Goal: Task Accomplishment & Management: Manage account settings

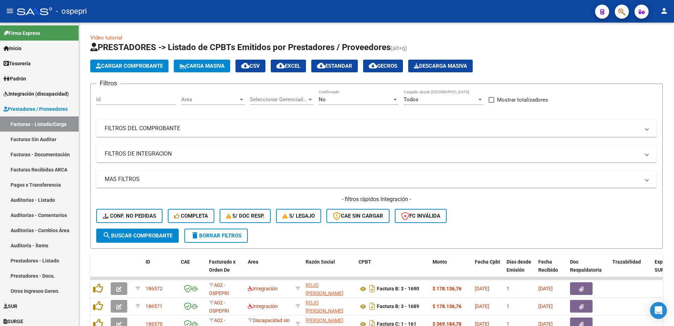
click at [561, 7] on div "- ospepri" at bounding box center [303, 12] width 573 height 16
click at [528, 214] on div "- filtros rápidos Integración - Conf. no pedidas Completa S/ Doc Resp. S/ legaj…" at bounding box center [376, 211] width 561 height 33
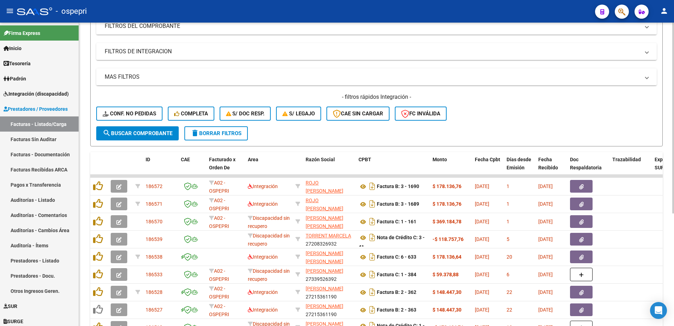
scroll to position [106, 0]
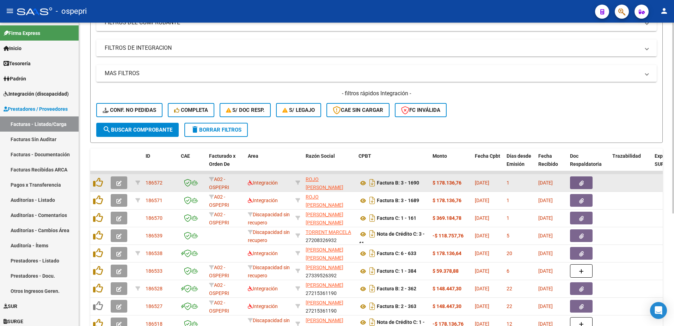
click at [124, 184] on button "button" at bounding box center [119, 182] width 17 height 13
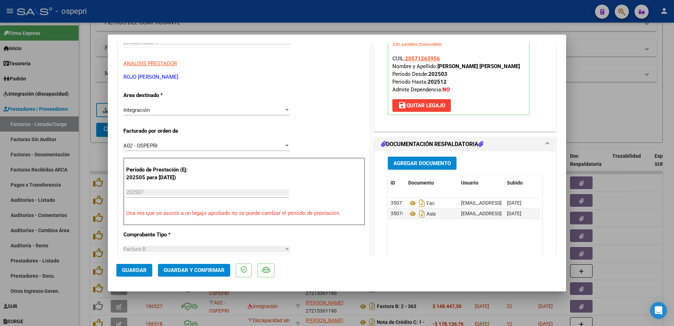
scroll to position [0, 0]
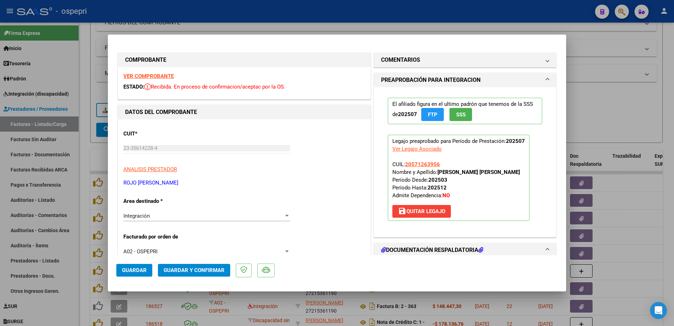
click at [139, 75] on strong "VER COMPROBANTE" at bounding box center [148, 76] width 50 height 6
drag, startPoint x: 179, startPoint y: 182, endPoint x: 120, endPoint y: 184, distance: 58.6
copy p "ROJO [PERSON_NAME]"
click at [639, 96] on div at bounding box center [337, 163] width 674 height 326
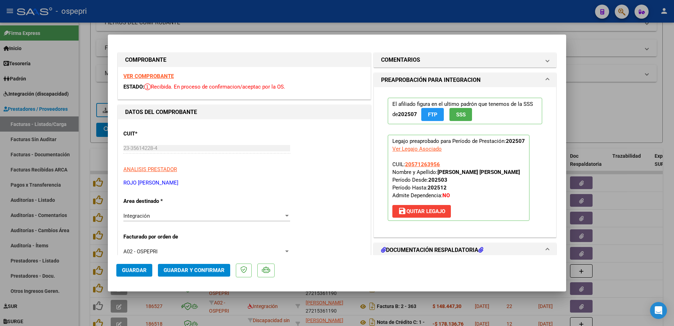
type input "$ 0,00"
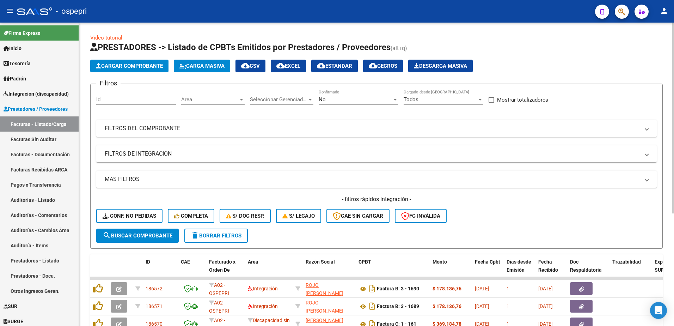
click at [645, 126] on span "FILTROS DEL COMPROBANTE" at bounding box center [375, 128] width 541 height 8
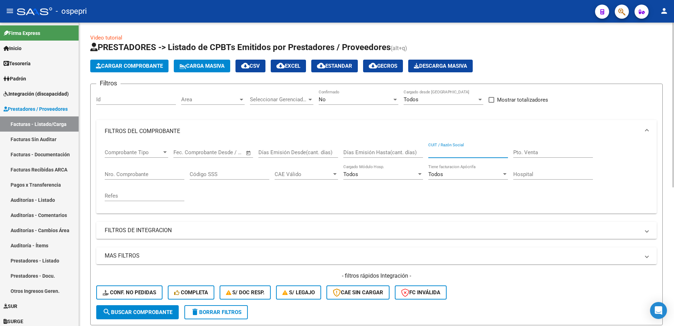
click at [447, 150] on input "CUIT / Razón Social" at bounding box center [468, 152] width 80 height 6
paste input "ROJO [PERSON_NAME]"
type input "ROJO [PERSON_NAME]"
click at [148, 313] on span "search Buscar Comprobante" at bounding box center [138, 312] width 70 height 6
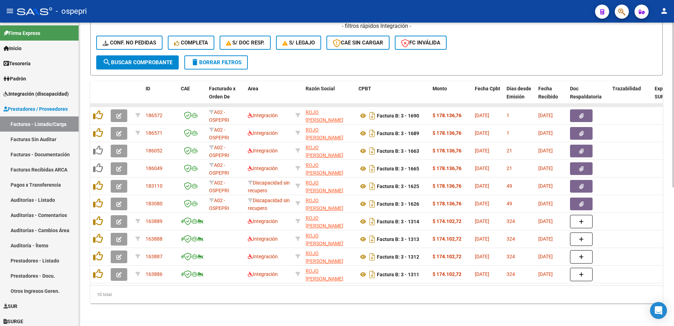
scroll to position [255, 0]
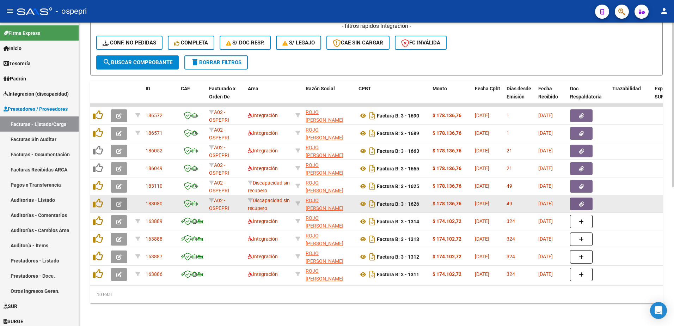
click at [118, 201] on icon "button" at bounding box center [118, 203] width 5 height 5
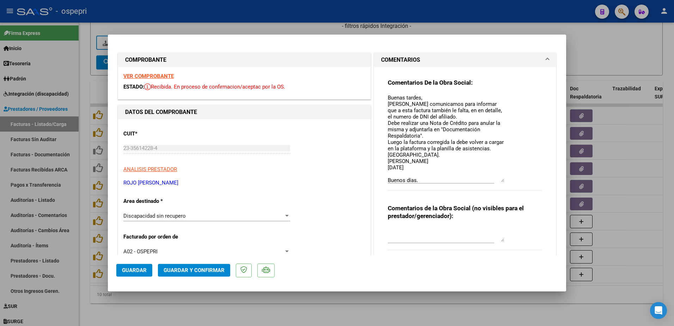
drag, startPoint x: 500, startPoint y: 107, endPoint x: 500, endPoint y: 181, distance: 74.1
click at [500, 181] on textarea "Buenas tardes, Nos comunicamos para informar que a esta factura también le falt…" at bounding box center [446, 138] width 116 height 88
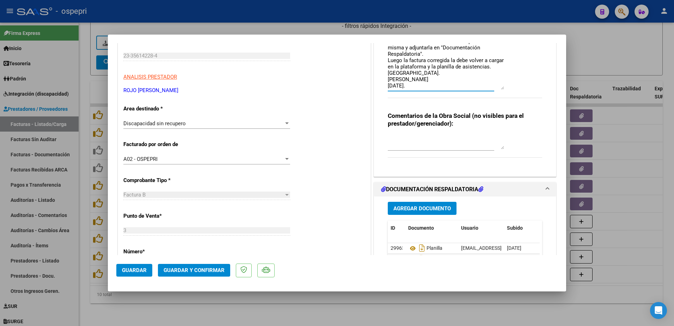
scroll to position [0, 0]
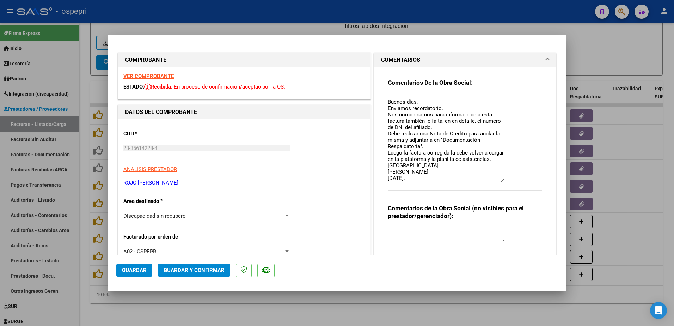
click at [153, 75] on strong "VER COMPROBANTE" at bounding box center [148, 76] width 50 height 6
type input "$ 0,00"
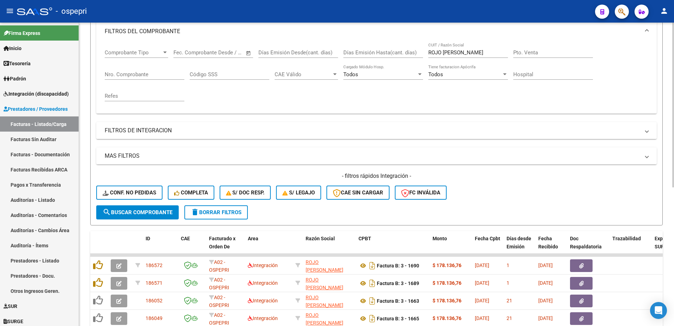
scroll to position [79, 0]
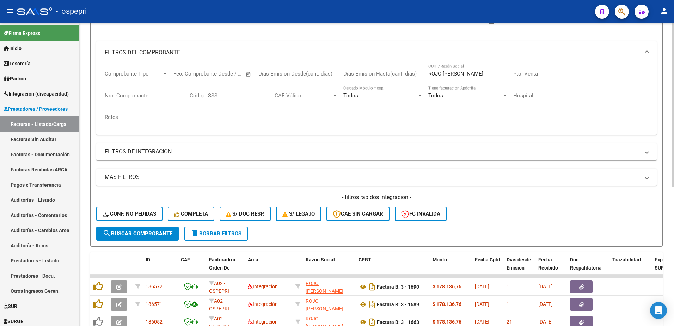
click at [491, 74] on input "ROJO [PERSON_NAME]" at bounding box center [468, 74] width 80 height 6
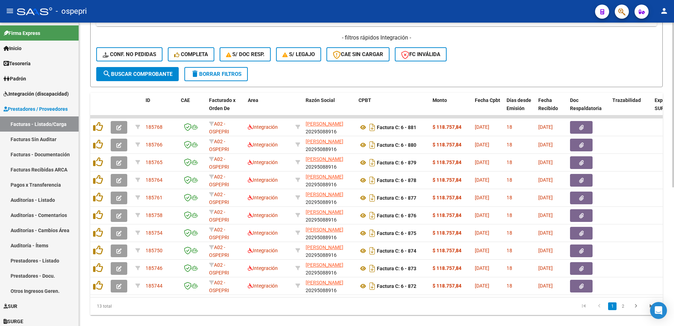
scroll to position [255, 0]
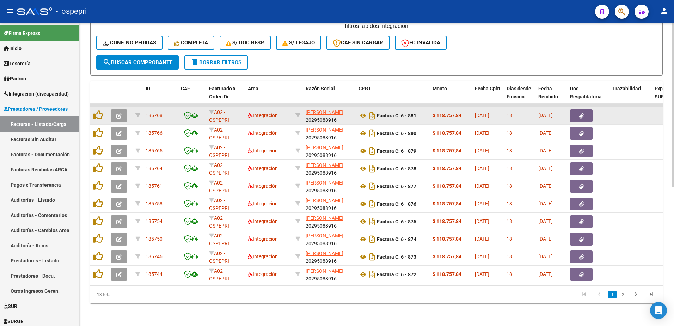
type input "altamiranda"
click at [113, 110] on button "button" at bounding box center [119, 115] width 17 height 13
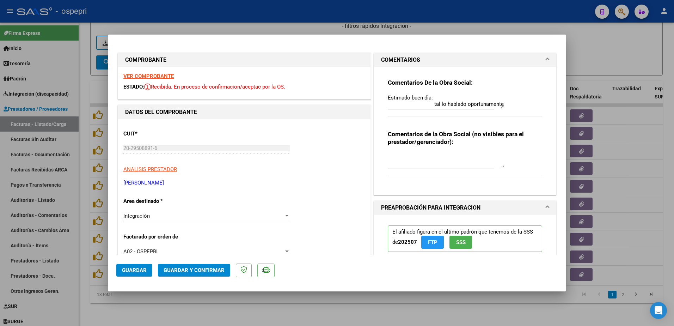
click at [152, 75] on strong "VER COMPROBANTE" at bounding box center [148, 76] width 50 height 6
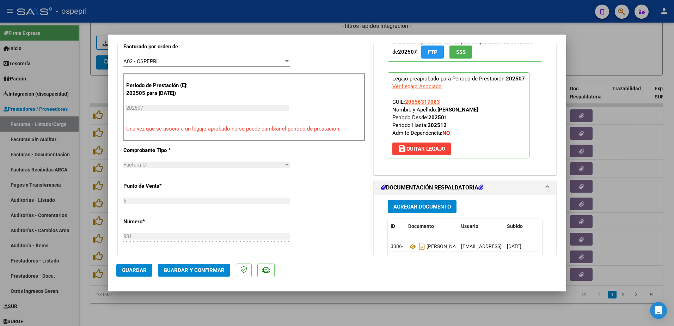
scroll to position [212, 0]
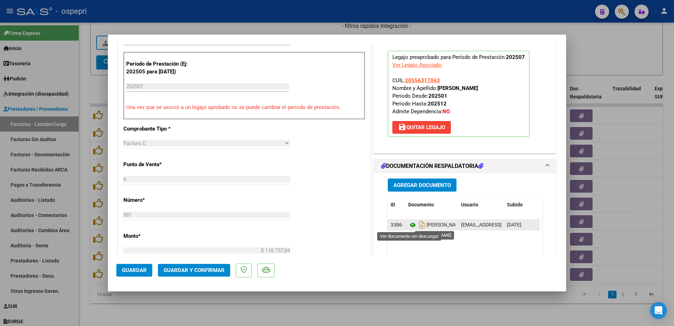
click at [409, 225] on icon at bounding box center [412, 225] width 9 height 8
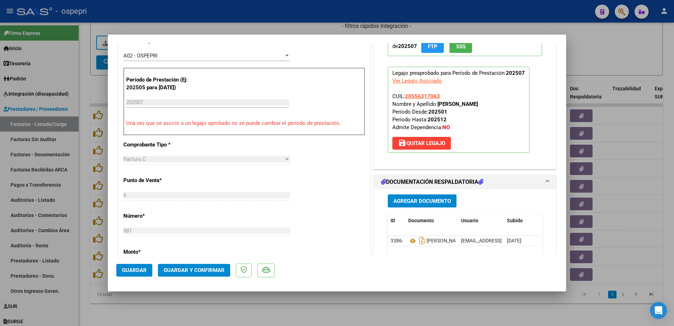
scroll to position [247, 0]
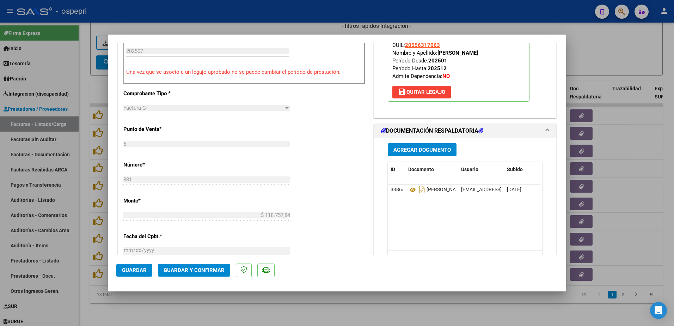
click at [182, 269] on span "Guardar y Confirmar" at bounding box center [194, 270] width 61 height 6
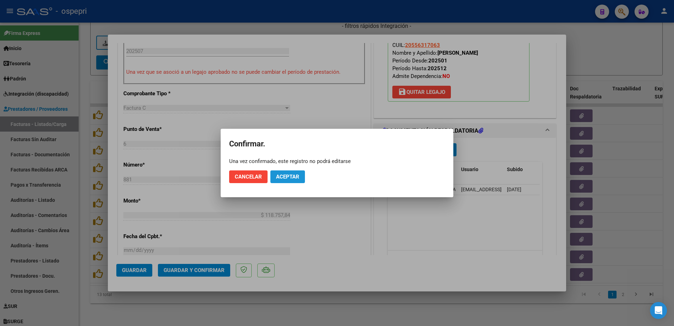
click at [292, 175] on span "Aceptar" at bounding box center [287, 177] width 23 height 6
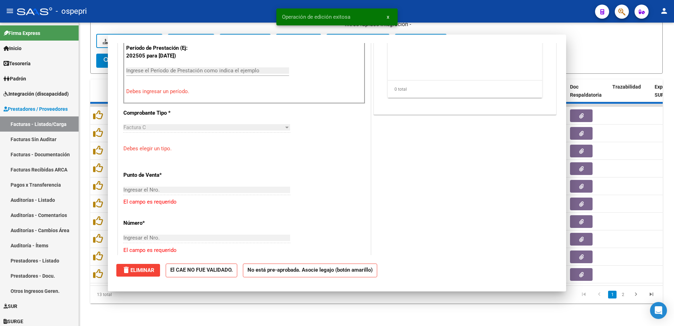
scroll to position [0, 0]
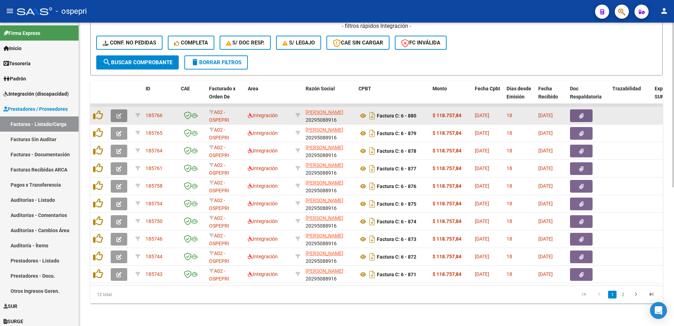
click at [118, 113] on icon "button" at bounding box center [118, 115] width 5 height 5
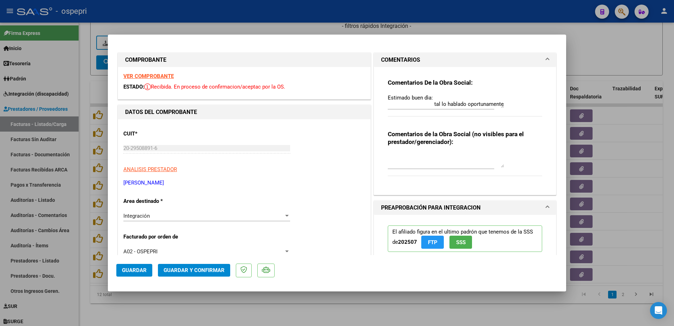
click at [157, 78] on strong "VER COMPROBANTE" at bounding box center [148, 76] width 50 height 6
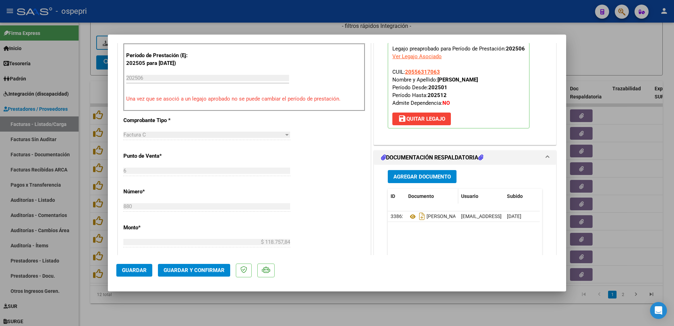
scroll to position [247, 0]
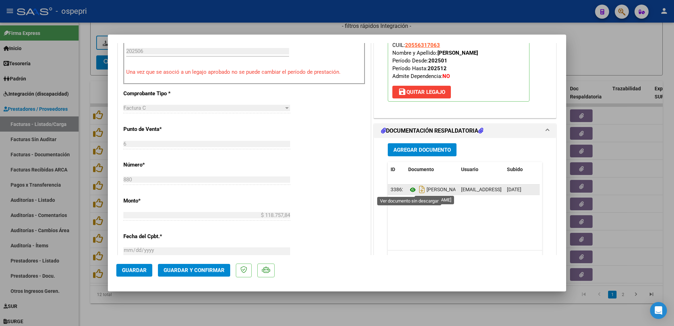
click at [410, 188] on icon at bounding box center [412, 190] width 9 height 8
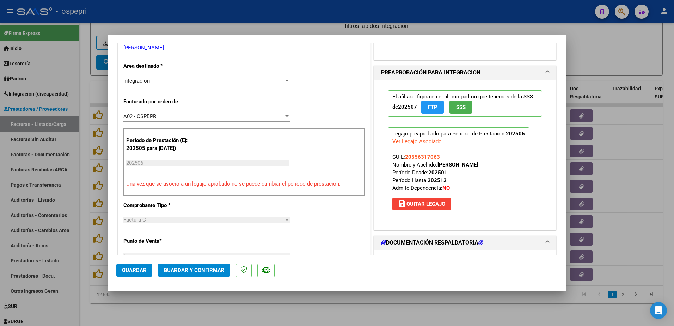
scroll to position [176, 0]
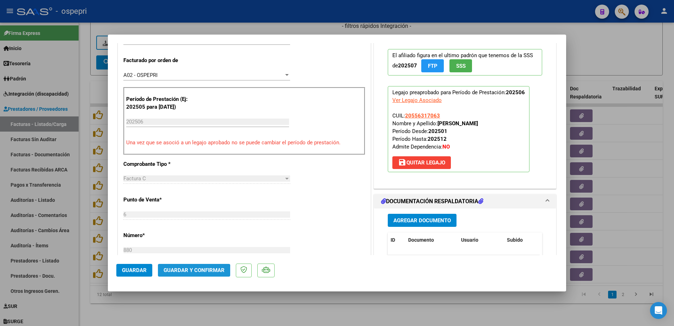
click at [192, 272] on span "Guardar y Confirmar" at bounding box center [194, 270] width 61 height 6
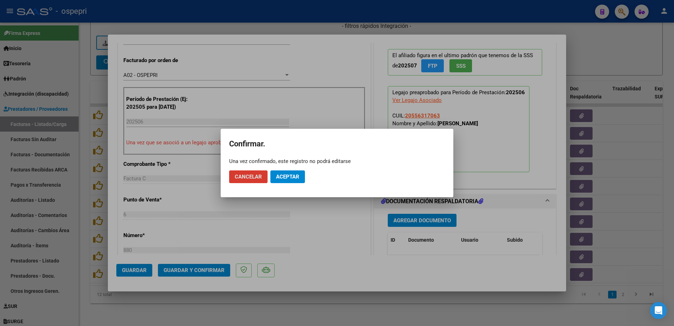
click at [293, 178] on span "Aceptar" at bounding box center [287, 177] width 23 height 6
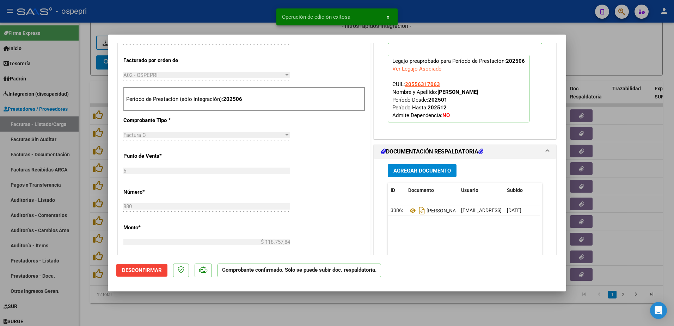
type input "$ 0,00"
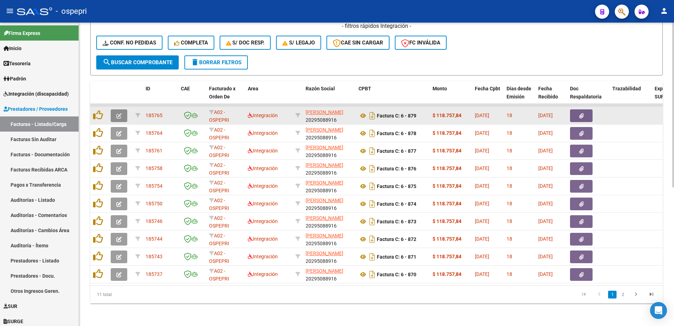
click at [119, 113] on icon "button" at bounding box center [118, 115] width 5 height 5
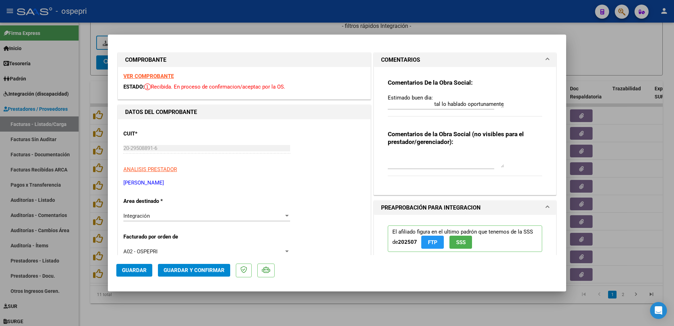
click at [158, 77] on strong "VER COMPROBANTE" at bounding box center [148, 76] width 50 height 6
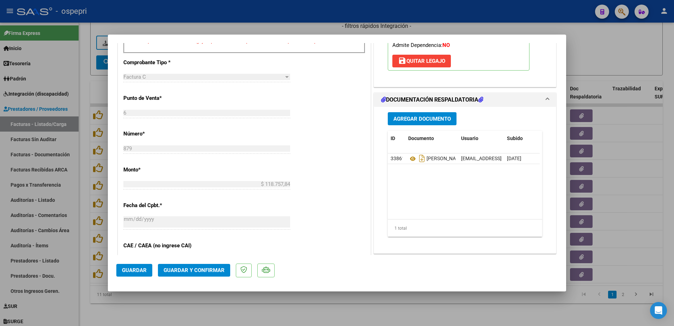
scroll to position [282, 0]
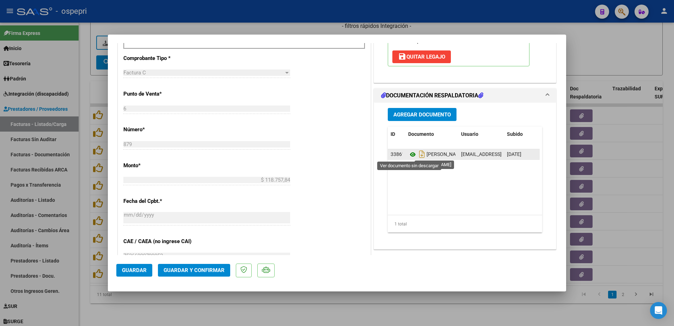
click at [411, 154] on icon at bounding box center [412, 154] width 9 height 8
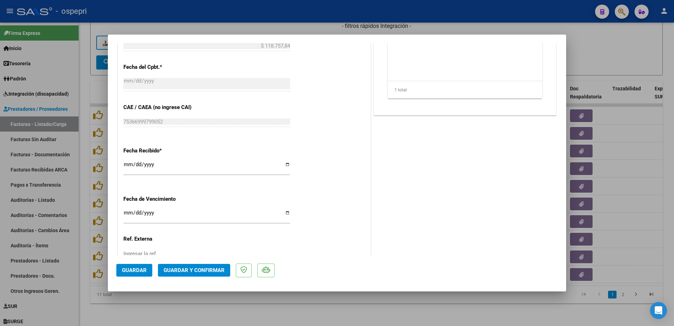
scroll to position [423, 0]
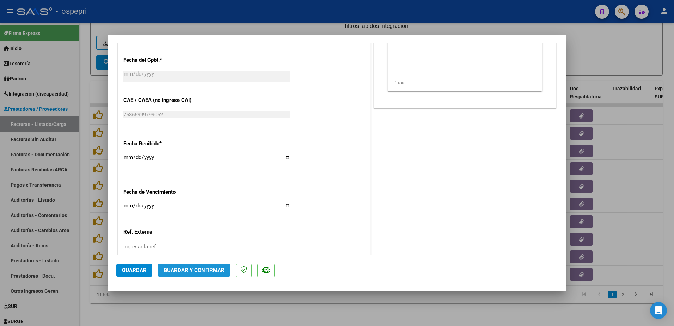
click at [212, 267] on span "Guardar y Confirmar" at bounding box center [194, 270] width 61 height 6
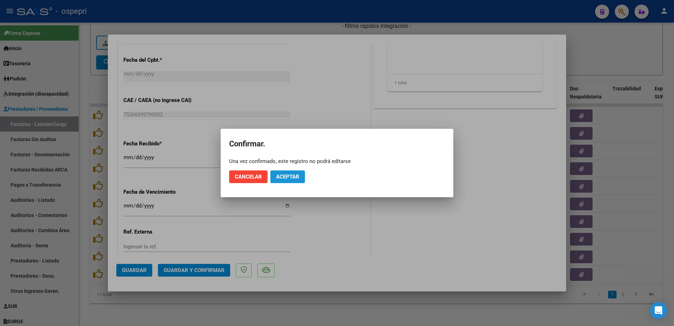
click at [301, 175] on button "Aceptar" at bounding box center [287, 176] width 35 height 13
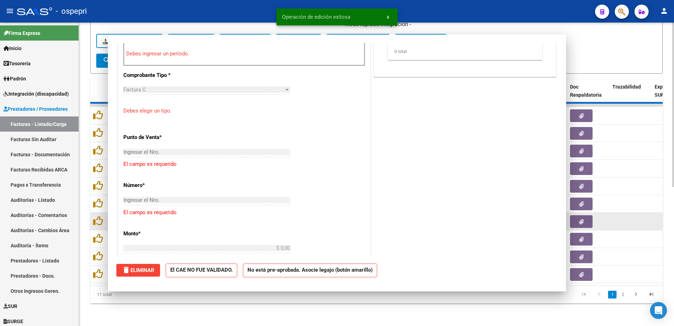
scroll to position [0, 0]
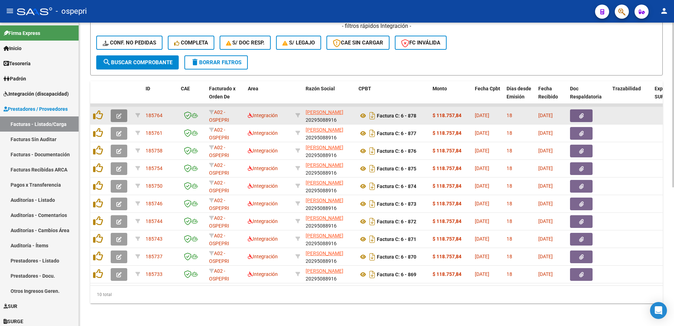
click at [117, 113] on icon "button" at bounding box center [118, 115] width 5 height 5
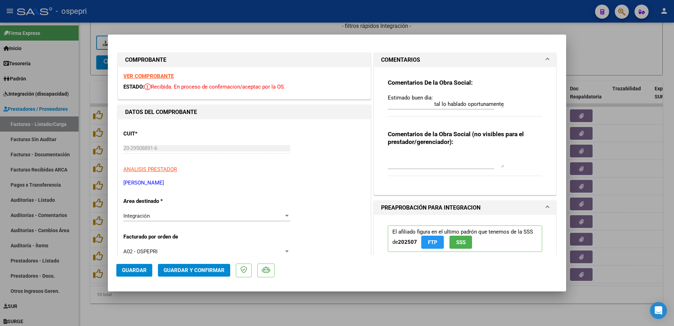
click at [152, 74] on strong "VER COMPROBANTE" at bounding box center [148, 76] width 50 height 6
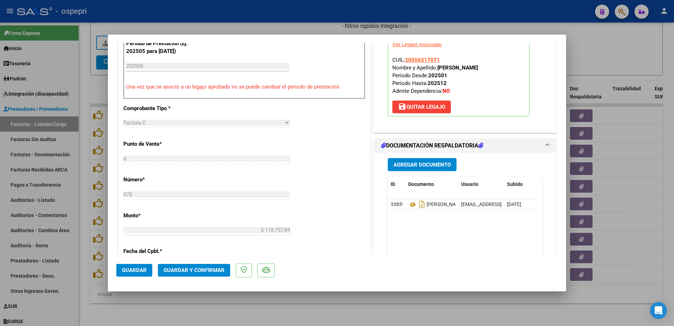
scroll to position [247, 0]
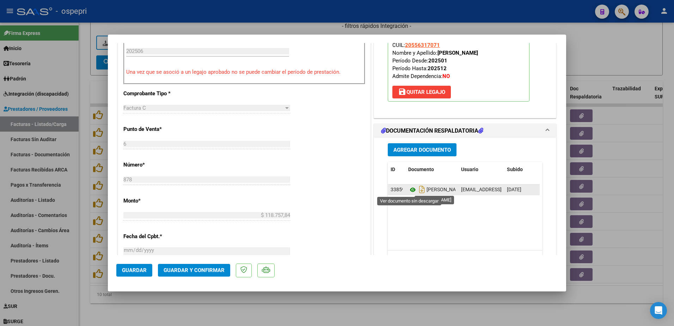
click at [412, 188] on icon at bounding box center [412, 190] width 9 height 8
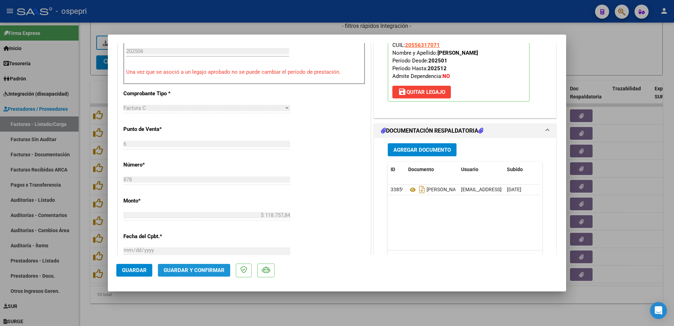
click at [208, 271] on span "Guardar y Confirmar" at bounding box center [194, 270] width 61 height 6
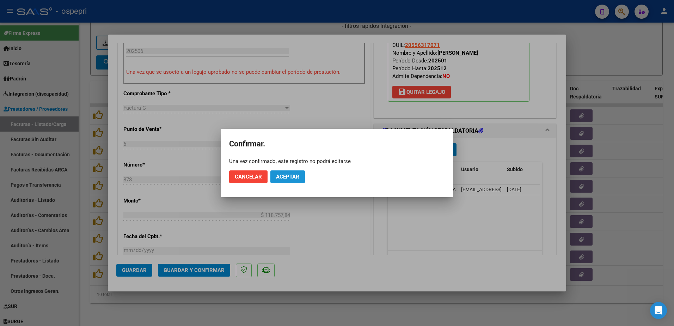
click at [290, 176] on span "Aceptar" at bounding box center [287, 177] width 23 height 6
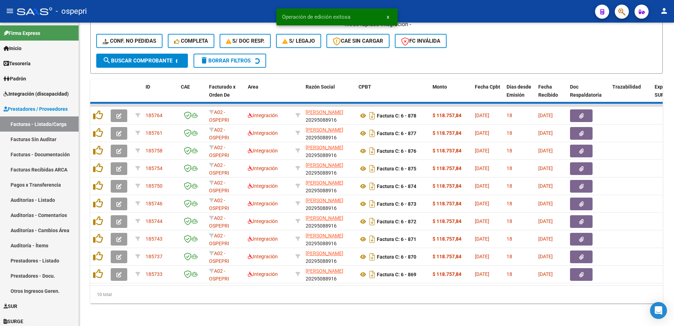
scroll to position [237, 0]
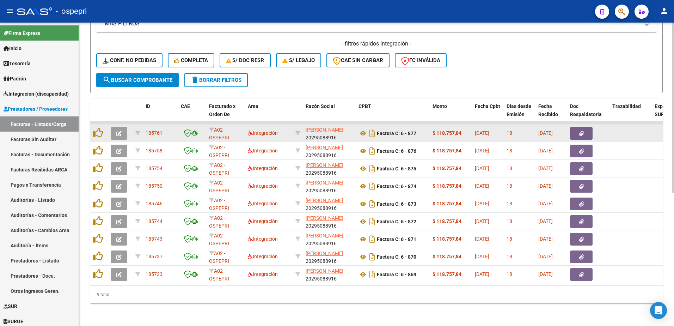
click at [118, 127] on button "button" at bounding box center [119, 133] width 17 height 13
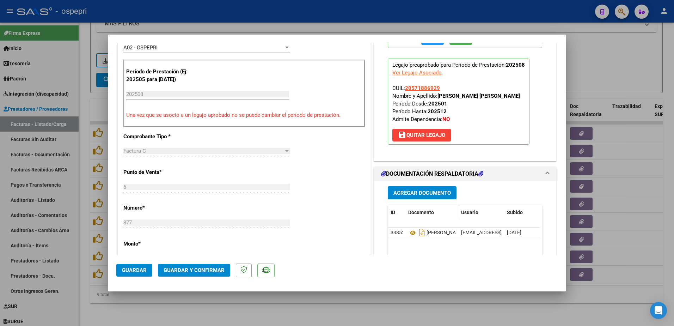
scroll to position [212, 0]
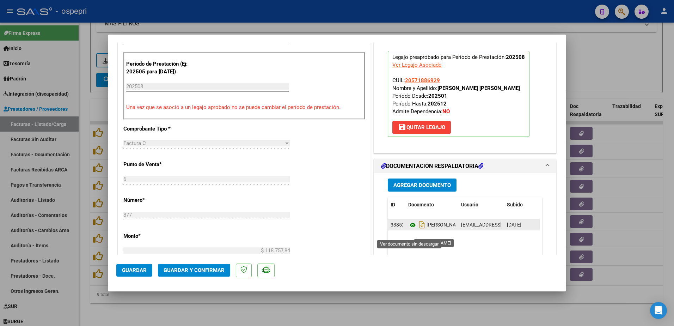
click at [411, 229] on icon at bounding box center [412, 225] width 9 height 8
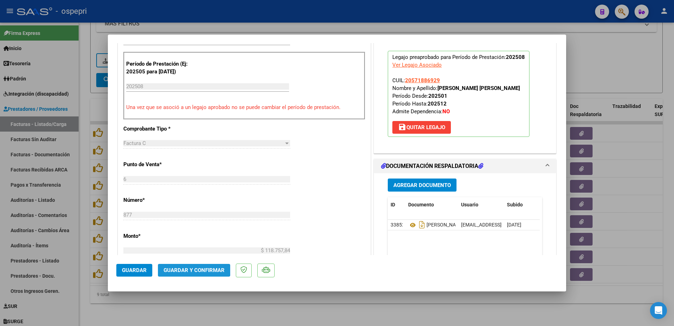
click at [186, 268] on span "Guardar y Confirmar" at bounding box center [194, 270] width 61 height 6
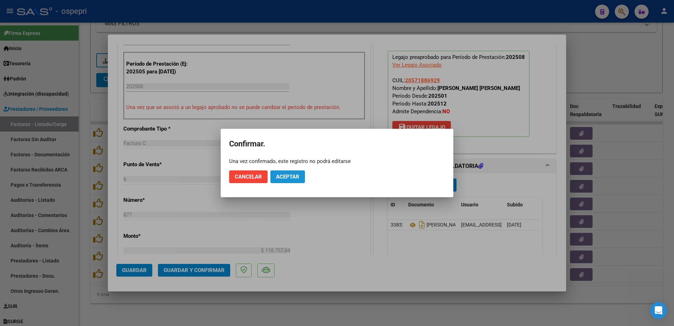
click at [290, 171] on button "Aceptar" at bounding box center [287, 176] width 35 height 13
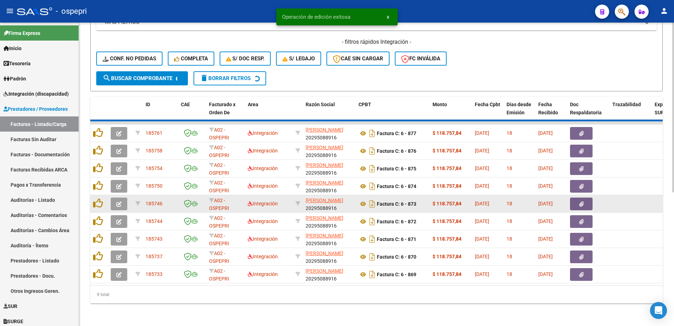
scroll to position [220, 0]
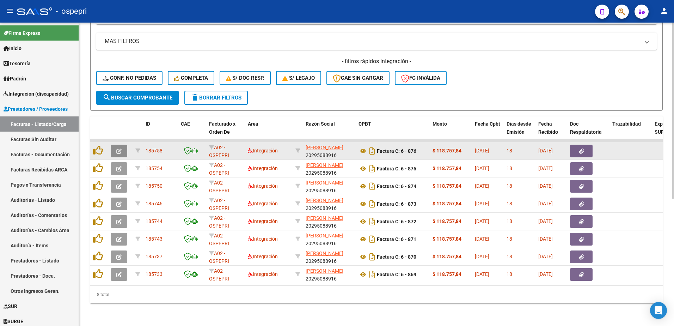
click at [123, 145] on button "button" at bounding box center [119, 151] width 17 height 13
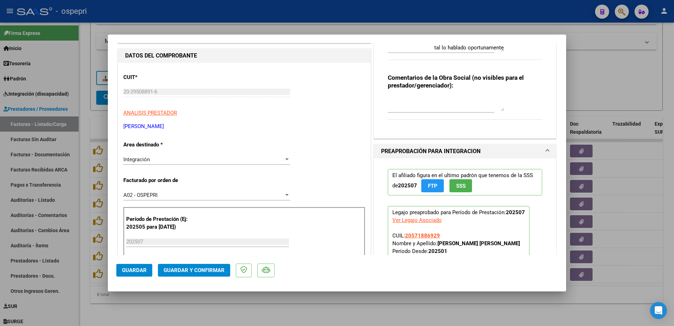
scroll to position [0, 0]
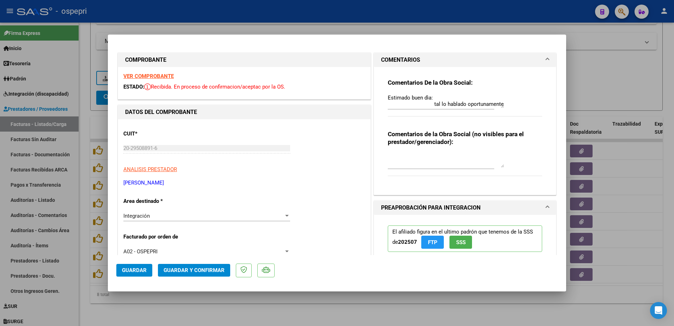
click at [154, 73] on strong "VER COMPROBANTE" at bounding box center [148, 76] width 50 height 6
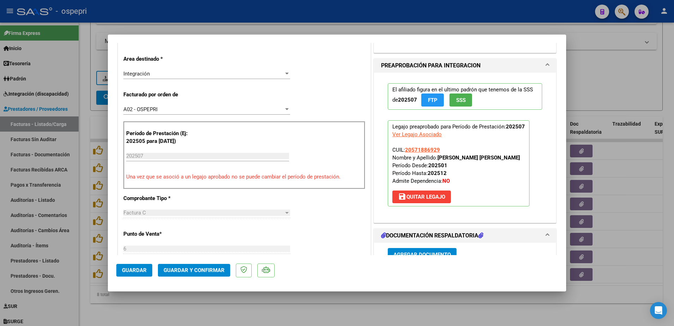
scroll to position [212, 0]
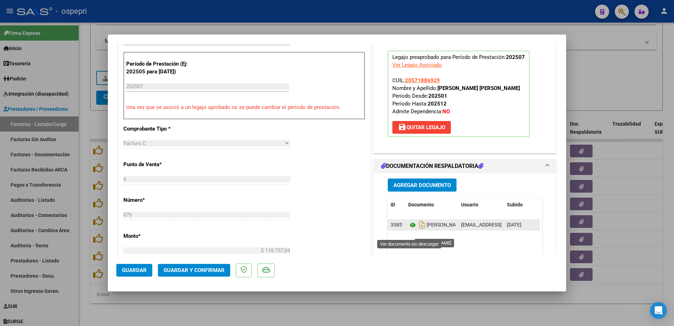
click at [409, 229] on icon at bounding box center [412, 225] width 9 height 8
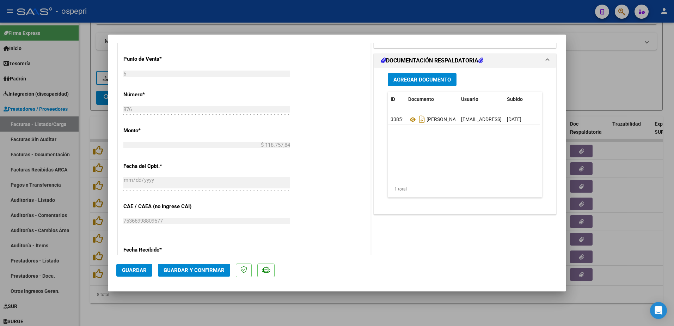
scroll to position [317, 0]
click at [185, 269] on span "Guardar y Confirmar" at bounding box center [194, 270] width 61 height 6
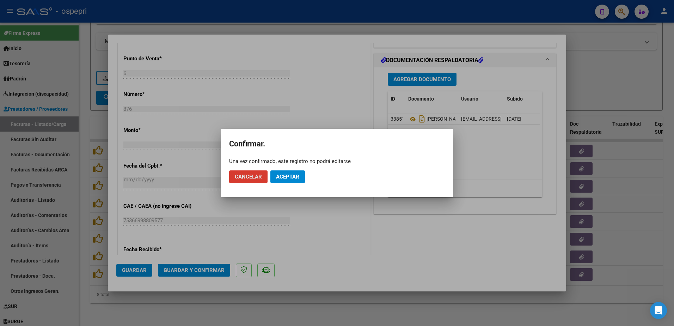
click at [296, 174] on span "Aceptar" at bounding box center [287, 177] width 23 height 6
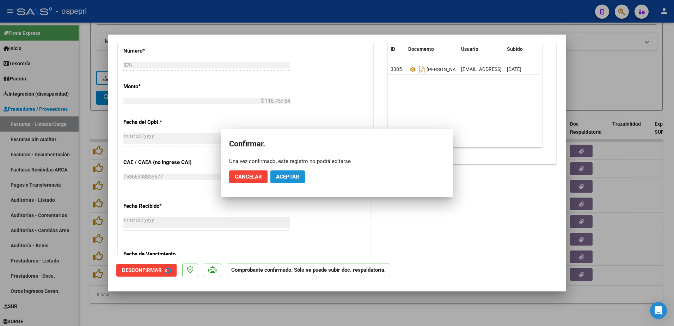
scroll to position [274, 0]
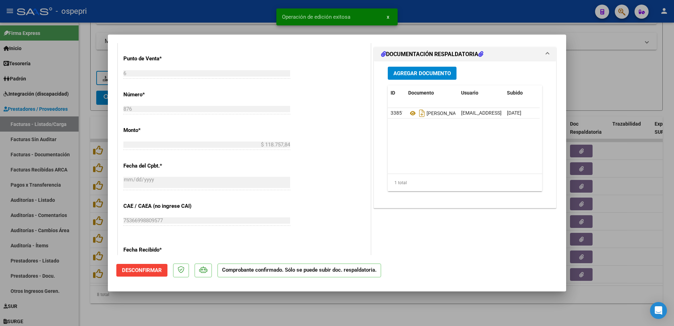
type input "$ 0,00"
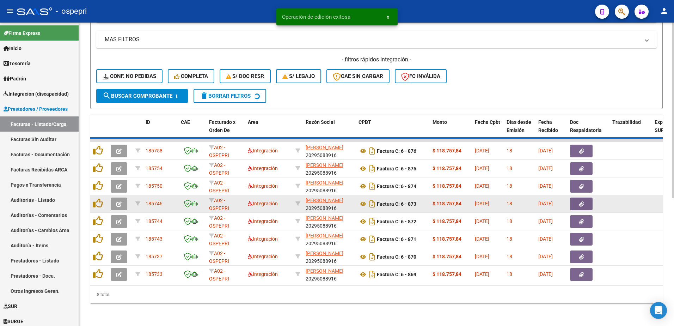
scroll to position [202, 0]
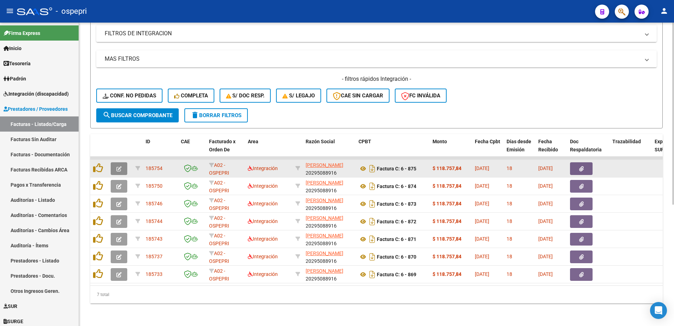
click at [117, 166] on icon "button" at bounding box center [118, 168] width 5 height 5
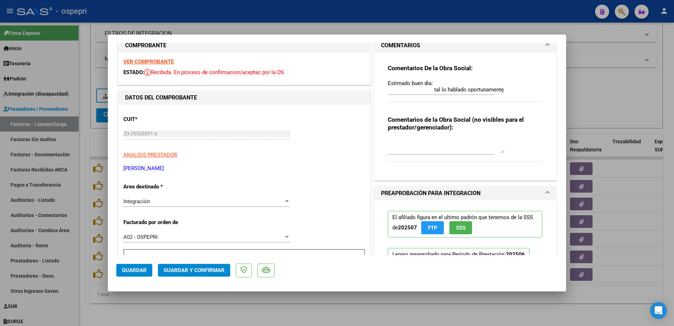
scroll to position [0, 0]
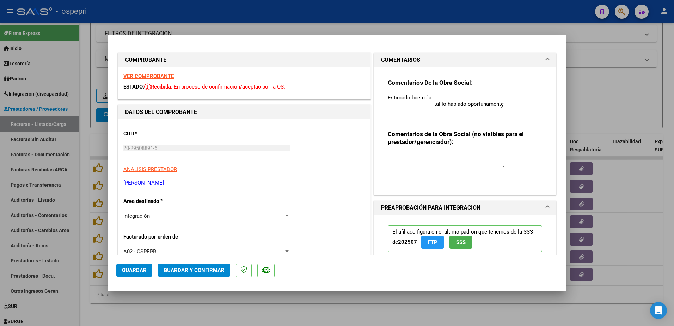
click at [163, 74] on strong "VER COMPROBANTE" at bounding box center [148, 76] width 50 height 6
click at [184, 270] on span "Guardar y Confirmar" at bounding box center [194, 270] width 61 height 6
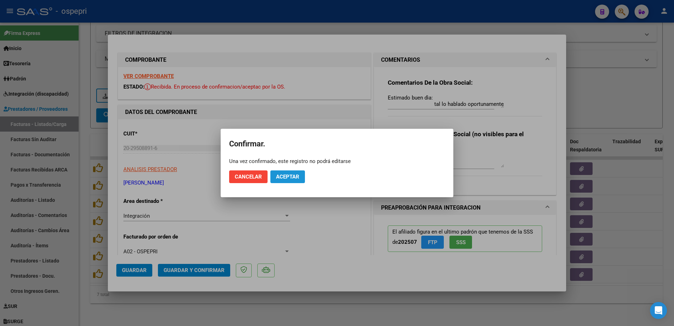
click at [283, 175] on span "Aceptar" at bounding box center [287, 177] width 23 height 6
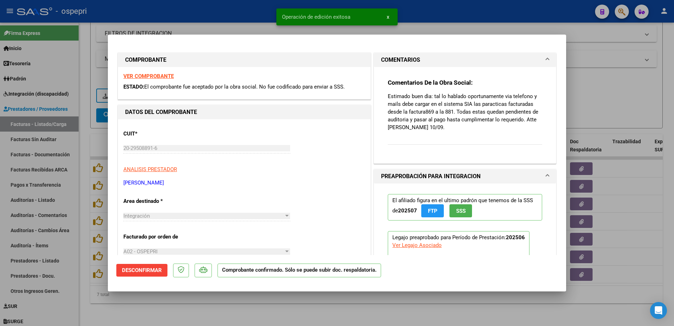
type input "$ 0,00"
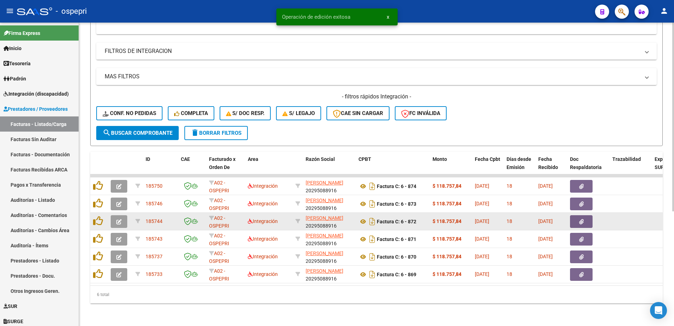
scroll to position [184, 0]
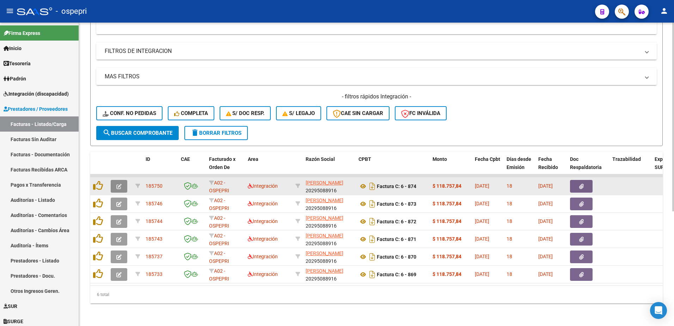
click at [119, 184] on icon "button" at bounding box center [118, 186] width 5 height 5
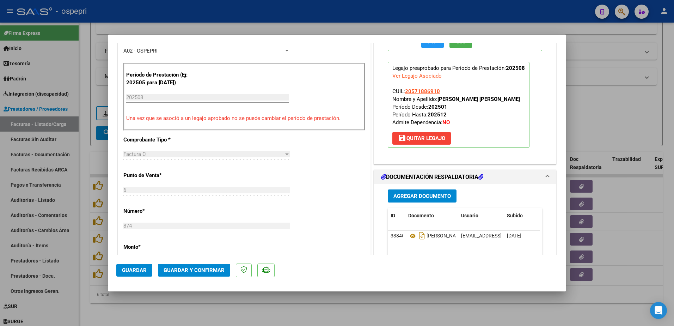
scroll to position [212, 0]
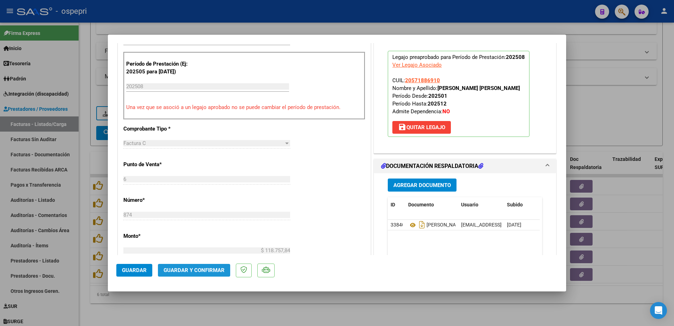
click at [211, 268] on span "Guardar y Confirmar" at bounding box center [194, 270] width 61 height 6
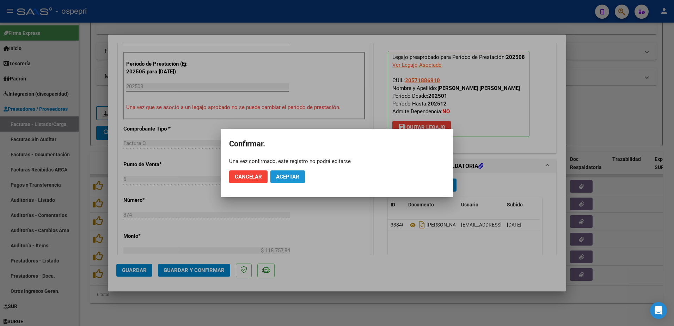
click at [302, 177] on button "Aceptar" at bounding box center [287, 176] width 35 height 13
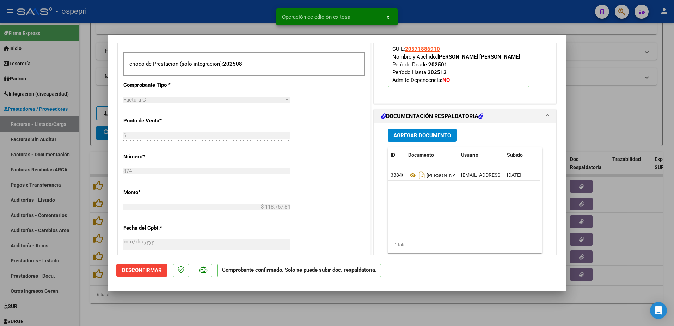
type input "$ 0,00"
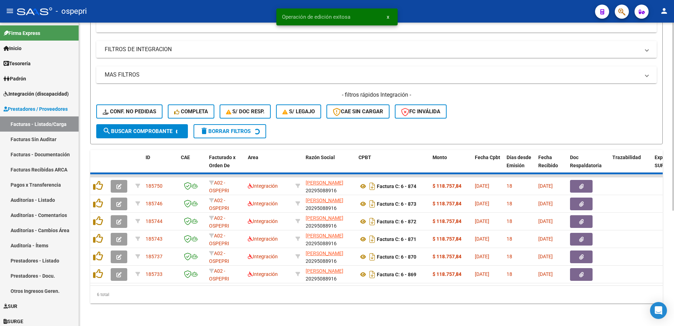
scroll to position [167, 0]
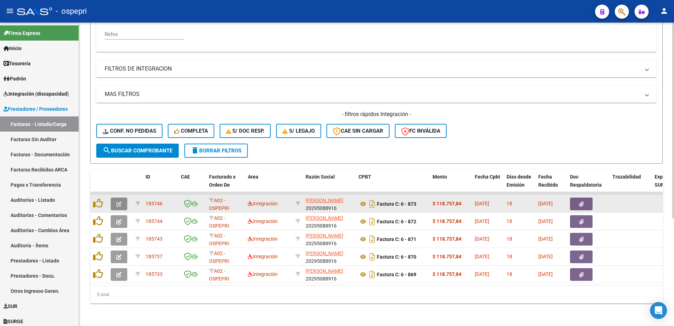
click at [120, 201] on icon "button" at bounding box center [118, 203] width 5 height 5
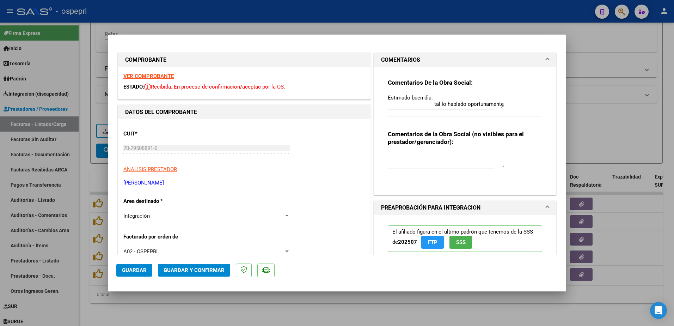
click at [161, 76] on strong "VER COMPROBANTE" at bounding box center [148, 76] width 50 height 6
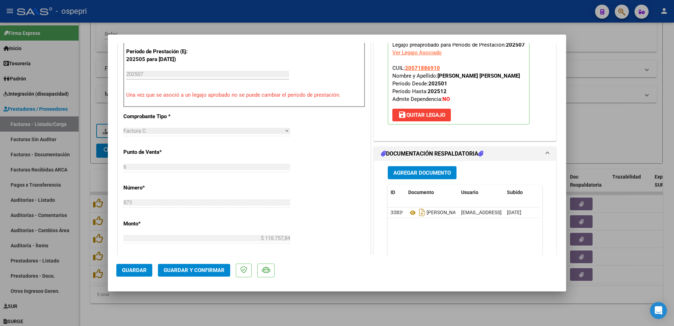
scroll to position [247, 0]
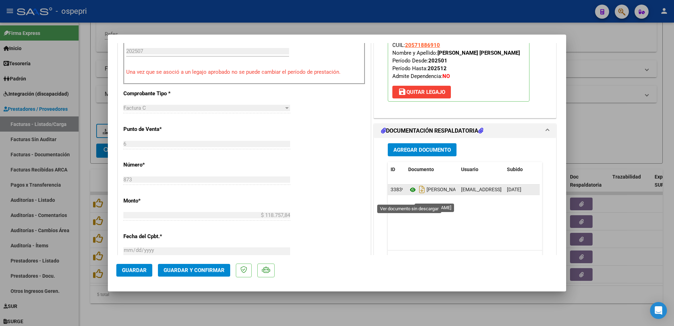
click at [412, 194] on icon at bounding box center [412, 190] width 9 height 8
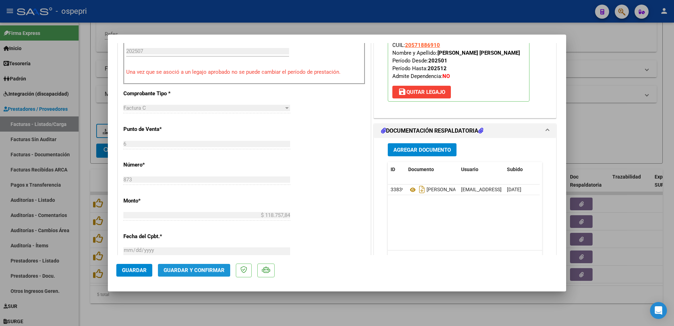
click at [200, 267] on span "Guardar y Confirmar" at bounding box center [194, 270] width 61 height 6
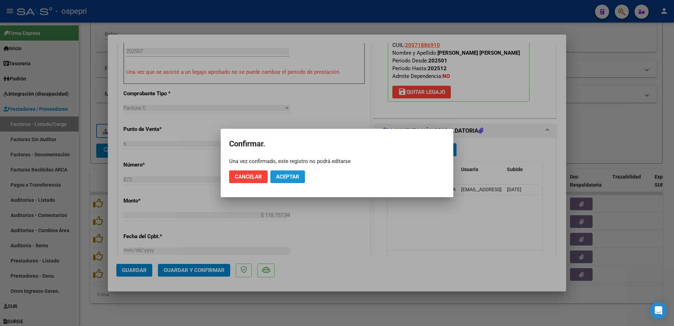
click at [281, 173] on button "Aceptar" at bounding box center [287, 176] width 35 height 13
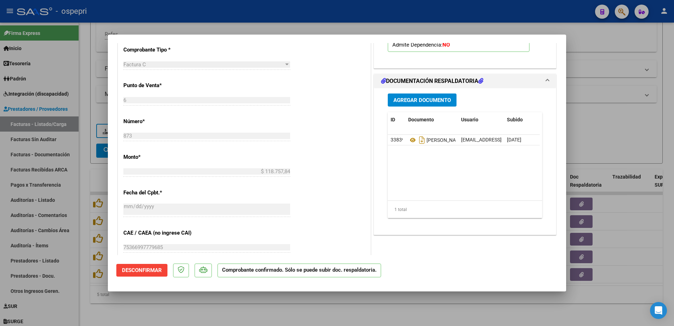
type input "$ 0,00"
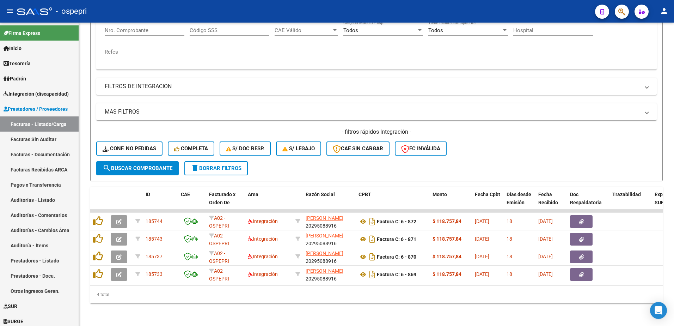
scroll to position [149, 0]
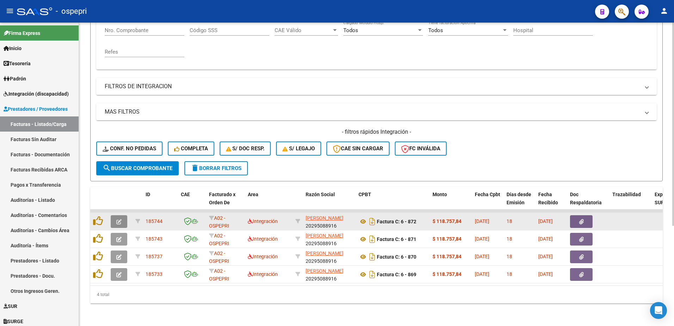
click at [121, 219] on icon "button" at bounding box center [118, 221] width 5 height 5
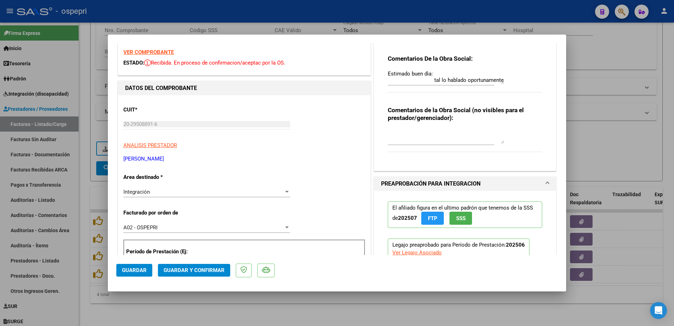
scroll to position [0, 0]
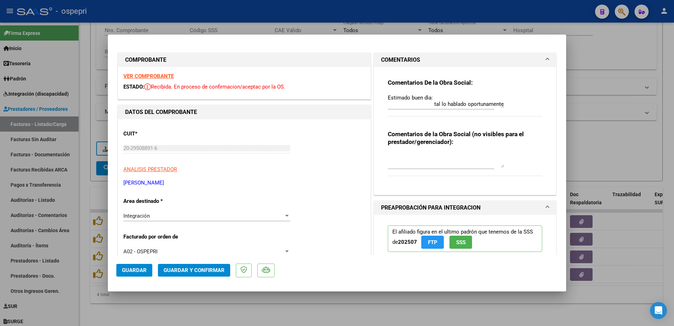
click at [154, 75] on strong "VER COMPROBANTE" at bounding box center [148, 76] width 50 height 6
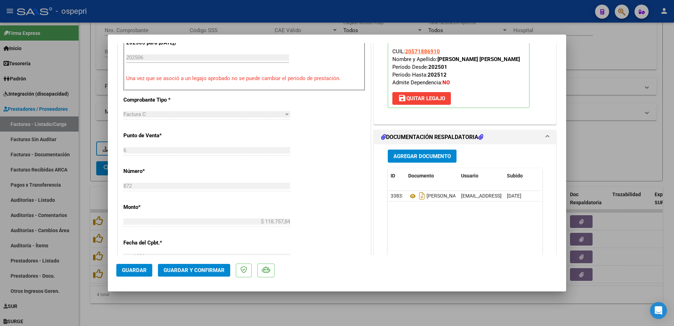
scroll to position [247, 0]
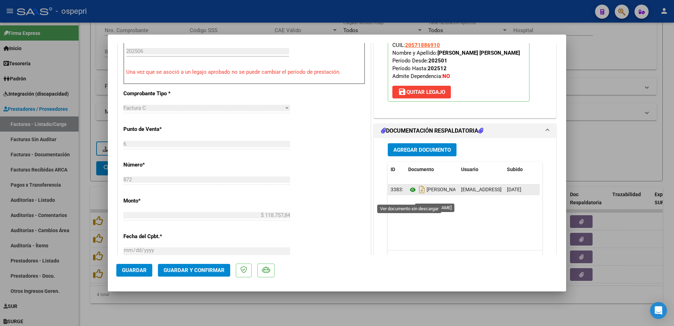
click at [408, 194] on icon at bounding box center [412, 190] width 9 height 8
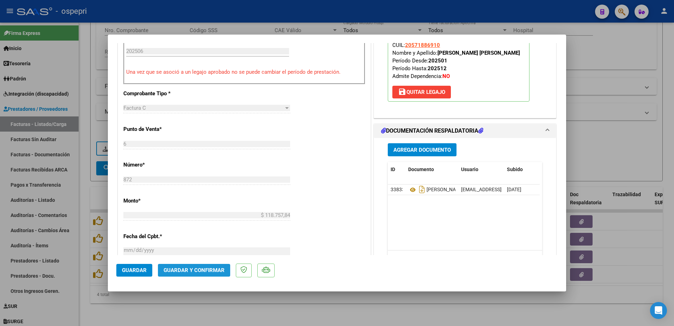
click at [200, 268] on span "Guardar y Confirmar" at bounding box center [194, 270] width 61 height 6
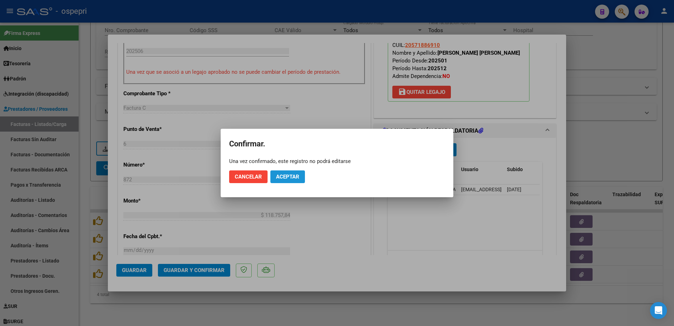
click at [288, 175] on span "Aceptar" at bounding box center [287, 177] width 23 height 6
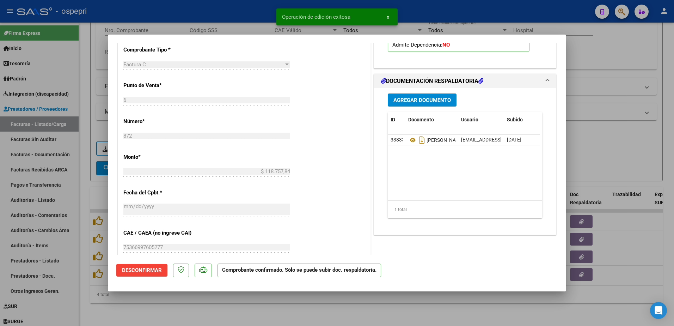
type input "$ 0,00"
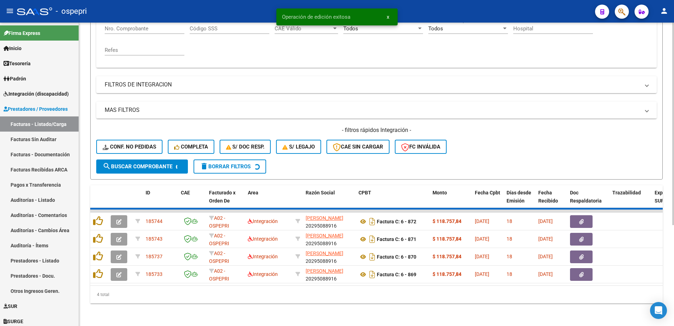
scroll to position [132, 0]
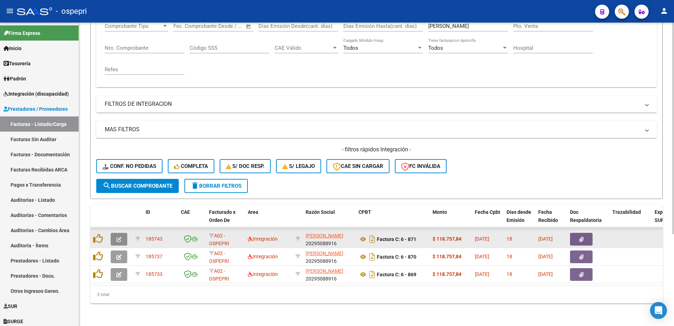
click at [120, 237] on icon "button" at bounding box center [118, 239] width 5 height 5
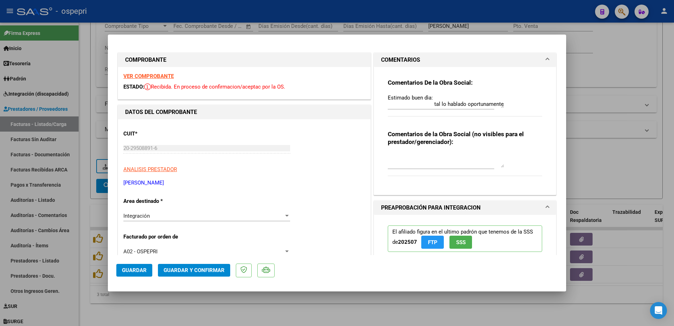
click at [161, 77] on strong "VER COMPROBANTE" at bounding box center [148, 76] width 50 height 6
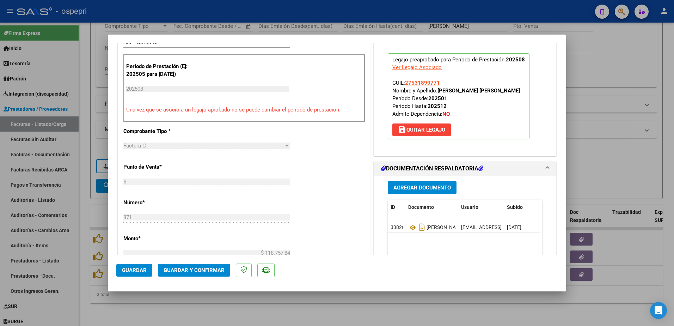
scroll to position [247, 0]
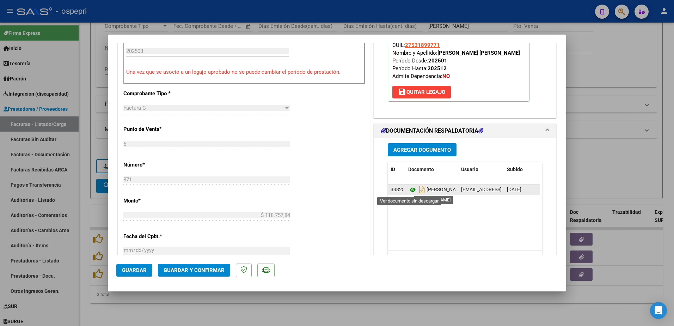
click at [410, 188] on icon at bounding box center [412, 190] width 9 height 8
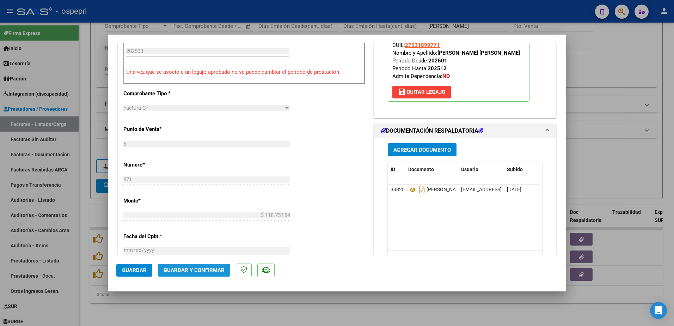
click at [201, 268] on span "Guardar y Confirmar" at bounding box center [194, 270] width 61 height 6
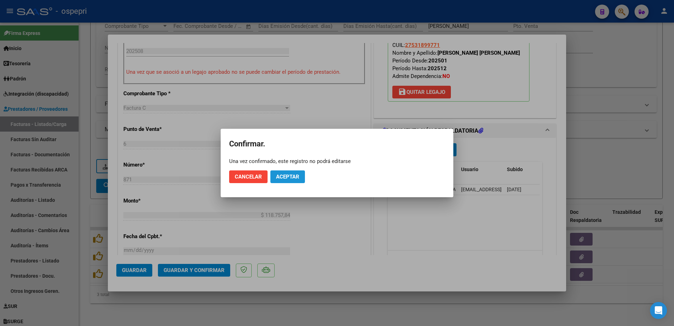
click at [290, 170] on button "Aceptar" at bounding box center [287, 176] width 35 height 13
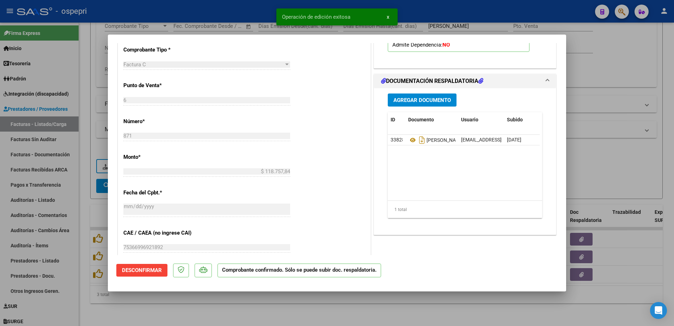
type input "$ 0,00"
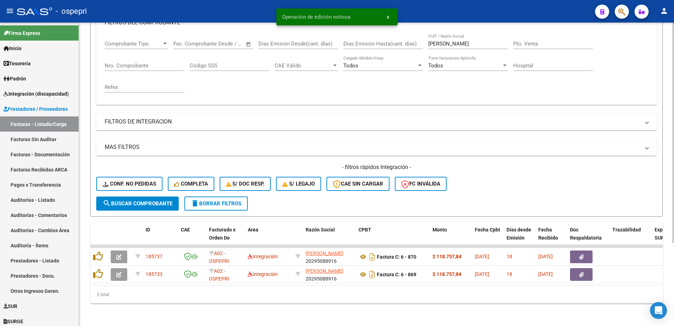
scroll to position [114, 0]
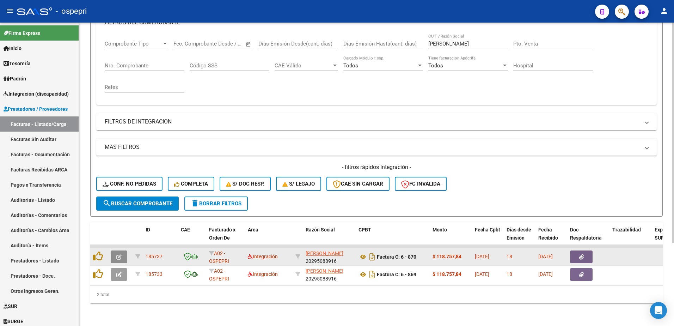
click at [114, 250] on button "button" at bounding box center [119, 256] width 17 height 13
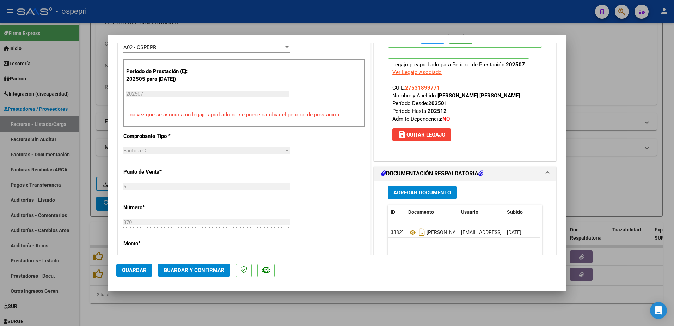
scroll to position [212, 0]
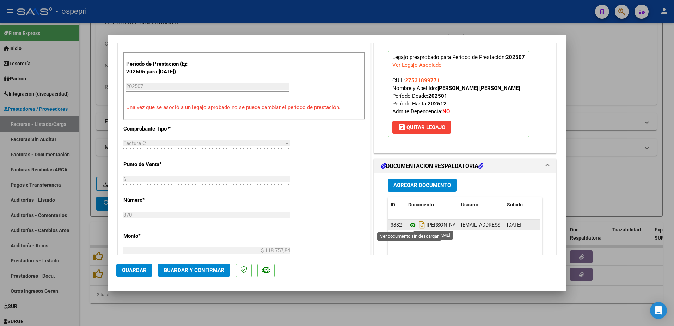
click at [408, 225] on icon at bounding box center [412, 225] width 9 height 8
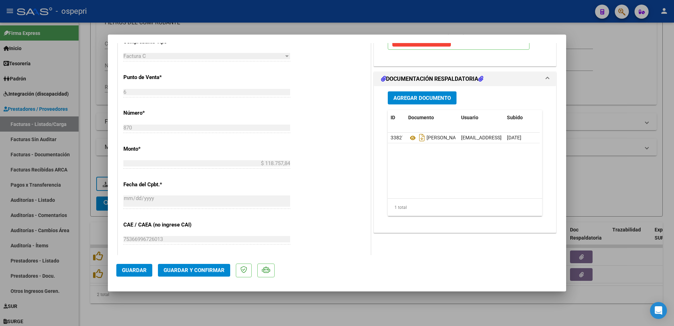
scroll to position [317, 0]
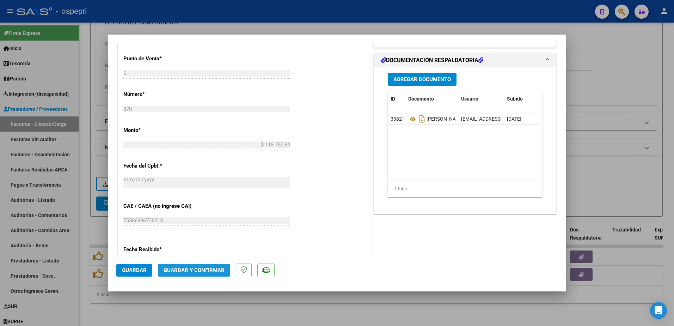
click at [206, 271] on span "Guardar y Confirmar" at bounding box center [194, 270] width 61 height 6
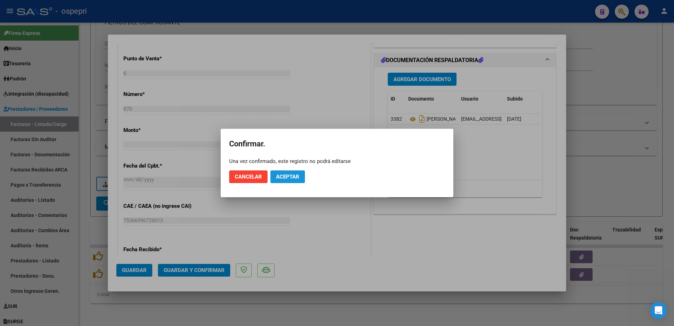
click at [288, 178] on span "Aceptar" at bounding box center [287, 177] width 23 height 6
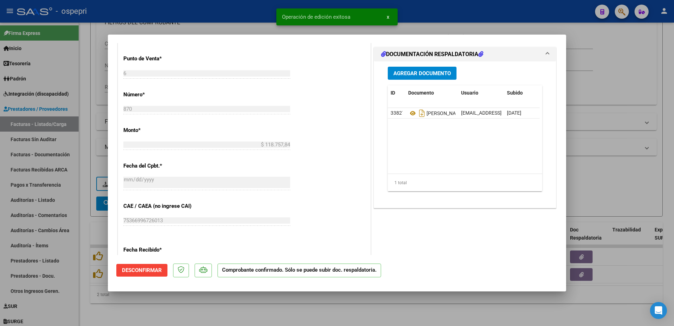
type input "$ 0,00"
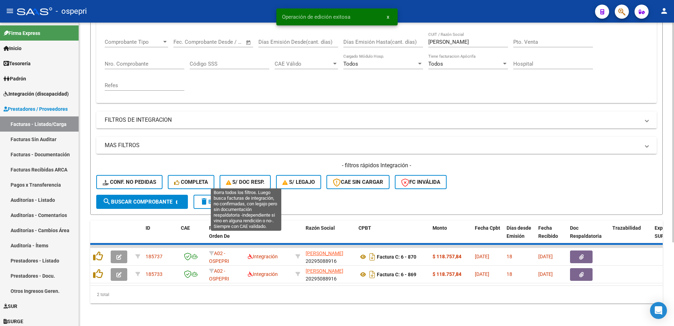
scroll to position [96, 0]
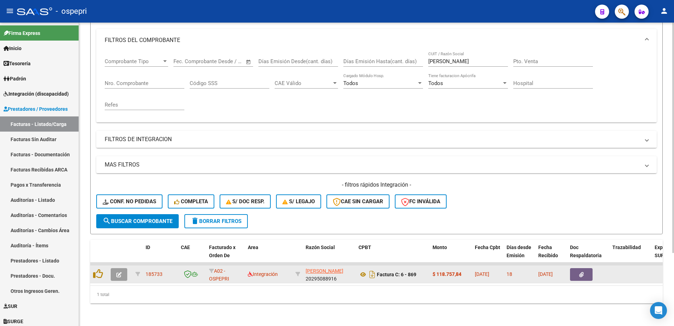
click at [116, 272] on icon "button" at bounding box center [118, 274] width 5 height 5
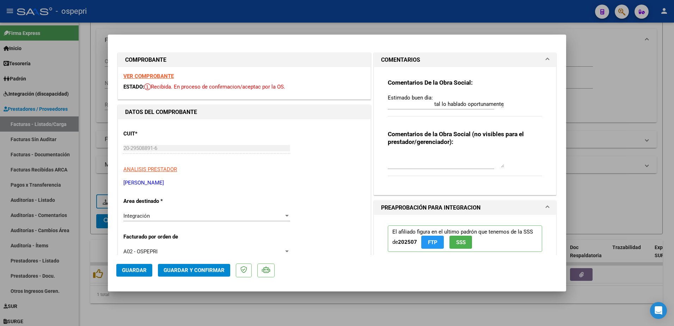
click at [153, 75] on strong "VER COMPROBANTE" at bounding box center [148, 76] width 50 height 6
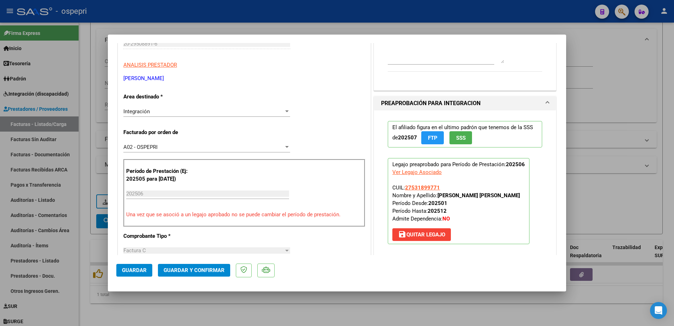
scroll to position [106, 0]
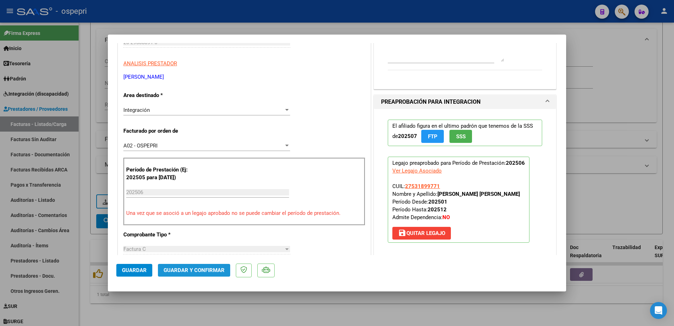
click at [209, 269] on span "Guardar y Confirmar" at bounding box center [194, 270] width 61 height 6
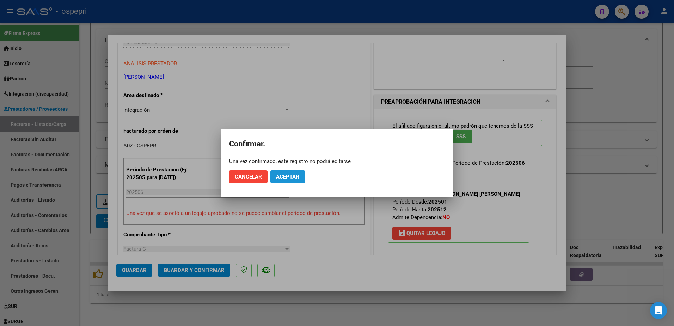
click at [284, 175] on span "Aceptar" at bounding box center [287, 177] width 23 height 6
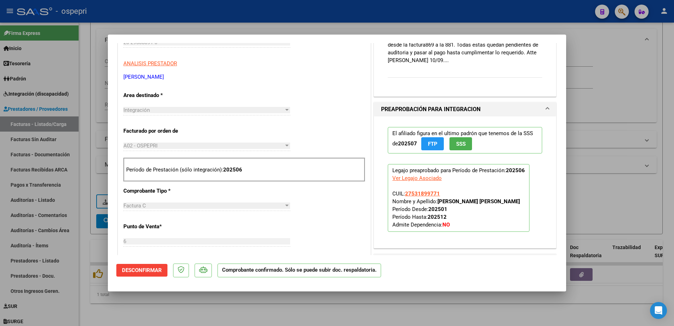
type input "$ 0,00"
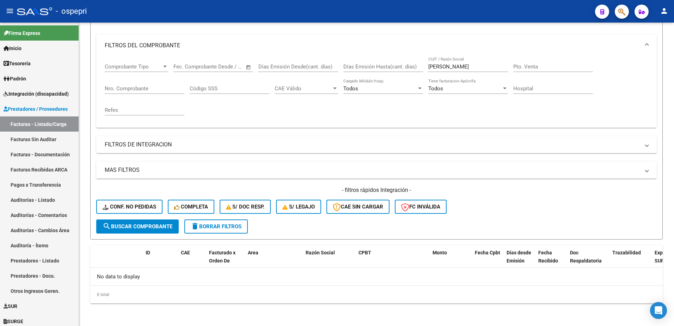
scroll to position [86, 0]
click at [569, 197] on div "- filtros rápidos Integración - Conf. no pedidas Completa S/ Doc Resp. S/ legaj…" at bounding box center [376, 202] width 561 height 33
click at [549, 204] on div "- filtros rápidos Integración - Conf. no pedidas Completa S/ Doc Resp. S/ legaj…" at bounding box center [376, 202] width 561 height 33
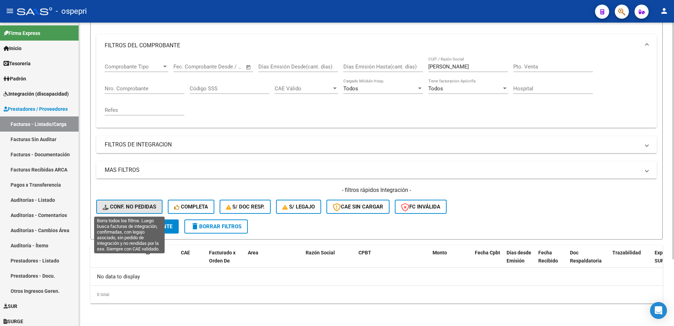
click at [136, 206] on span "Conf. no pedidas" at bounding box center [130, 206] width 54 height 6
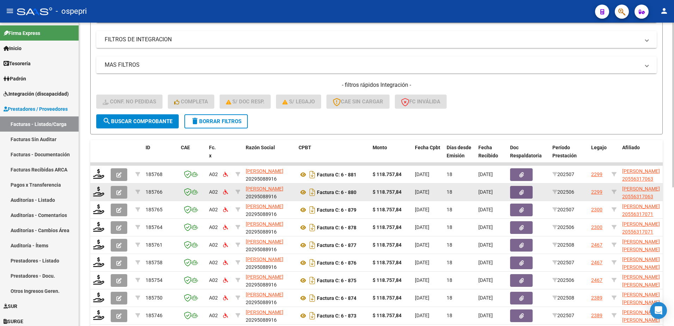
scroll to position [191, 0]
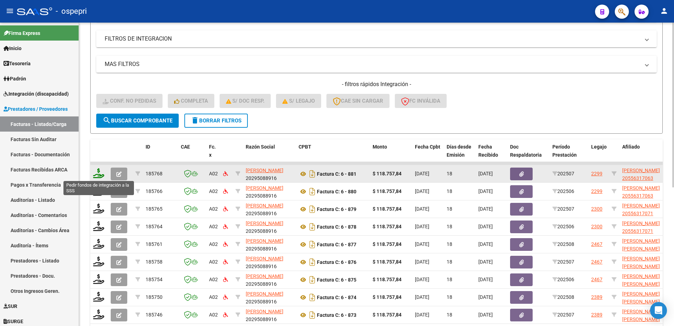
click at [101, 174] on icon at bounding box center [98, 173] width 11 height 10
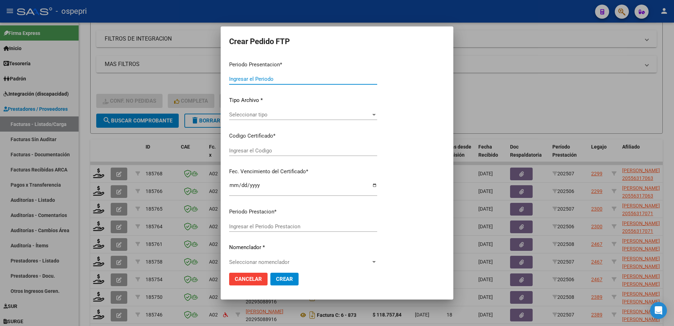
type input "202508"
type input "202507"
type input "$ 118.757,84"
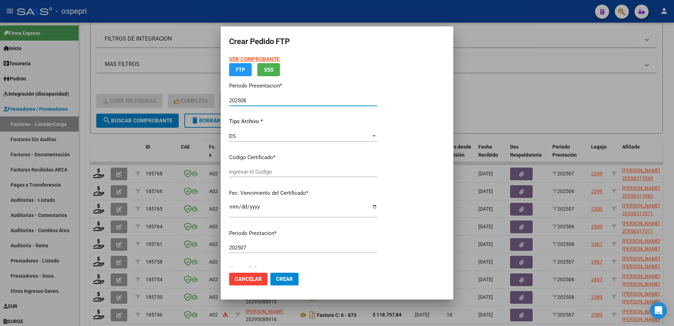
type input "20556317063"
type input "2030-01-23"
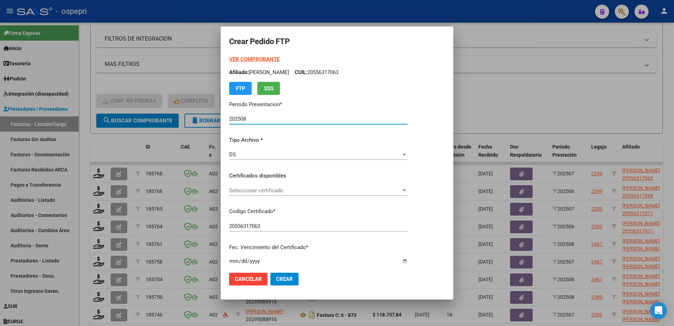
click at [271, 188] on span "Seleccionar certificado" at bounding box center [315, 190] width 172 height 6
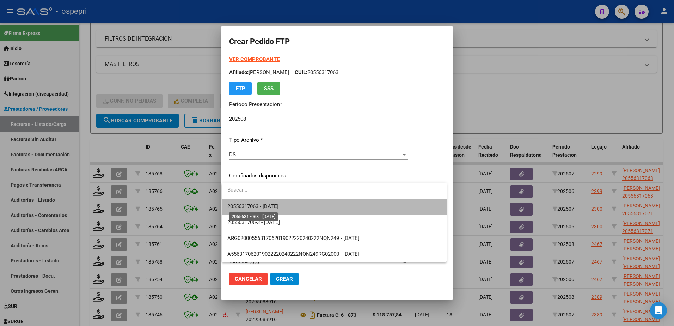
click at [277, 207] on span "20556317063 - 2030-01-23" at bounding box center [252, 206] width 51 height 6
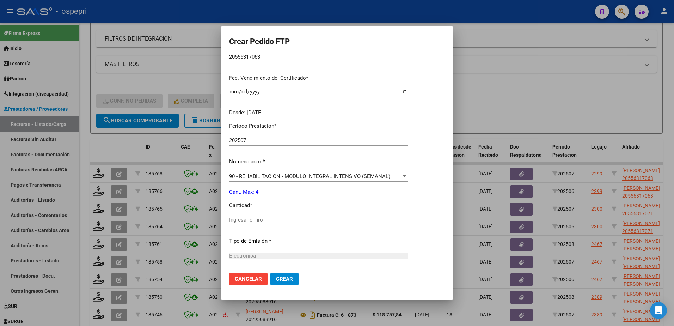
scroll to position [176, 0]
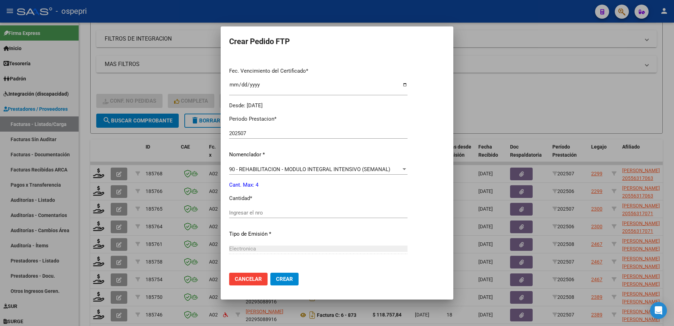
click at [268, 210] on input "Ingresar el nro" at bounding box center [318, 212] width 178 height 6
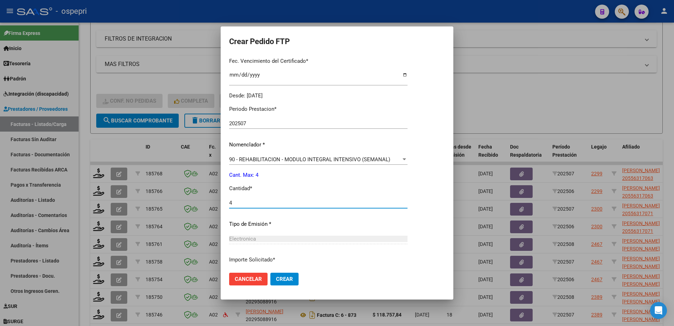
scroll to position [241, 0]
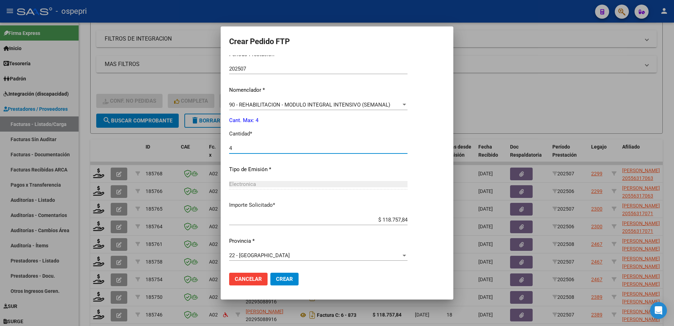
type input "4"
click at [290, 282] on span "Crear" at bounding box center [284, 279] width 17 height 6
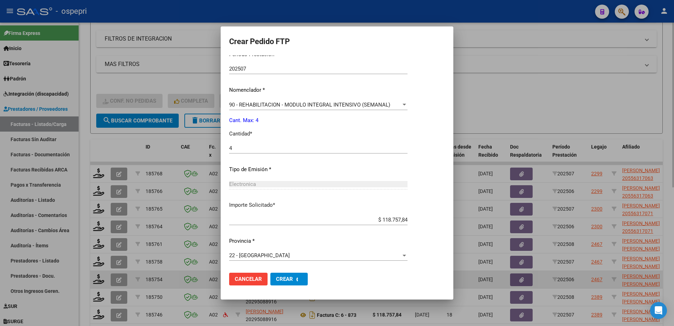
scroll to position [0, 0]
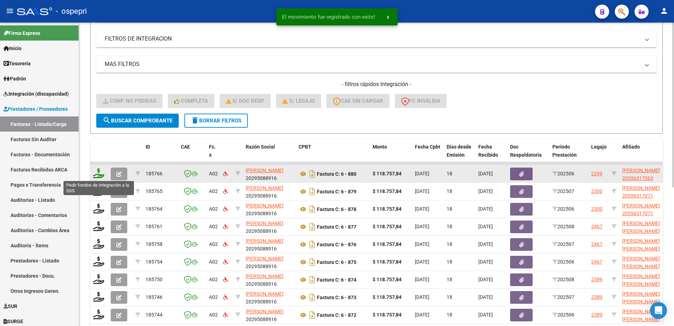
click at [99, 173] on icon at bounding box center [98, 173] width 11 height 10
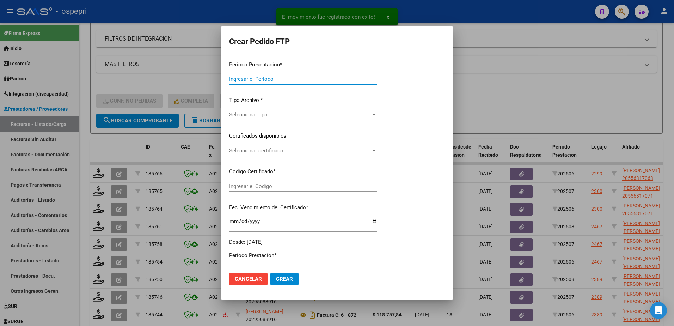
type input "202508"
type input "202506"
type input "$ 118.757,84"
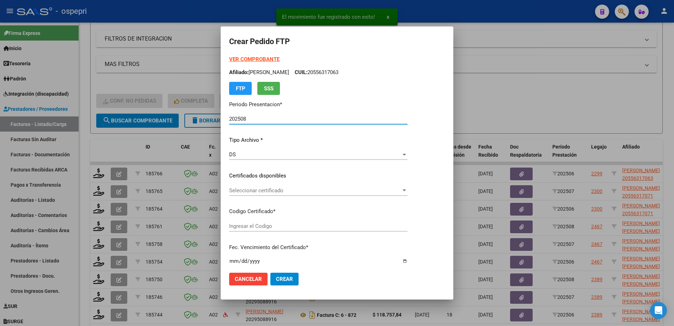
type input "20556317063"
type input "2030-01-23"
click at [250, 190] on span "Seleccionar certificado" at bounding box center [315, 190] width 172 height 6
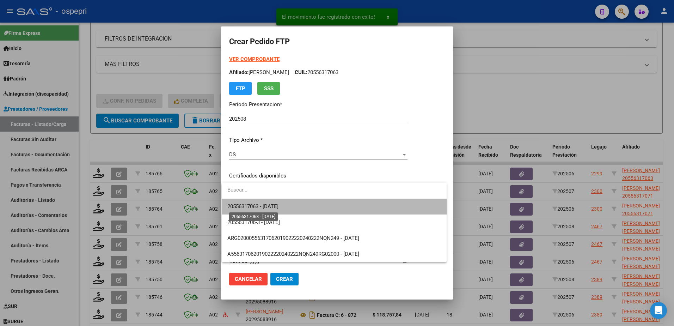
click at [260, 206] on span "20556317063 - 2030-01-23" at bounding box center [252, 206] width 51 height 6
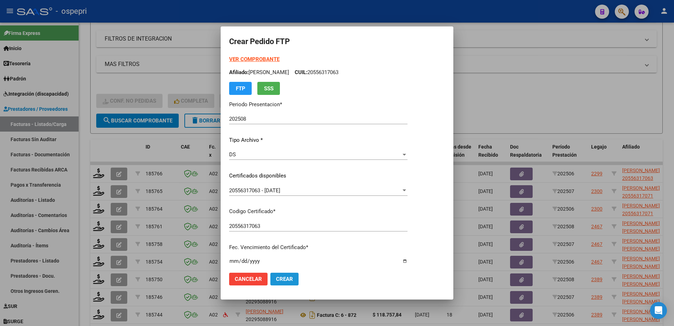
click at [283, 280] on span "Crear" at bounding box center [284, 279] width 17 height 6
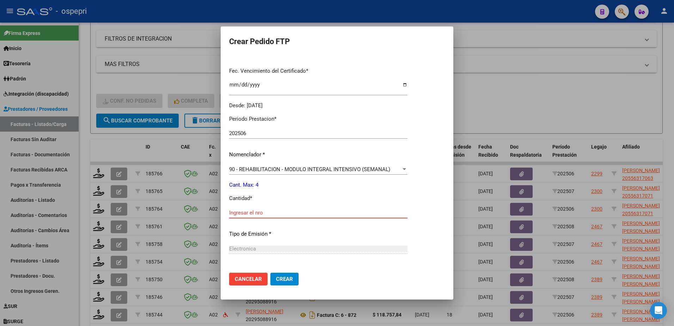
click at [253, 213] on input "Ingresar el nro" at bounding box center [318, 212] width 178 height 6
type input "4"
click at [282, 282] on span "Crear" at bounding box center [284, 279] width 17 height 6
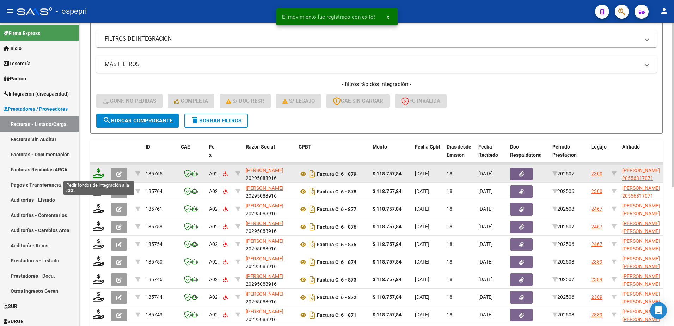
click at [99, 175] on icon at bounding box center [98, 173] width 11 height 10
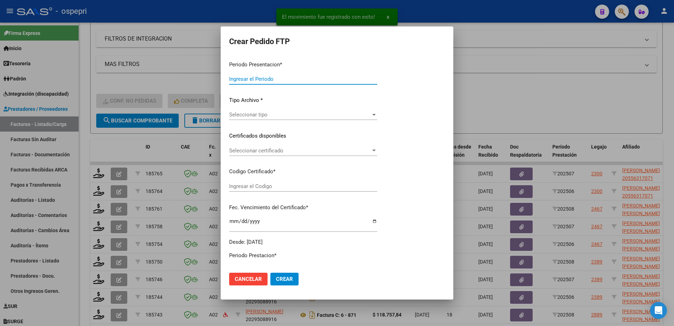
type input "202508"
type input "202507"
type input "$ 118.757,84"
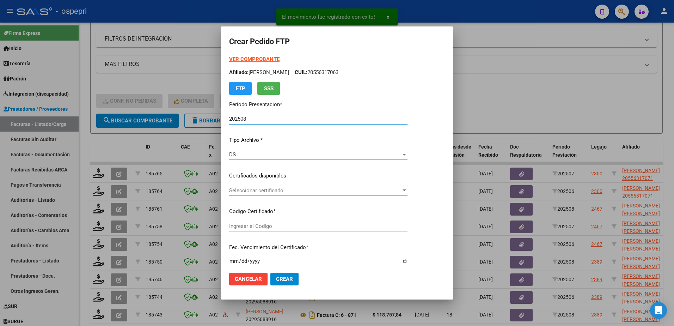
type input "20556317071"
type input "2030-01-23"
click at [259, 194] on div "Seleccionar certificado Seleccionar certificado" at bounding box center [318, 190] width 178 height 11
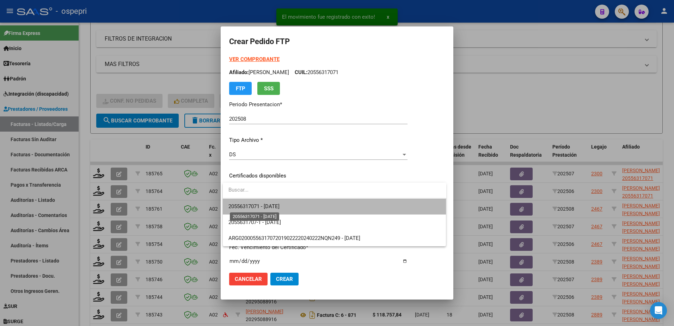
click at [274, 205] on span "20556317071 - 2030-01-23" at bounding box center [254, 206] width 51 height 6
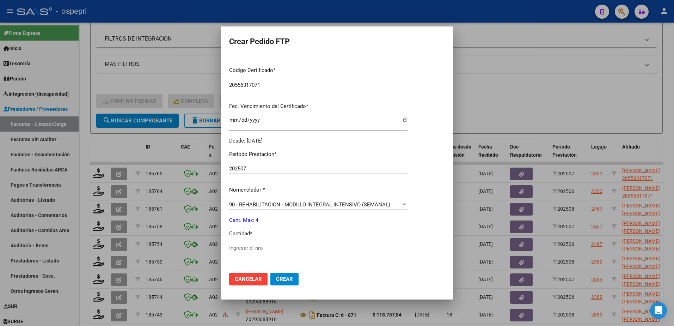
scroll to position [176, 0]
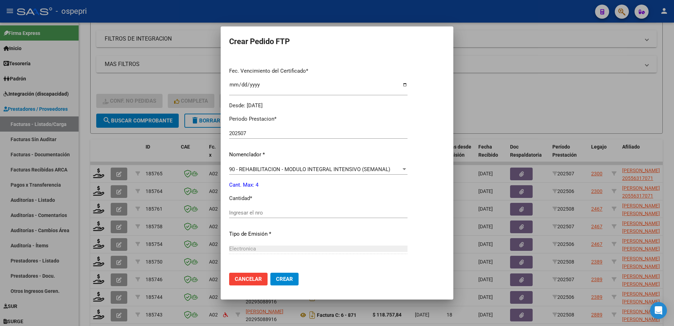
click at [275, 208] on div "Ingresar el nro" at bounding box center [318, 212] width 178 height 11
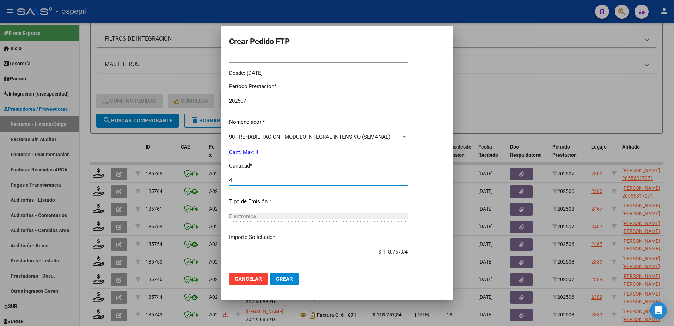
scroll to position [241, 0]
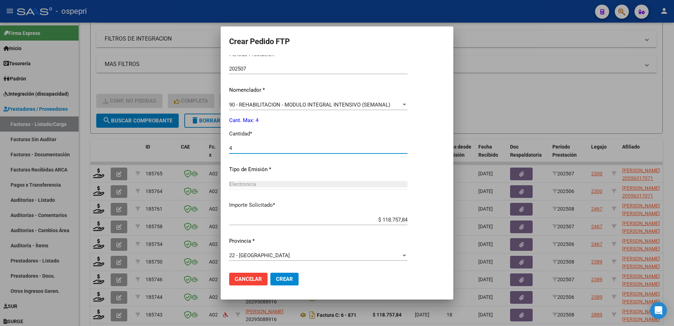
type input "4"
click at [284, 277] on span "Crear" at bounding box center [284, 279] width 17 height 6
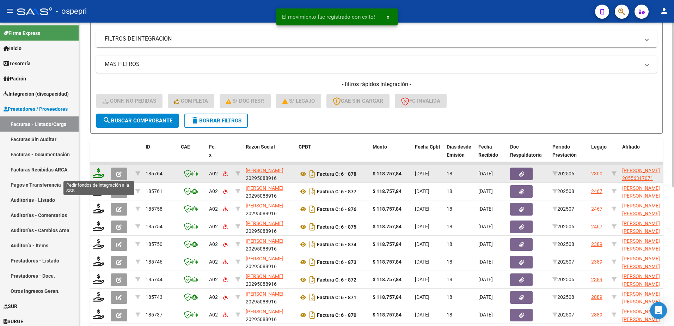
click at [99, 177] on icon at bounding box center [98, 173] width 11 height 10
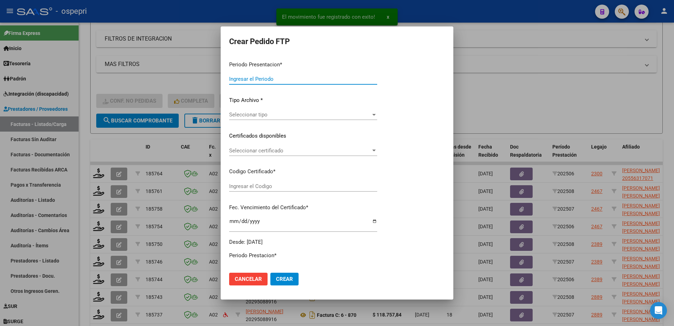
type input "202508"
type input "202506"
type input "$ 118.757,84"
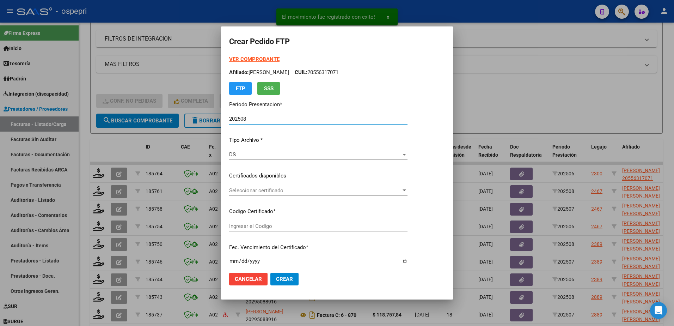
type input "20556317071"
type input "2030-01-23"
click at [263, 189] on span "Seleccionar certificado" at bounding box center [315, 190] width 172 height 6
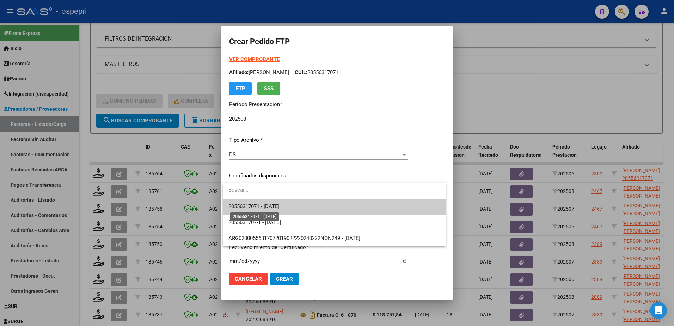
click at [270, 207] on span "20556317071 - 2030-01-23" at bounding box center [254, 206] width 51 height 6
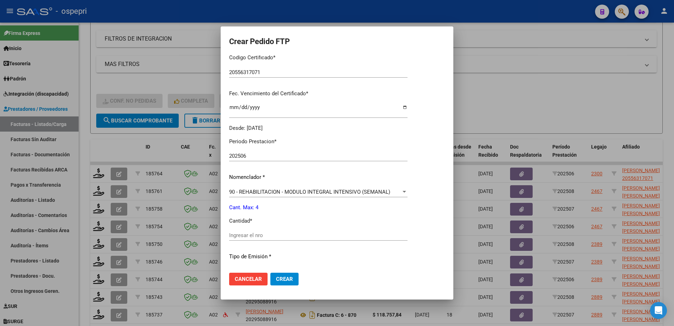
scroll to position [176, 0]
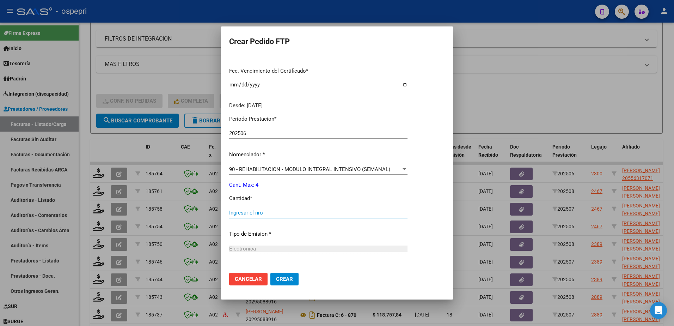
click at [265, 215] on input "Ingresar el nro" at bounding box center [318, 212] width 178 height 6
type input "4"
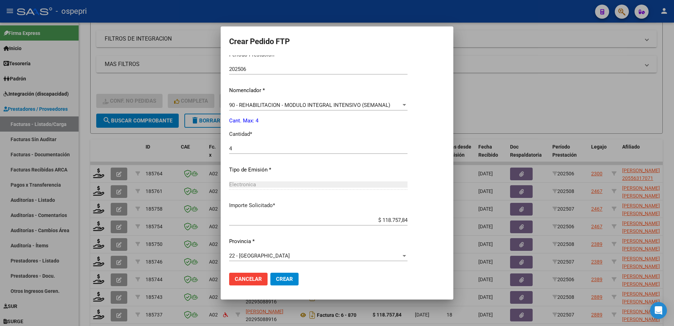
scroll to position [241, 0]
click at [284, 275] on button "Crear" at bounding box center [284, 279] width 28 height 13
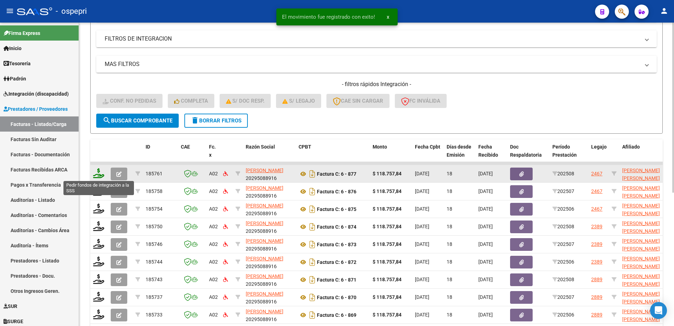
click at [100, 174] on icon at bounding box center [98, 173] width 11 height 10
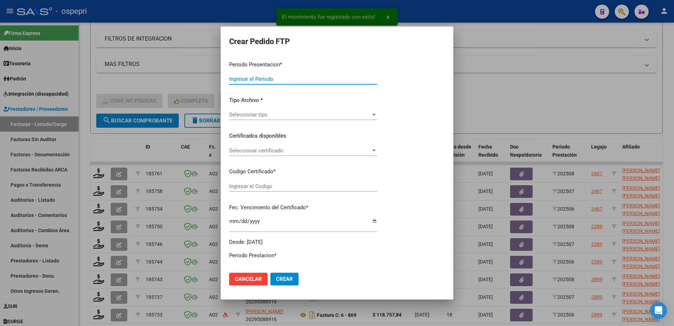
type input "202508"
type input "$ 118.757,84"
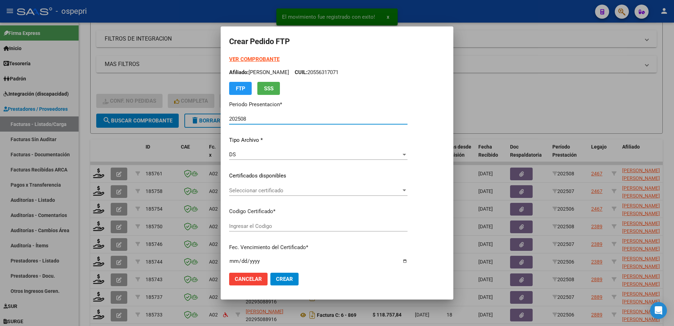
type input "2057188692-9"
type input "2026-07-01"
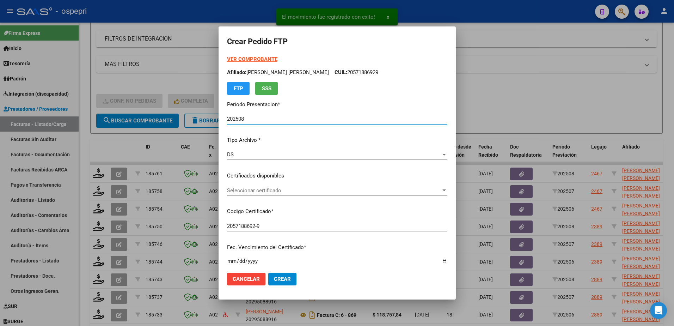
click at [254, 189] on span "Seleccionar certificado" at bounding box center [334, 190] width 214 height 6
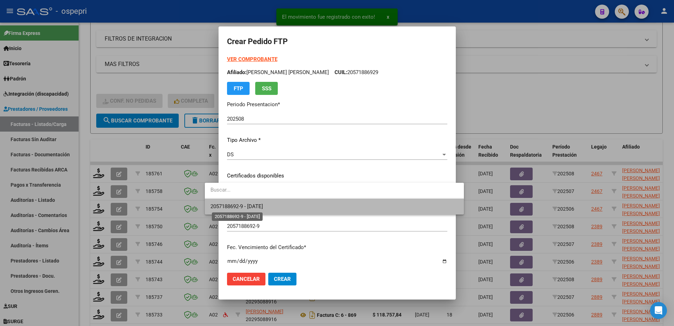
click at [251, 205] on span "2057188692-9 - 2026-07-01" at bounding box center [237, 206] width 53 height 6
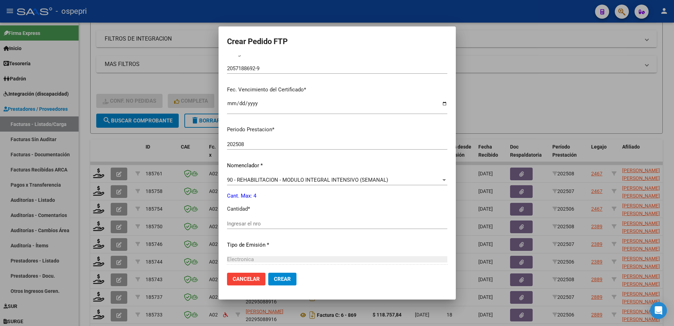
scroll to position [176, 0]
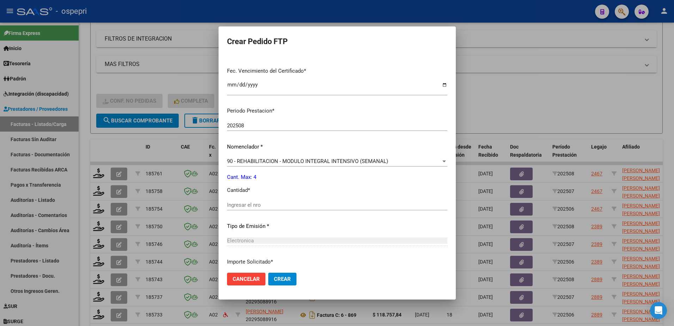
click at [239, 202] on input "Ingresar el nro" at bounding box center [337, 205] width 220 height 6
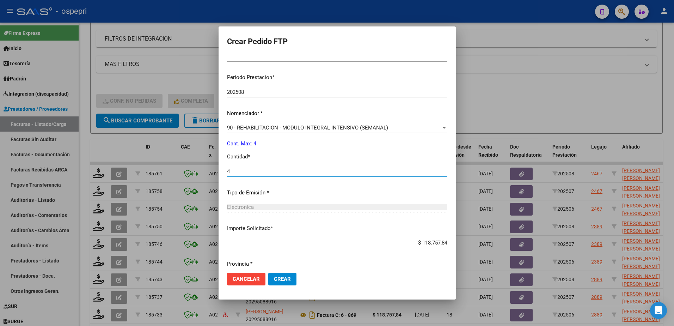
scroll to position [233, 0]
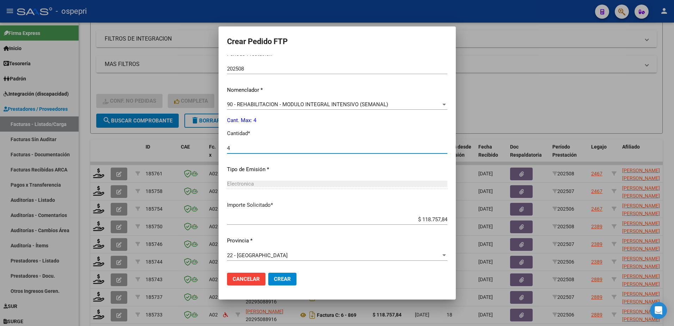
type input "4"
click at [274, 277] on span "Crear" at bounding box center [282, 279] width 17 height 6
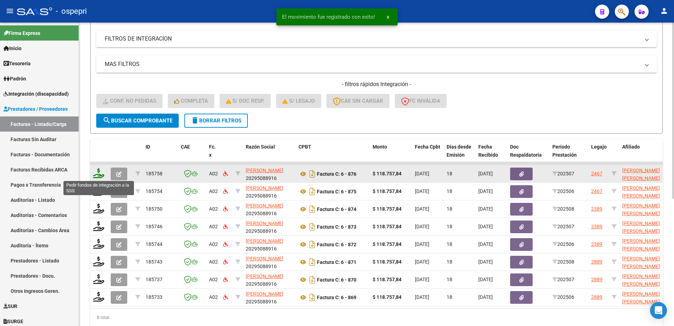
click at [103, 174] on icon at bounding box center [98, 173] width 11 height 10
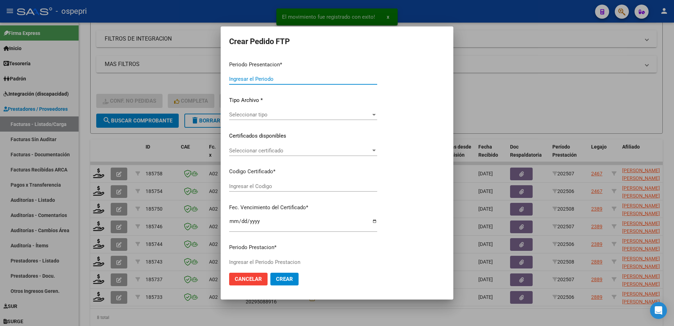
type input "202508"
type input "202507"
type input "$ 118.757,84"
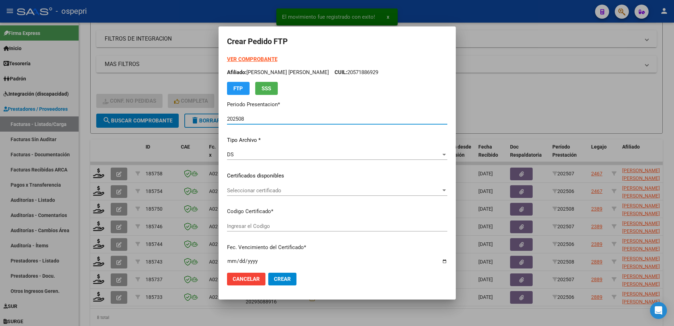
type input "2057188692-9"
type input "2026-07-01"
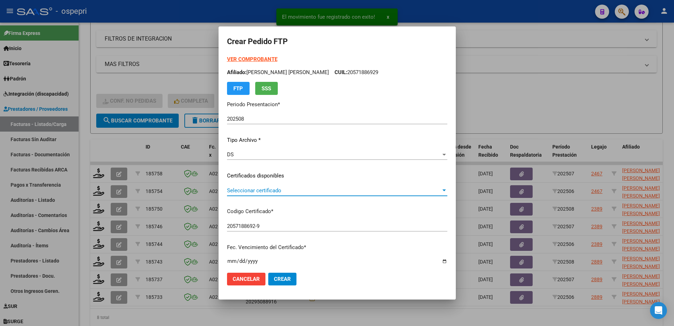
click at [230, 190] on span "Seleccionar certificado" at bounding box center [334, 190] width 214 height 6
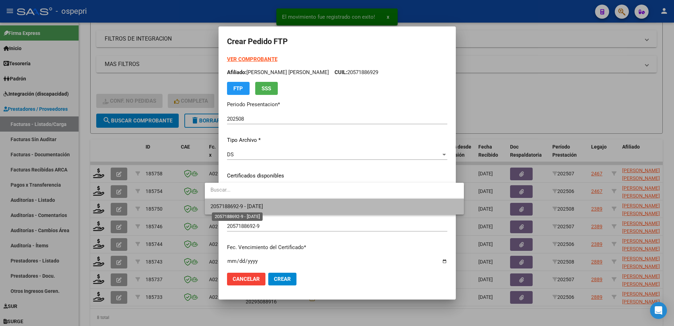
click at [245, 204] on span "2057188692-9 - 2026-07-01" at bounding box center [237, 206] width 53 height 6
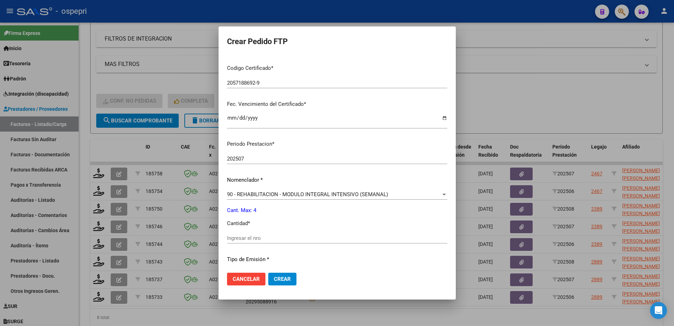
scroll to position [176, 0]
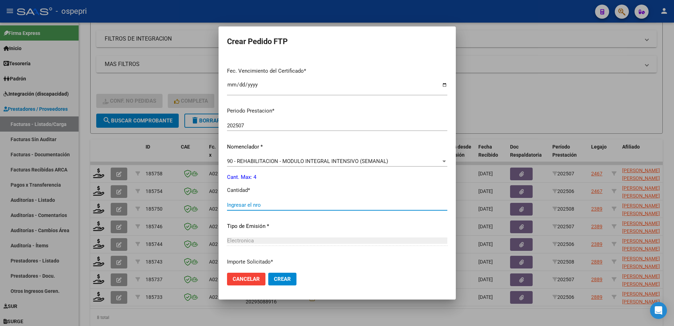
click at [245, 207] on input "Ingresar el nro" at bounding box center [337, 205] width 220 height 6
type input "4"
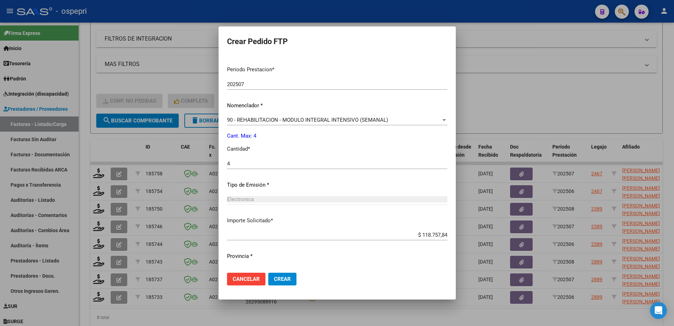
scroll to position [233, 0]
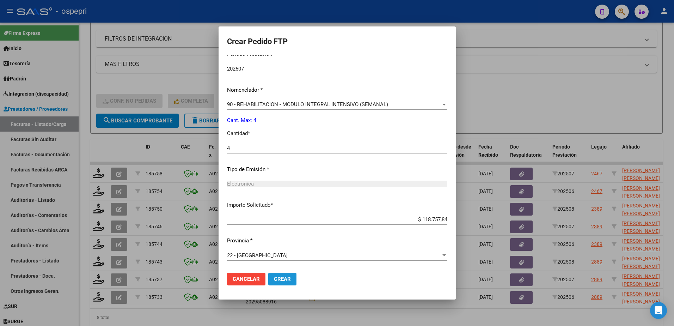
click at [274, 279] on span "Crear" at bounding box center [282, 279] width 17 height 6
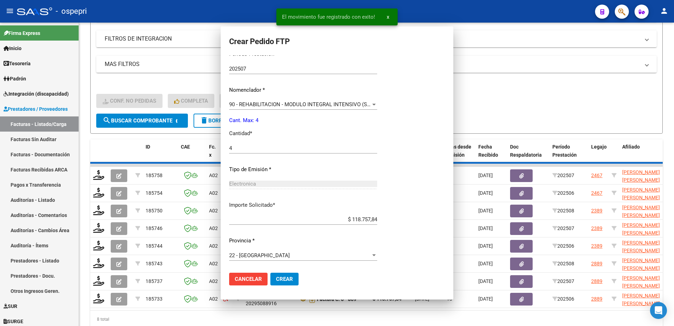
scroll to position [193, 0]
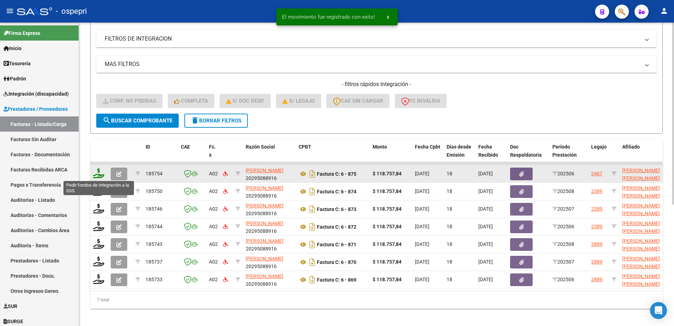
click at [98, 174] on icon at bounding box center [98, 173] width 11 height 10
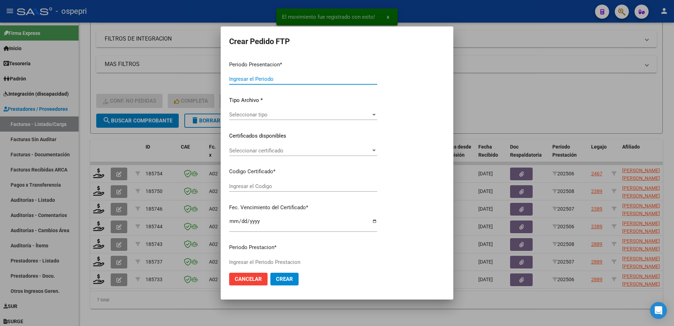
type input "202508"
type input "202506"
type input "$ 118.757,84"
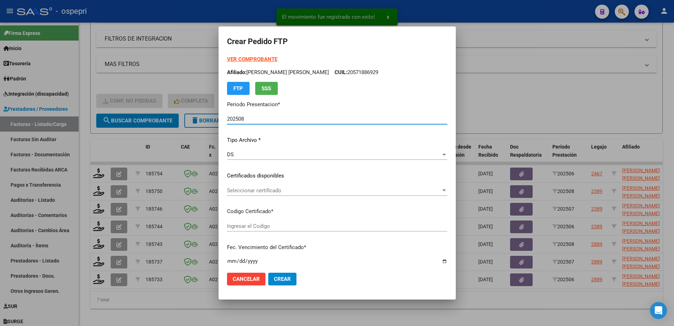
type input "2057188692-9"
type input "2026-07-01"
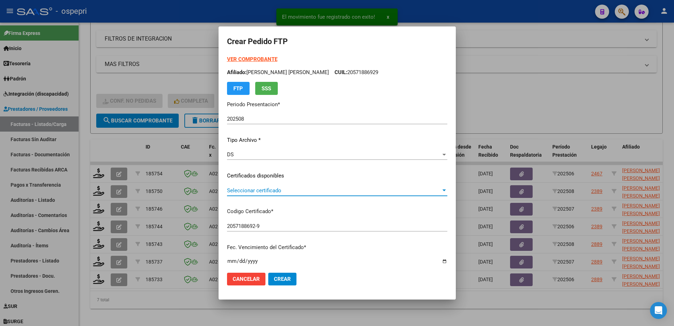
click at [254, 189] on span "Seleccionar certificado" at bounding box center [334, 190] width 214 height 6
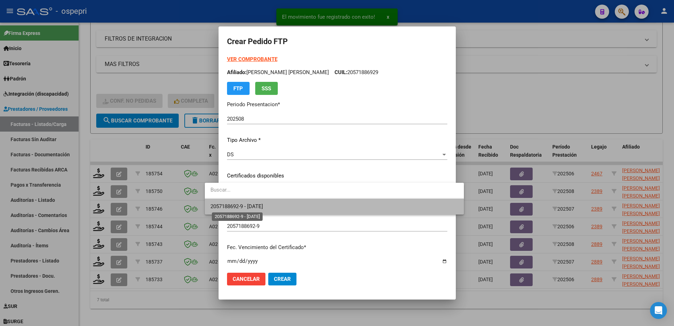
click at [263, 204] on span "2057188692-9 - 2026-07-01" at bounding box center [237, 206] width 53 height 6
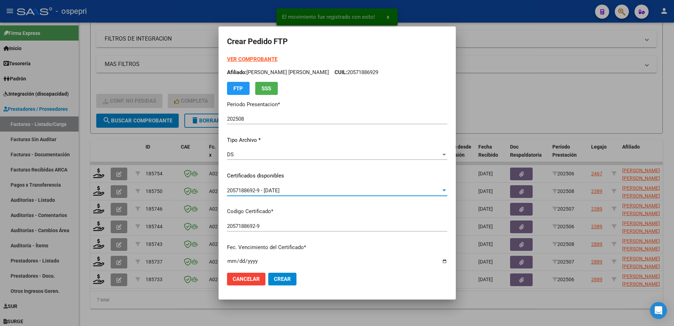
scroll to position [176, 0]
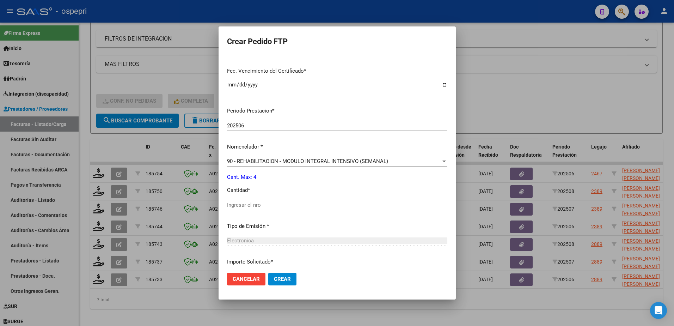
click at [250, 203] on input "Ingresar el nro" at bounding box center [337, 205] width 220 height 6
type input "4"
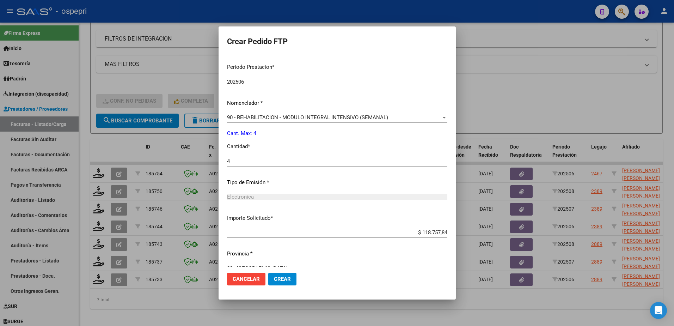
scroll to position [233, 0]
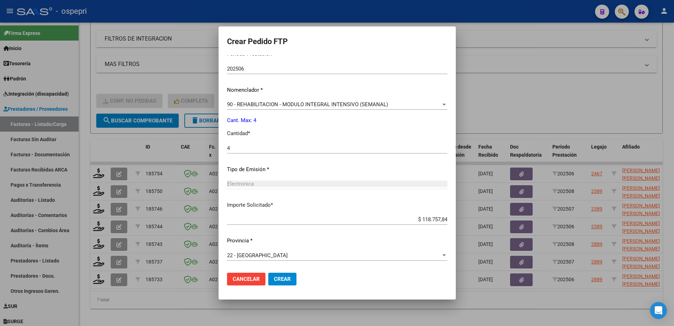
click at [274, 279] on span "Crear" at bounding box center [282, 279] width 17 height 6
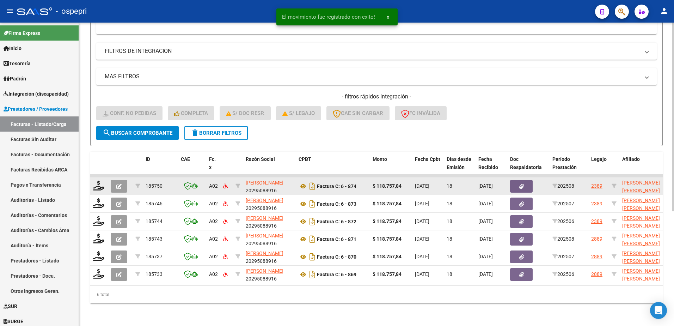
scroll to position [184, 0]
click at [98, 181] on icon at bounding box center [98, 186] width 11 height 10
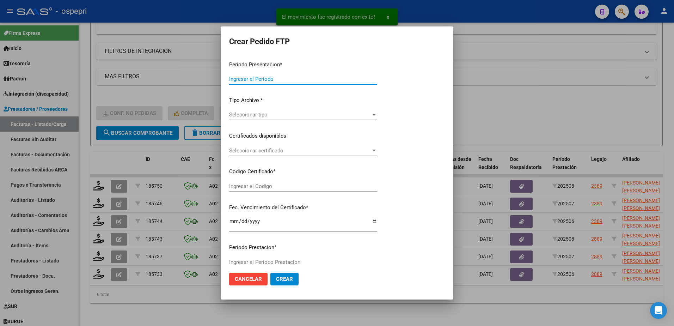
type input "202508"
type input "$ 118.757,84"
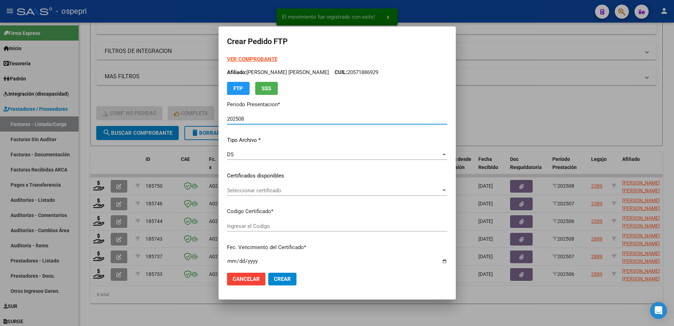
type input "2057188691-0"
type input "2031-10-09"
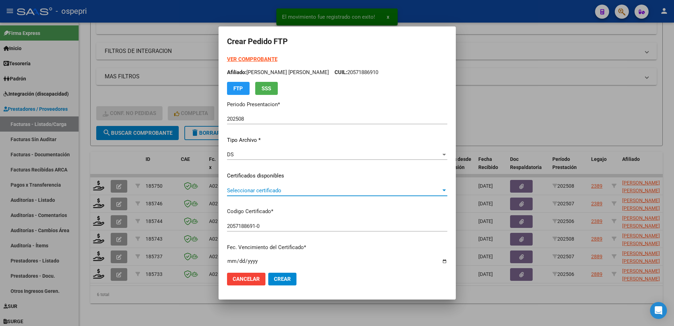
click at [238, 189] on span "Seleccionar certificado" at bounding box center [334, 190] width 214 height 6
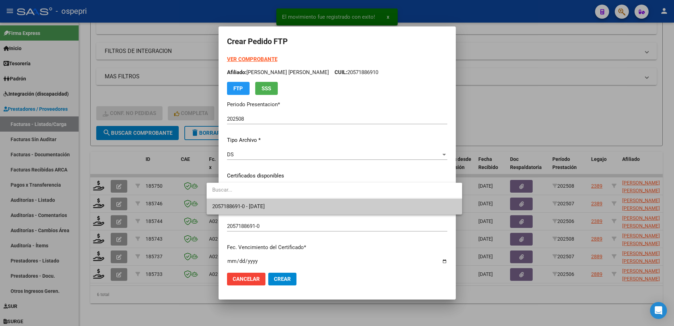
click at [247, 203] on span "2057188691-0 - 2031-10-09" at bounding box center [238, 206] width 53 height 6
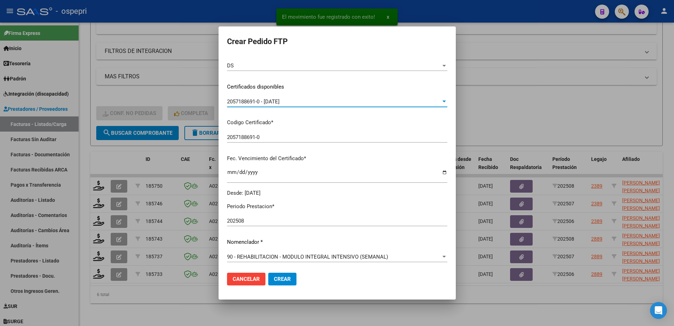
scroll to position [176, 0]
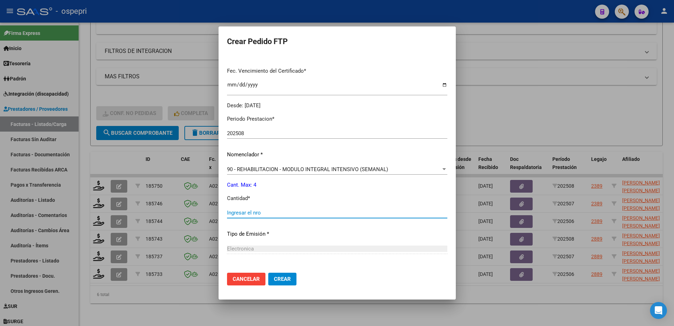
click at [238, 213] on input "Ingresar el nro" at bounding box center [337, 212] width 220 height 6
type input "4"
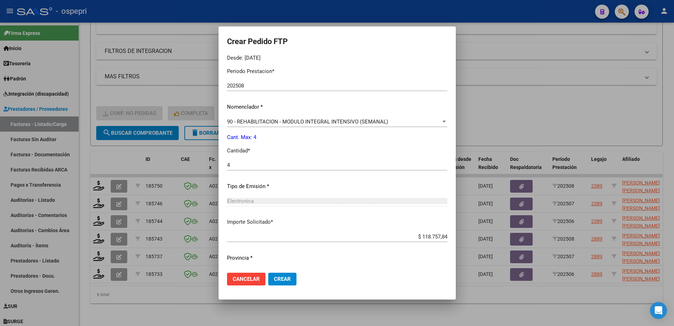
scroll to position [241, 0]
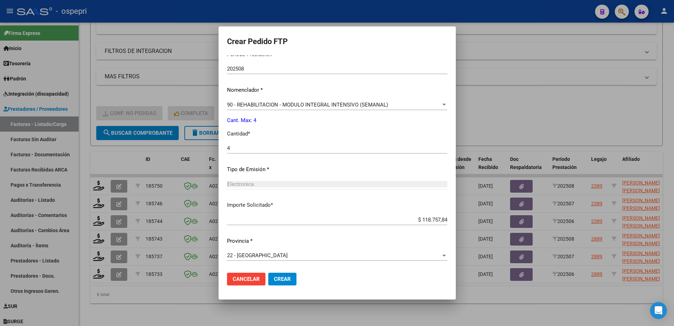
click at [274, 279] on span "Crear" at bounding box center [282, 279] width 17 height 6
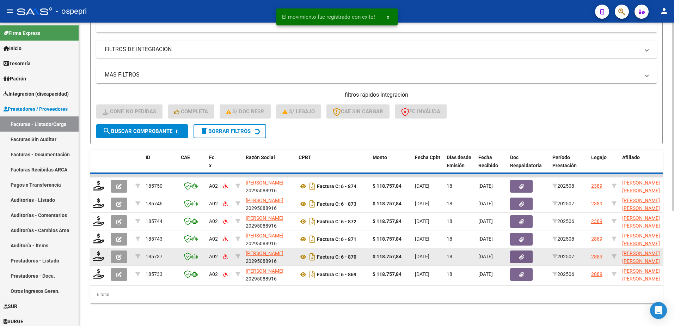
scroll to position [167, 0]
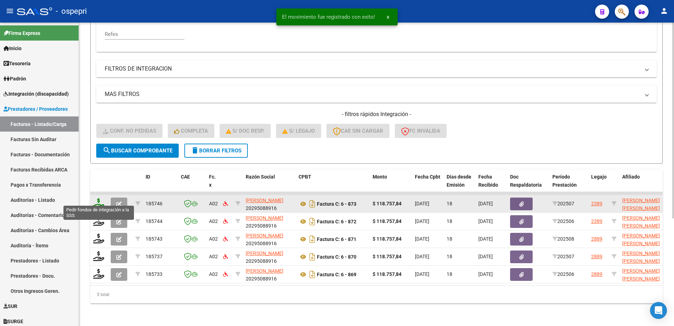
click at [99, 199] on icon at bounding box center [98, 203] width 11 height 10
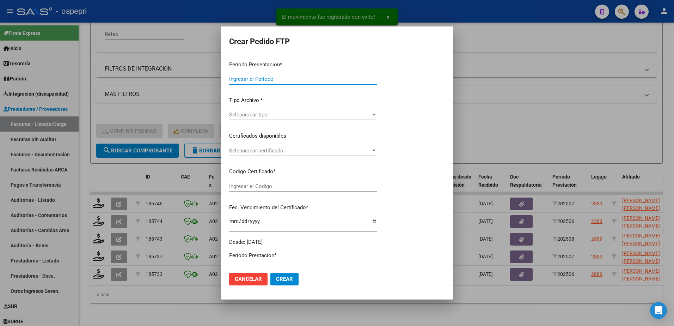
type input "202508"
type input "202507"
type input "$ 118.757,84"
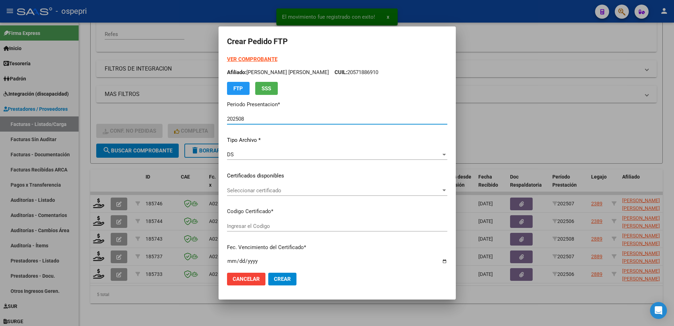
type input "2057188691-0"
type input "2031-10-09"
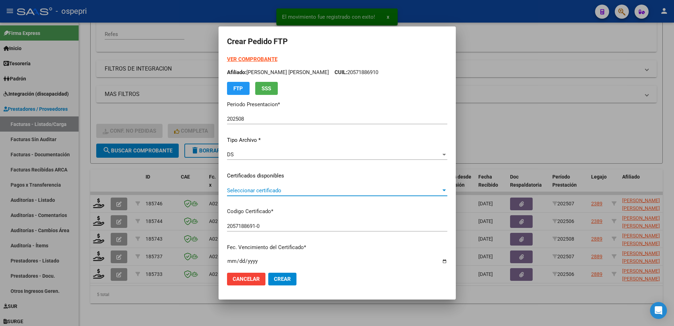
click at [249, 191] on span "Seleccionar certificado" at bounding box center [334, 190] width 214 height 6
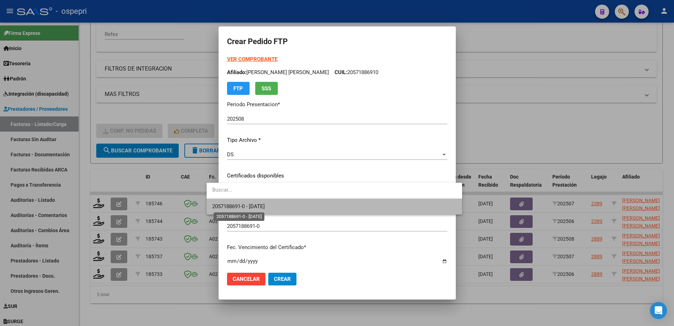
click at [254, 206] on span "2057188691-0 - 2031-10-09" at bounding box center [238, 206] width 53 height 6
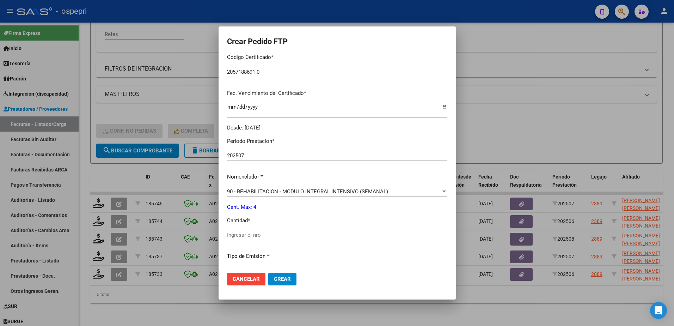
scroll to position [176, 0]
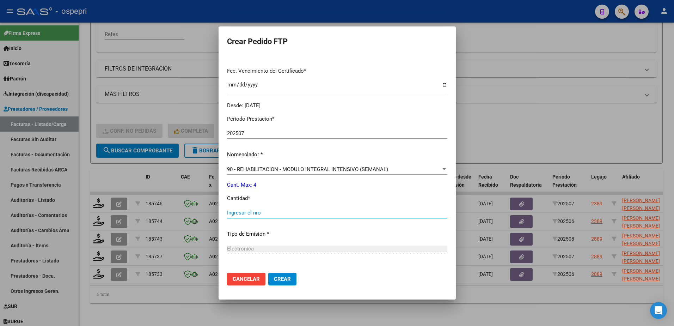
click at [251, 216] on input "Ingresar el nro" at bounding box center [337, 212] width 220 height 6
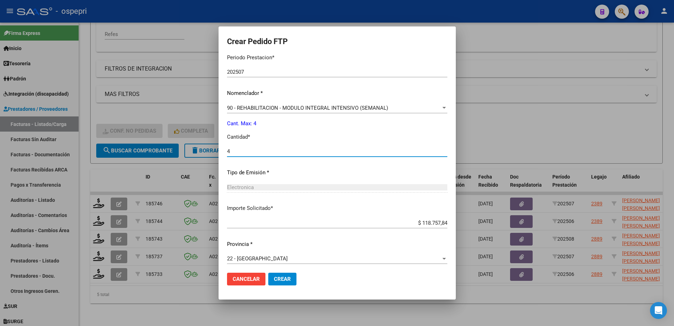
scroll to position [241, 0]
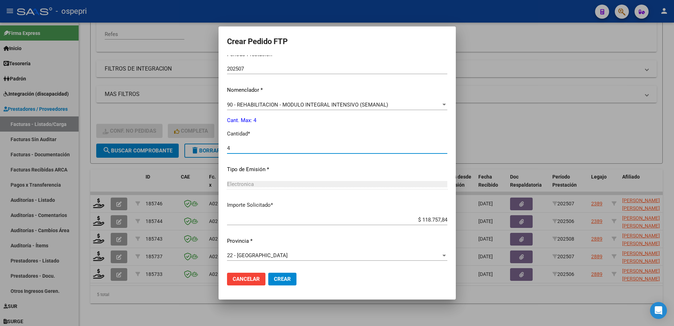
type input "4"
click at [270, 275] on button "Crear" at bounding box center [282, 279] width 28 height 13
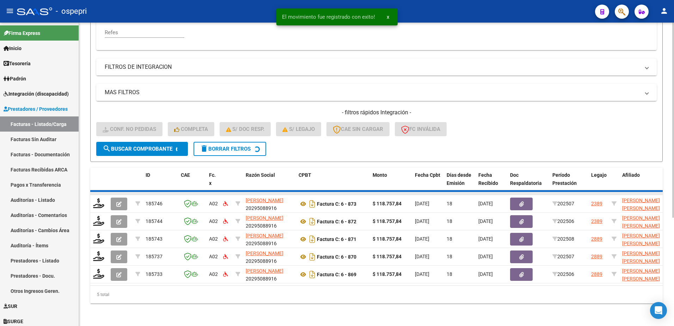
scroll to position [149, 0]
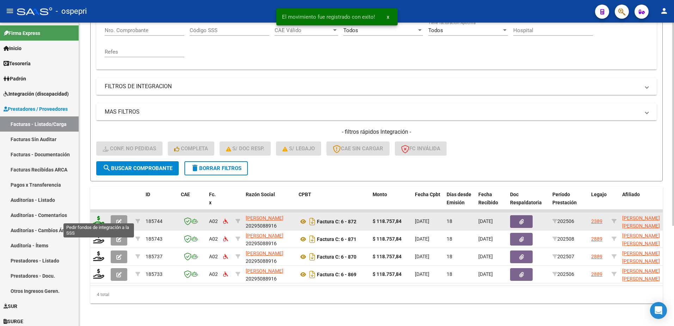
click at [101, 216] on icon at bounding box center [98, 221] width 11 height 10
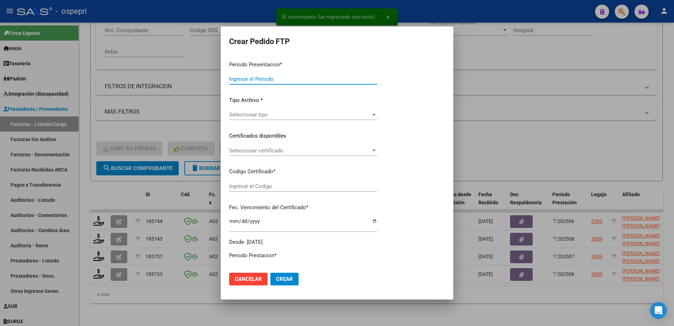
type input "202508"
type input "202506"
type input "$ 118.757,84"
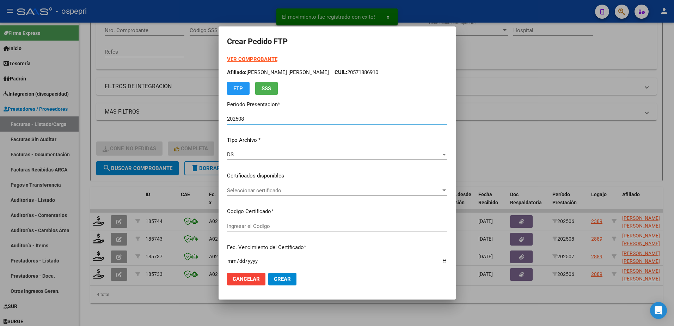
type input "2057188691-0"
type input "2031-10-09"
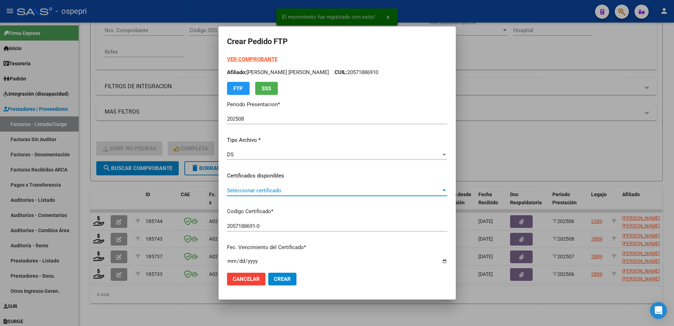
click at [235, 191] on span "Seleccionar certificado" at bounding box center [334, 190] width 214 height 6
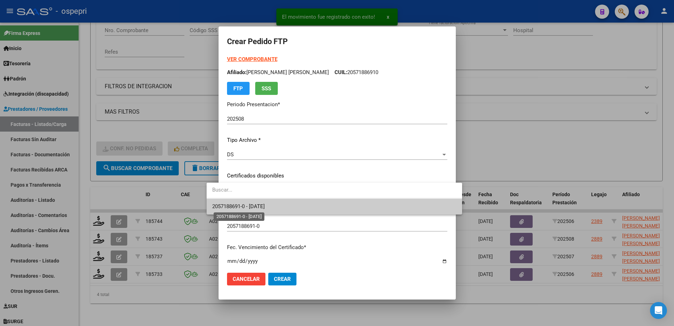
click at [244, 204] on span "2057188691-0 - 2031-10-09" at bounding box center [238, 206] width 53 height 6
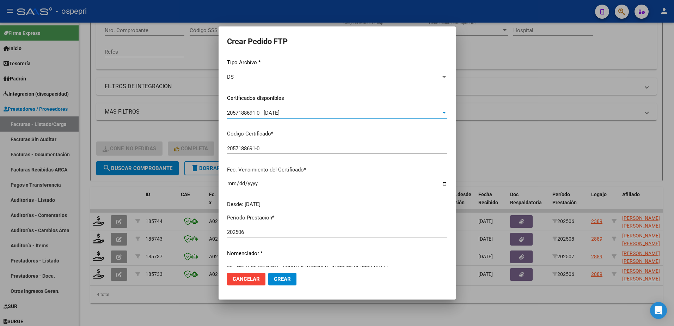
scroll to position [141, 0]
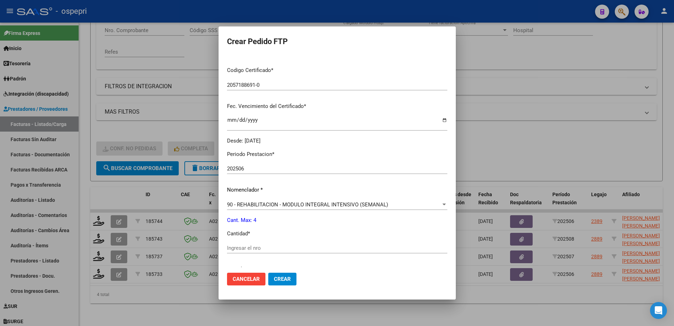
click at [244, 244] on div "Ingresar el nro" at bounding box center [337, 248] width 220 height 11
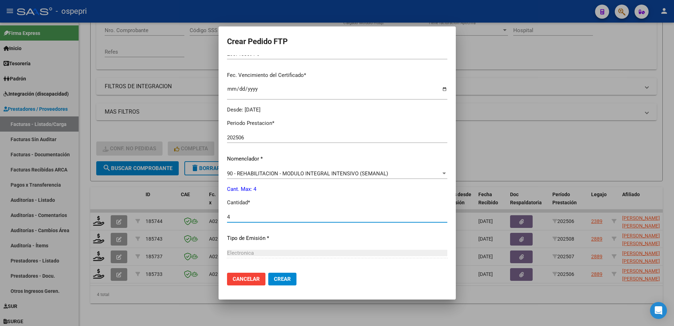
scroll to position [241, 0]
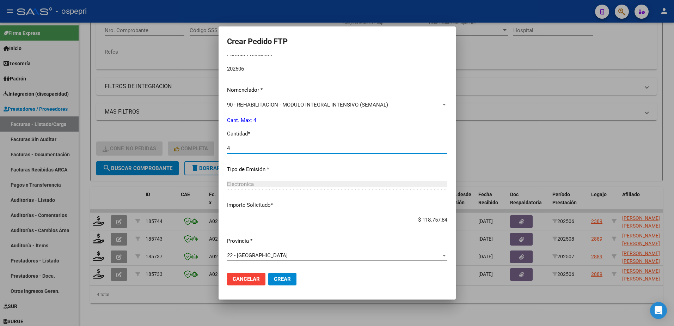
type input "4"
click at [274, 278] on span "Crear" at bounding box center [282, 279] width 17 height 6
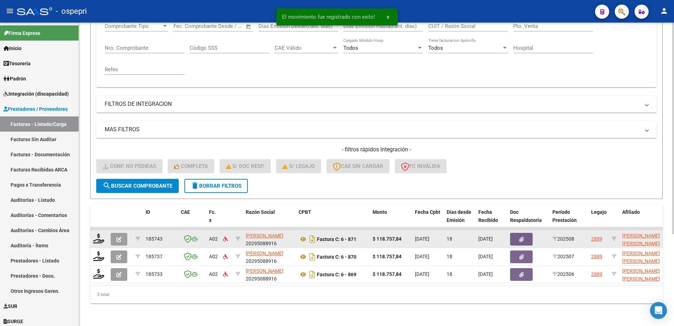
scroll to position [132, 0]
click at [97, 233] on icon at bounding box center [98, 238] width 11 height 10
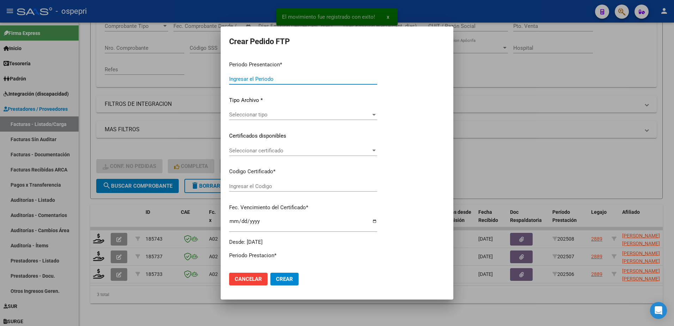
type input "202508"
type input "$ 118.757,84"
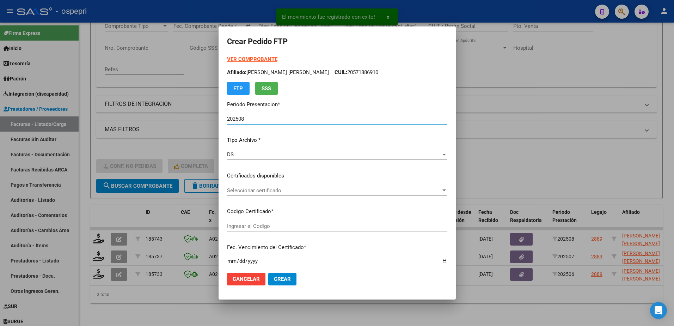
type input "27531899771"
type input "2026-07-30"
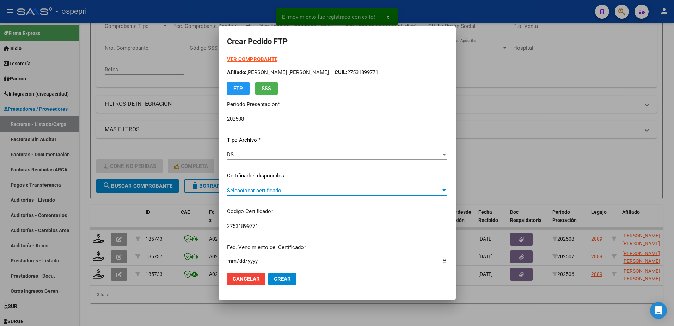
click at [263, 193] on span "Seleccionar certificado" at bounding box center [334, 190] width 214 height 6
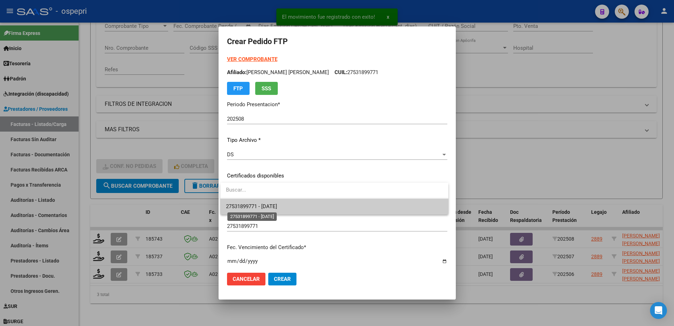
click at [267, 206] on span "27531899771 - 2026-07-30" at bounding box center [251, 206] width 51 height 6
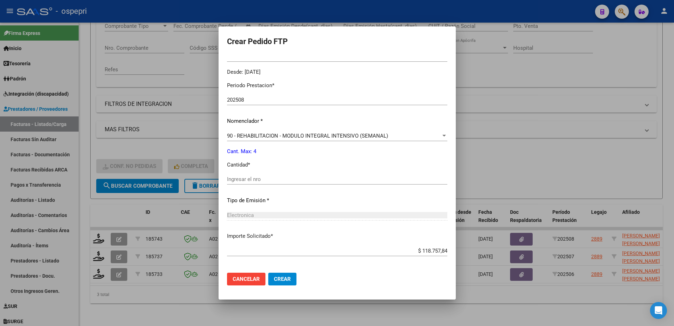
scroll to position [212, 0]
click at [245, 179] on input "Ingresar el nro" at bounding box center [337, 177] width 220 height 6
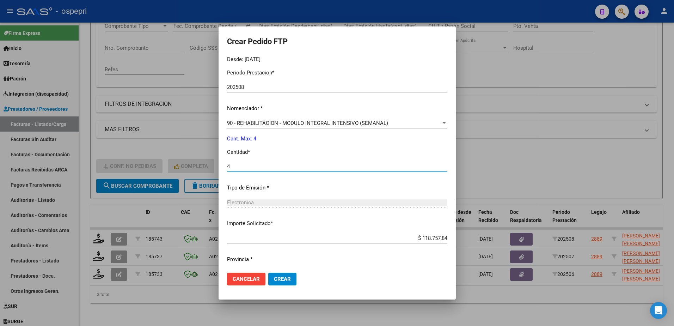
scroll to position [241, 0]
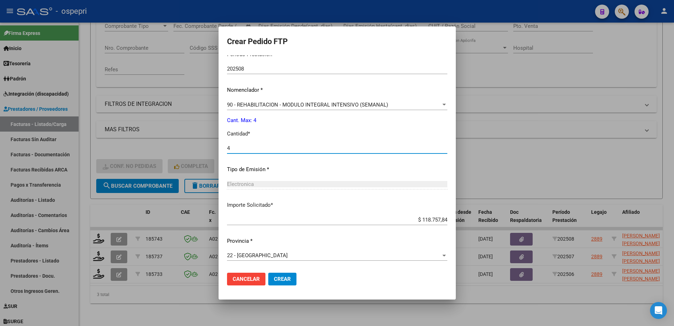
type input "4"
click at [276, 275] on button "Crear" at bounding box center [282, 279] width 28 height 13
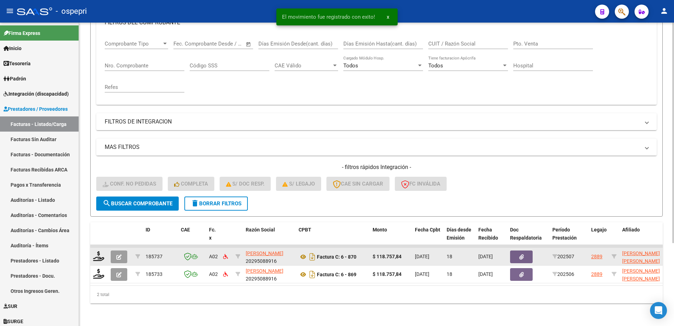
scroll to position [114, 0]
click at [101, 255] on icon at bounding box center [98, 256] width 11 height 10
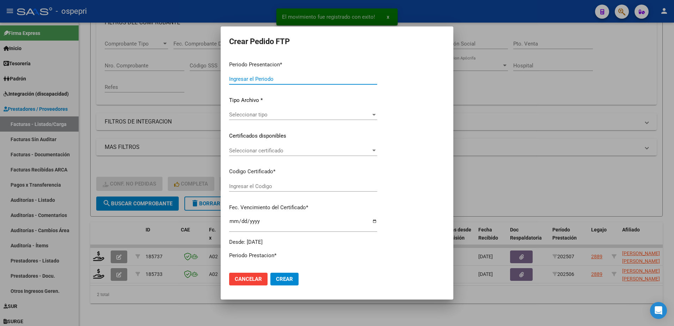
type input "202508"
type input "202507"
type input "$ 118.757,84"
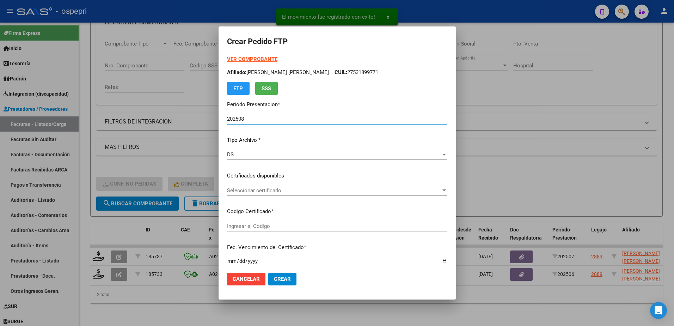
type input "27531899771"
type input "2026-07-30"
click at [262, 193] on span "Seleccionar certificado" at bounding box center [334, 190] width 214 height 6
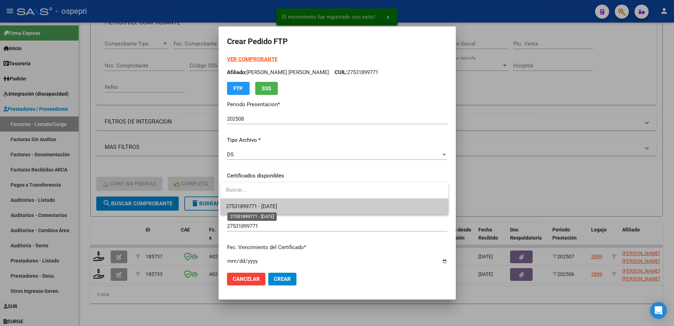
click at [267, 206] on span "27531899771 - 2026-07-30" at bounding box center [251, 206] width 51 height 6
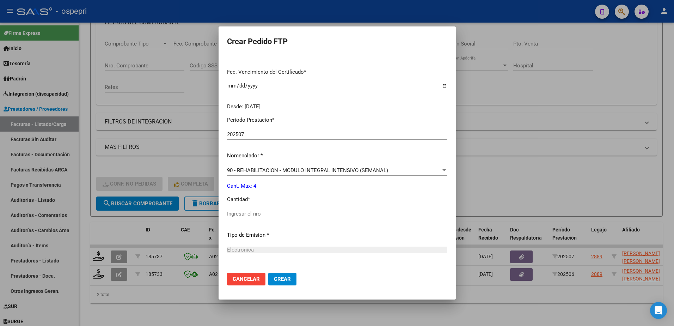
scroll to position [176, 0]
click at [244, 213] on input "Ingresar el nro" at bounding box center [337, 212] width 220 height 6
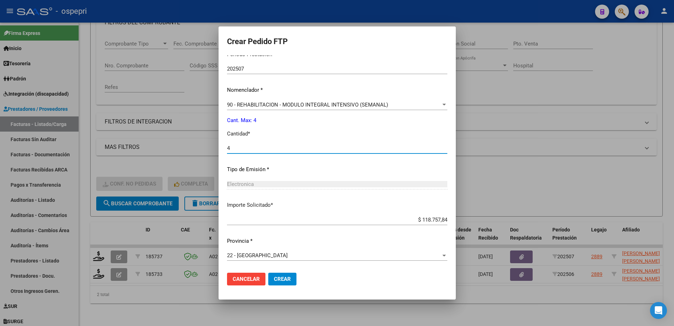
type input "4"
click at [284, 275] on button "Crear" at bounding box center [282, 279] width 28 height 13
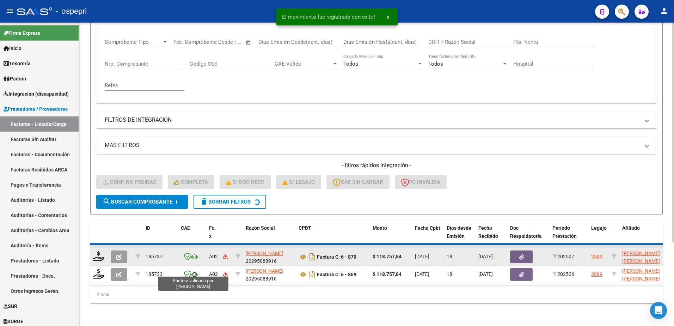
scroll to position [96, 0]
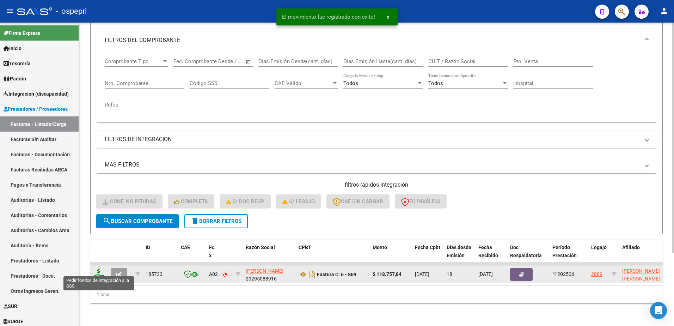
click at [99, 269] on icon at bounding box center [98, 274] width 11 height 10
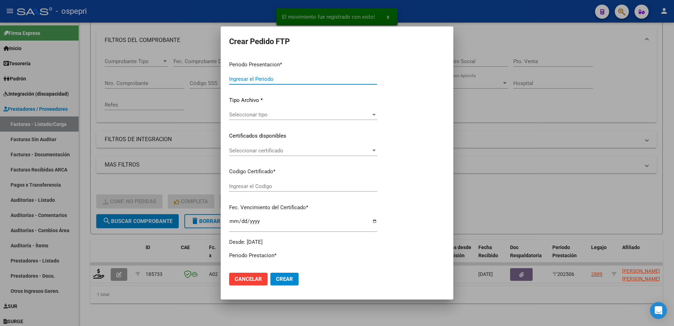
type input "202508"
type input "202506"
type input "$ 118.757,84"
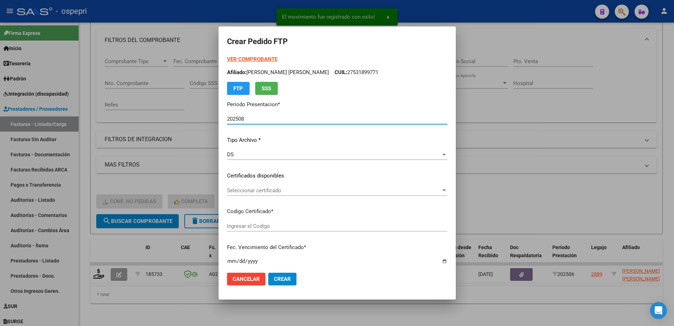
type input "27531899771"
type input "2026-07-30"
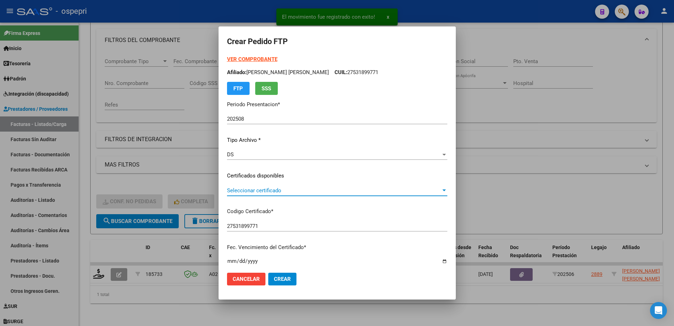
click at [243, 193] on span "Seleccionar certificado" at bounding box center [334, 190] width 214 height 6
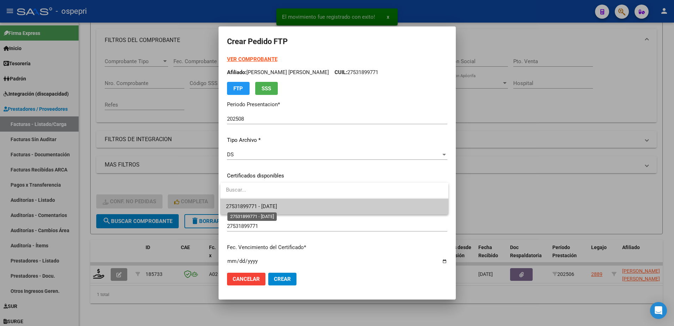
click at [248, 206] on span "27531899771 - 2026-07-30" at bounding box center [251, 206] width 51 height 6
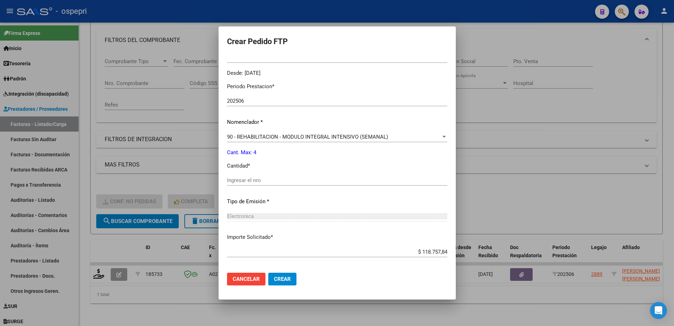
scroll to position [212, 0]
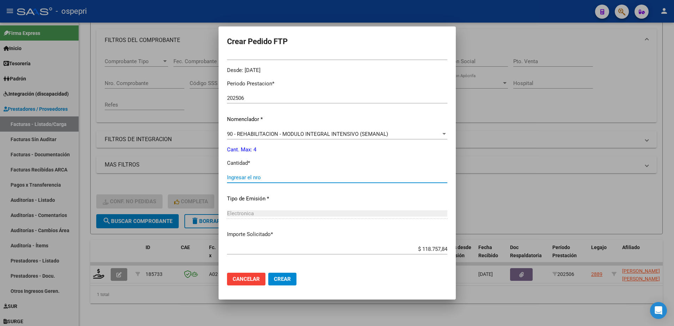
click at [244, 178] on input "Ingresar el nro" at bounding box center [337, 177] width 220 height 6
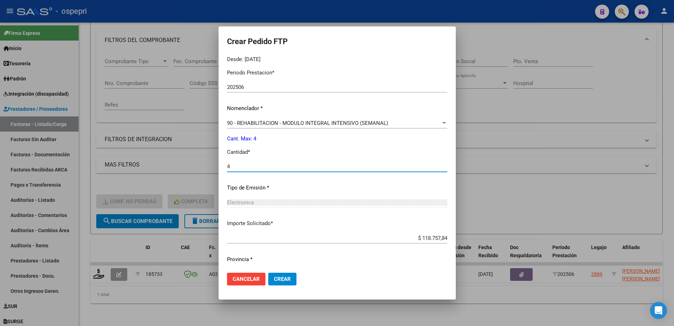
scroll to position [241, 0]
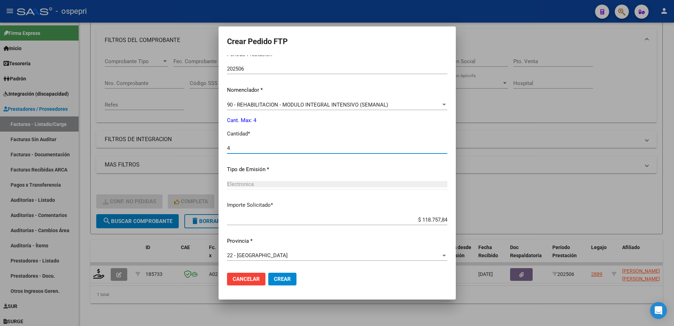
type input "4"
click at [283, 279] on span "Crear" at bounding box center [282, 279] width 17 height 6
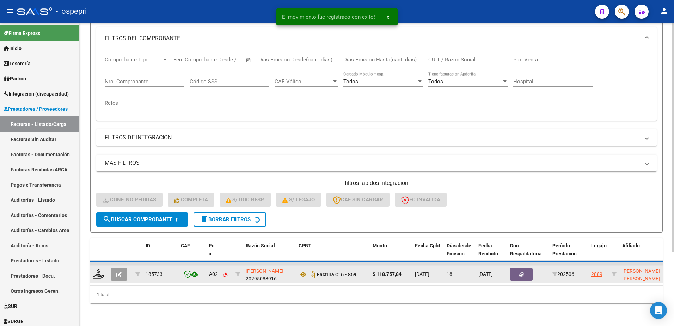
scroll to position [86, 0]
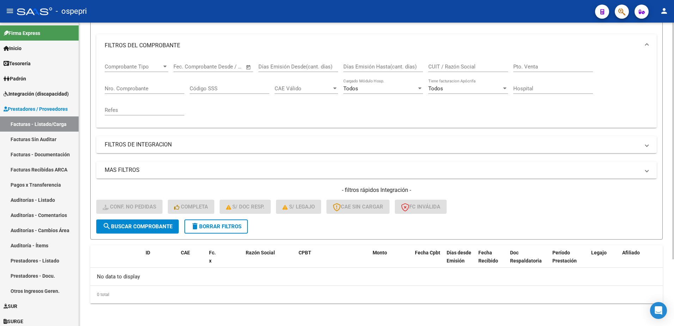
click at [246, 226] on button "delete Borrar Filtros" at bounding box center [215, 226] width 63 height 14
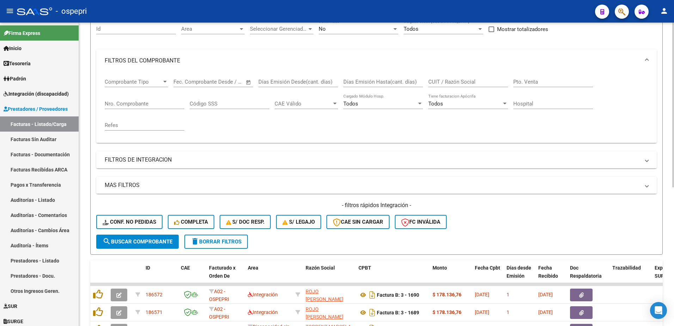
scroll to position [8, 0]
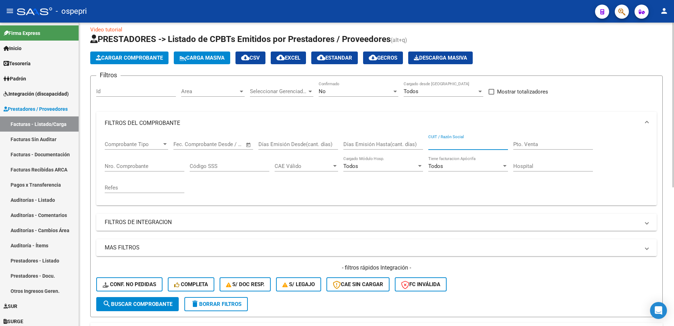
click at [479, 143] on input "CUIT / Razón Social" at bounding box center [468, 144] width 80 height 6
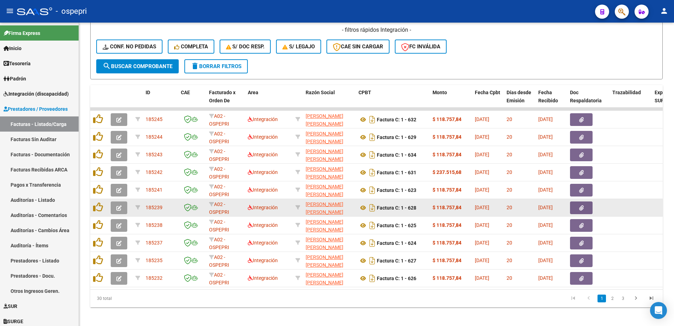
scroll to position [255, 0]
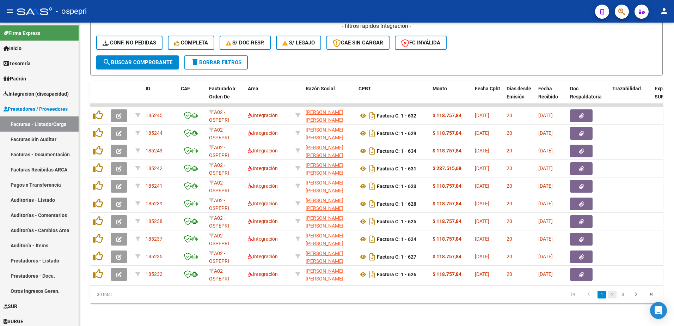
click at [611, 294] on link "2" at bounding box center [612, 295] width 8 height 8
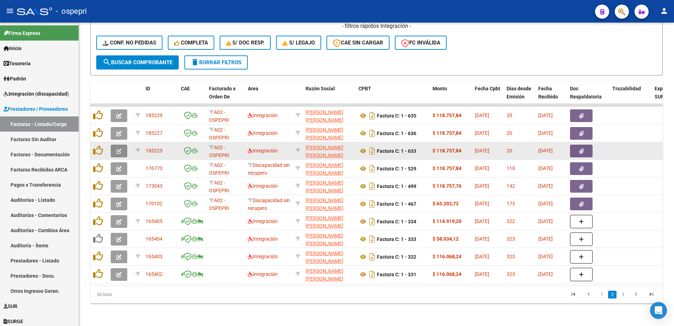
click at [121, 148] on span "button" at bounding box center [118, 151] width 5 height 6
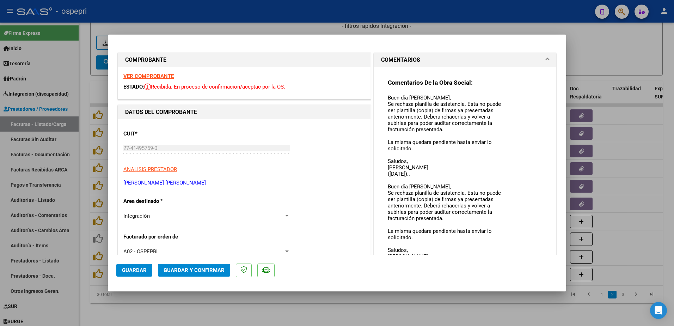
drag, startPoint x: 498, startPoint y: 107, endPoint x: 508, endPoint y: 270, distance: 163.2
click at [507, 272] on mat-dialog-container "COMPROBANTE VER COMPROBANTE ESTADO: Recibida. En proceso de confirmacion/acepta…" at bounding box center [337, 163] width 458 height 256
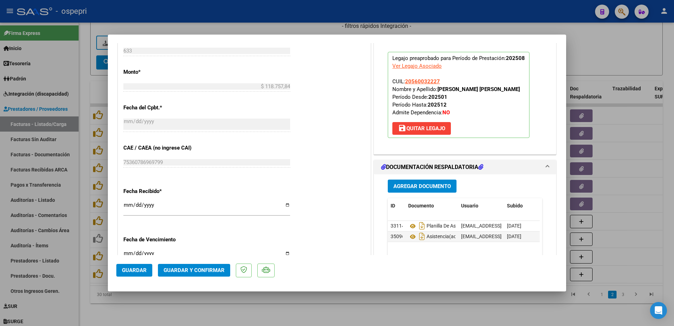
scroll to position [388, 0]
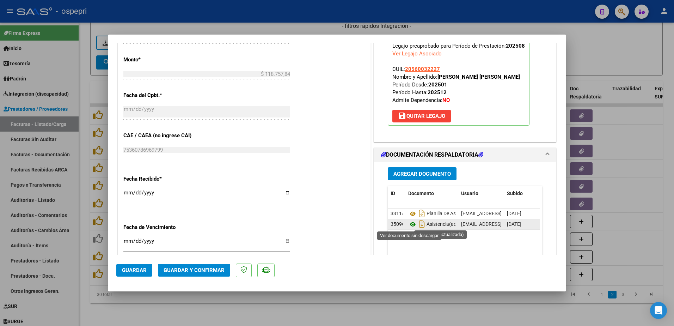
click at [409, 225] on icon at bounding box center [412, 224] width 9 height 8
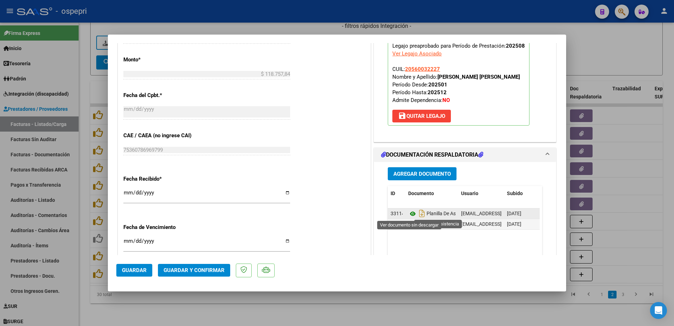
click at [408, 210] on icon at bounding box center [412, 213] width 9 height 8
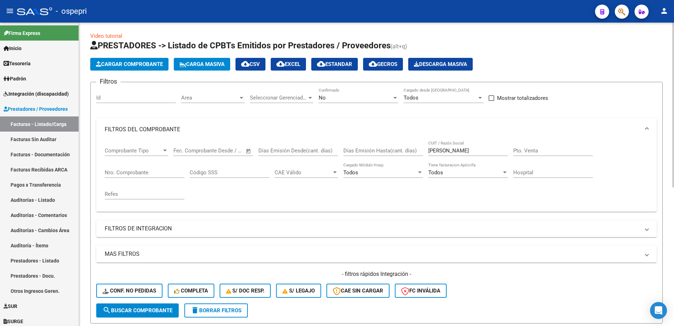
scroll to position [0, 0]
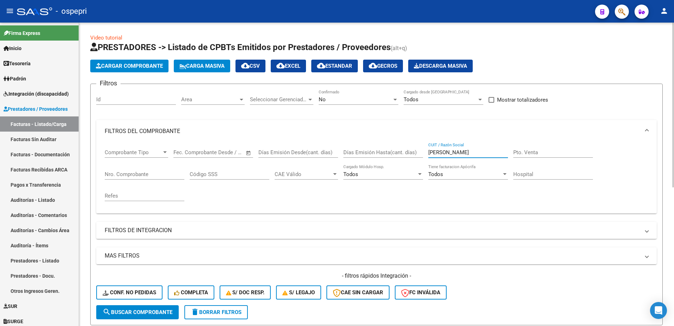
click at [454, 150] on input "astorga" at bounding box center [468, 152] width 80 height 6
type input "a"
click at [314, 10] on div "- ospepri" at bounding box center [303, 12] width 573 height 16
click at [448, 153] on input "CUIT / Razón Social" at bounding box center [468, 152] width 80 height 6
paste input "27346653715"
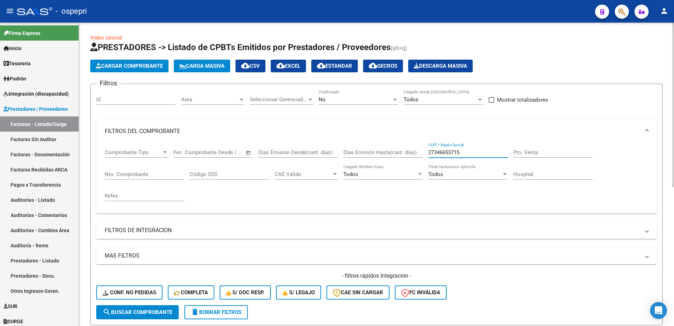
type input "27346653715"
click at [160, 312] on span "search Buscar Comprobante" at bounding box center [138, 312] width 70 height 6
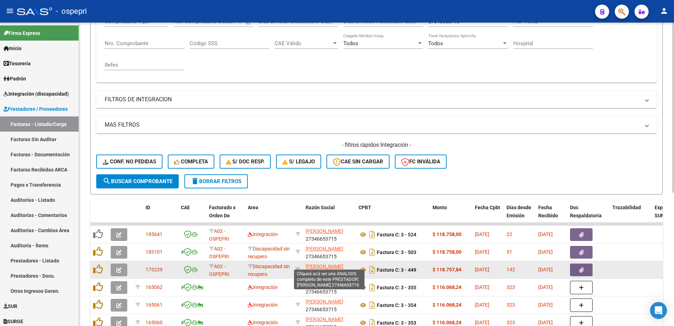
scroll to position [141, 0]
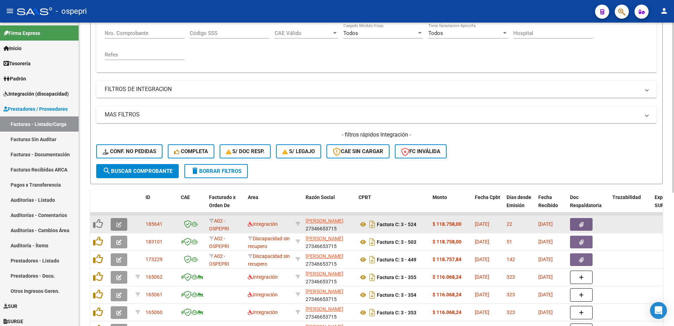
click at [119, 220] on button "button" at bounding box center [119, 224] width 17 height 13
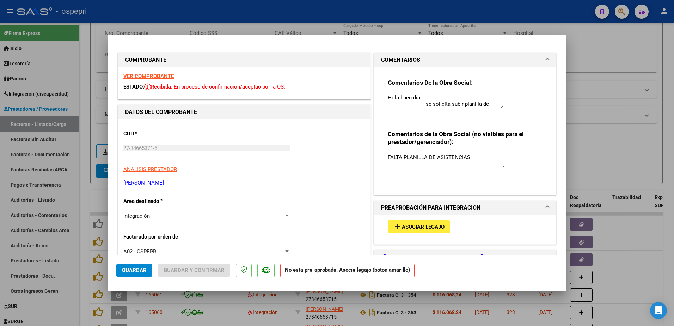
click at [499, 108] on div "Hola buen dìa: se solicita subir planilla de asistencia para poder auditar la f…" at bounding box center [446, 100] width 116 height 17
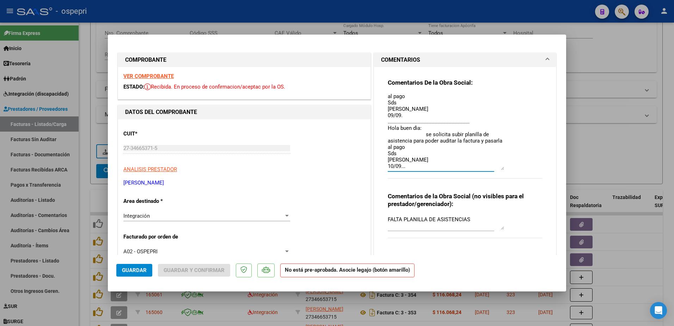
scroll to position [26, 0]
drag, startPoint x: 499, startPoint y: 107, endPoint x: 505, endPoint y: 170, distance: 63.1
click at [505, 170] on div "Comentarios De la Obra Social: Hola buen dìa: se solicita subir planilla de asi…" at bounding box center [465, 133] width 154 height 108
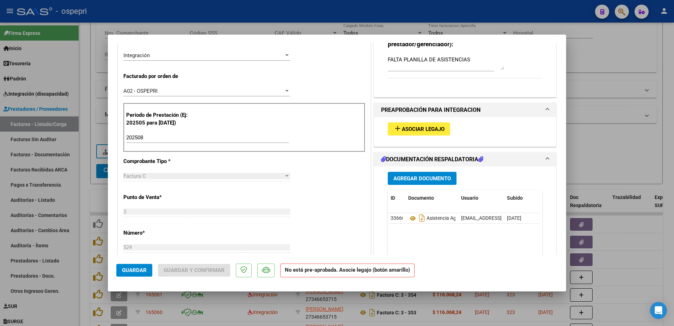
scroll to position [176, 0]
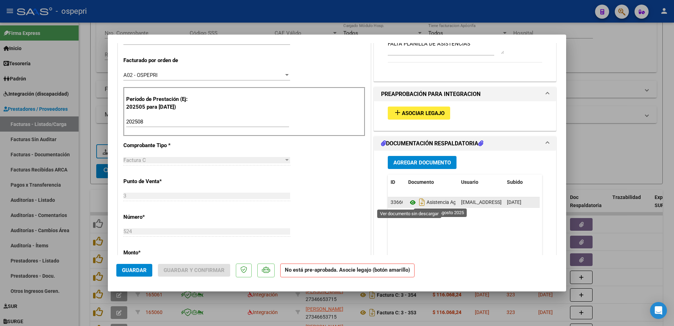
click at [408, 202] on icon at bounding box center [412, 202] width 9 height 8
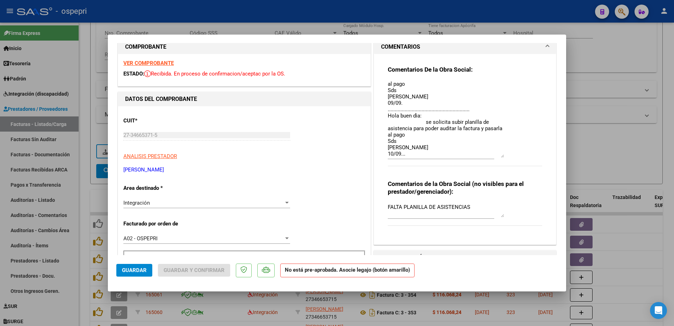
scroll to position [0, 0]
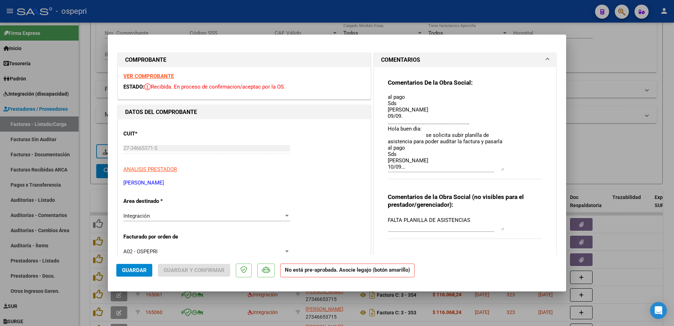
click at [405, 161] on textarea "Hola buen dìa: se solicita subir planilla de asistencia para poder auditar la f…" at bounding box center [446, 132] width 116 height 77
type textarea "Hola buen dìa: se solicita subir planilla de asistencia para poder auditar la f…"
click at [136, 268] on span "Guardar" at bounding box center [134, 270] width 25 height 6
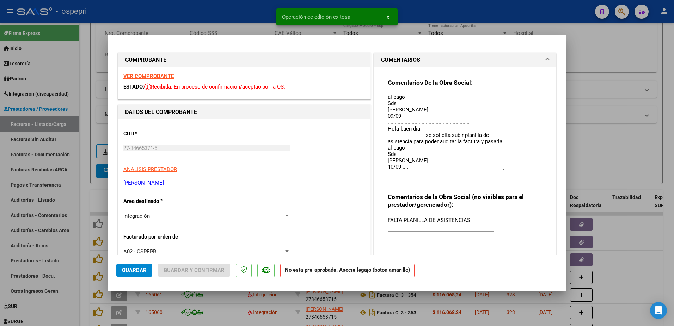
type input "$ 0,00"
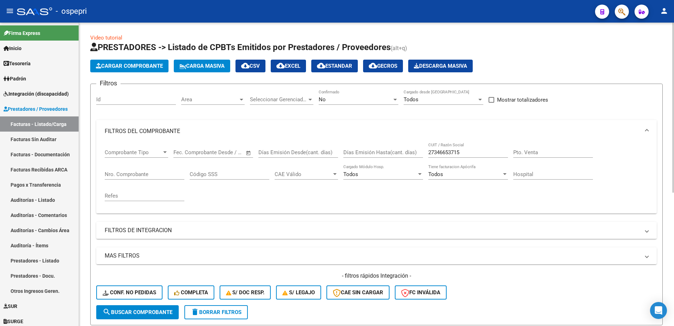
click at [463, 148] on div "27346653715 CUIT / Razón Social" at bounding box center [468, 149] width 80 height 15
click at [462, 153] on input "27346653715" at bounding box center [468, 152] width 80 height 6
paste input "256184716"
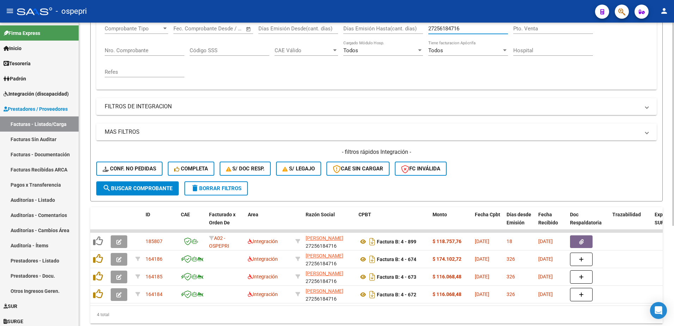
scroll to position [141, 0]
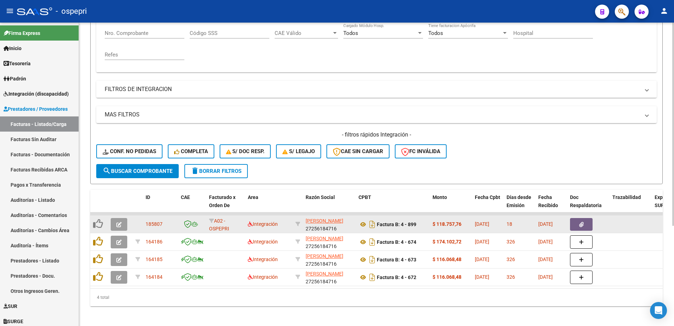
type input "27256184716"
click at [117, 227] on icon "button" at bounding box center [118, 224] width 5 height 5
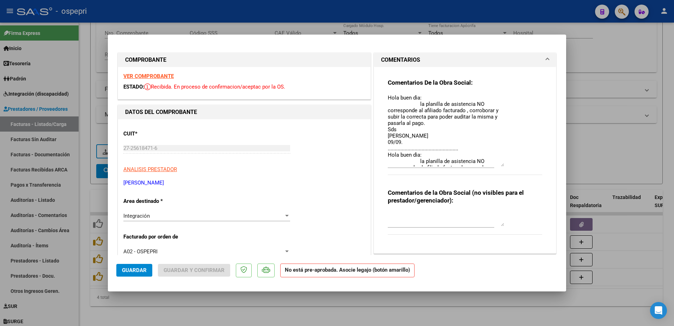
drag, startPoint x: 500, startPoint y: 107, endPoint x: 498, endPoint y: 169, distance: 62.8
click at [499, 165] on textarea "Hola buen dìa: la planilla de asistencia NO corresponde al afiliado facturado ,…" at bounding box center [446, 130] width 116 height 73
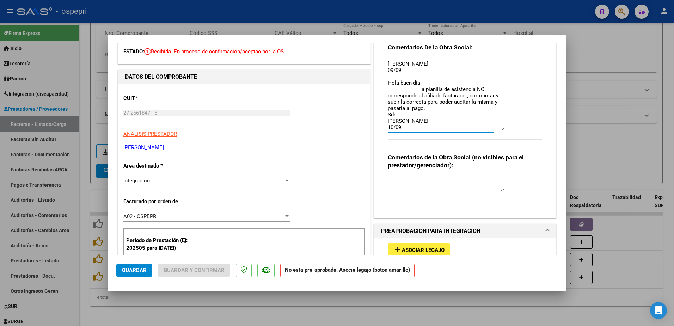
scroll to position [0, 0]
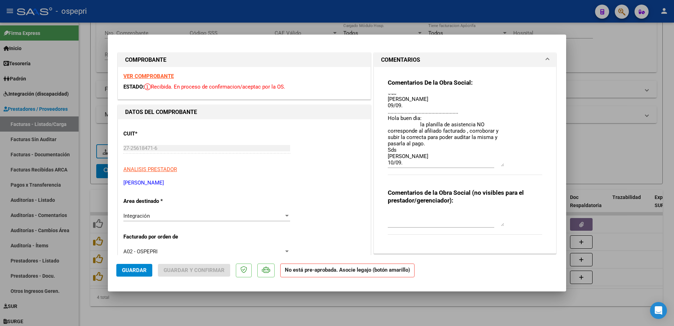
click at [155, 75] on strong "VER COMPROBANTE" at bounding box center [148, 76] width 50 height 6
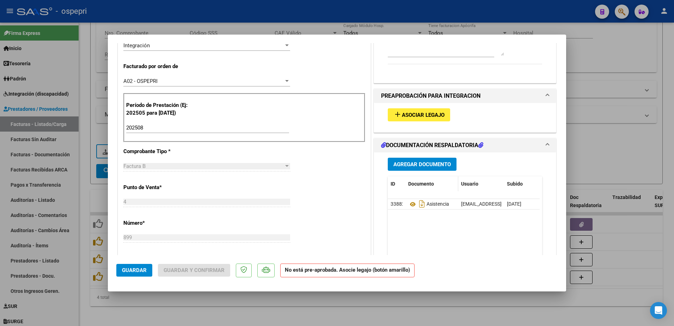
scroll to position [176, 0]
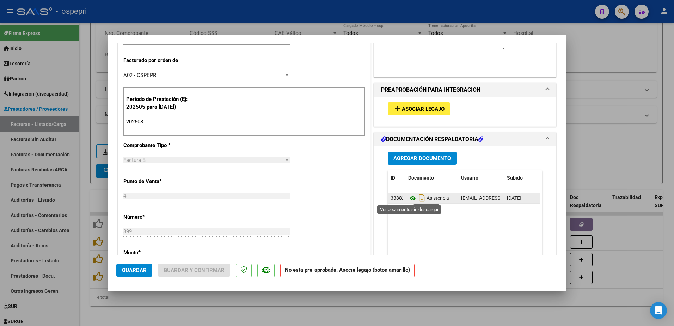
click at [408, 196] on icon at bounding box center [412, 198] width 9 height 8
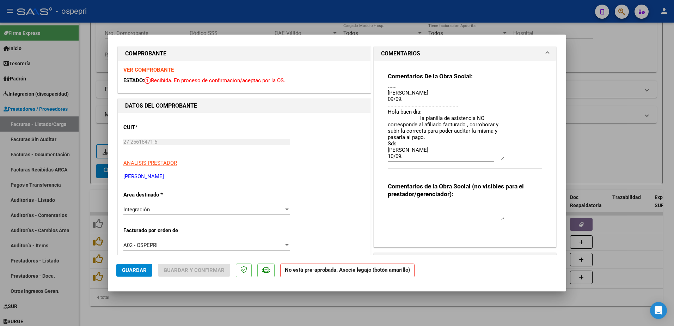
scroll to position [0, 0]
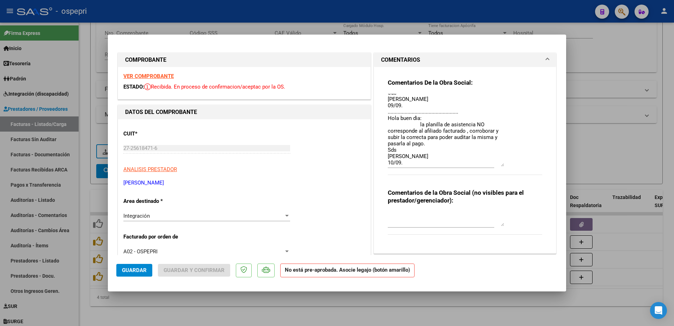
type input "$ 0,00"
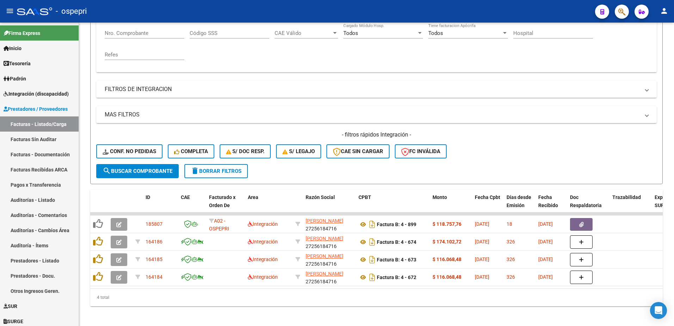
click at [411, 8] on div "- ospepri" at bounding box center [303, 12] width 573 height 16
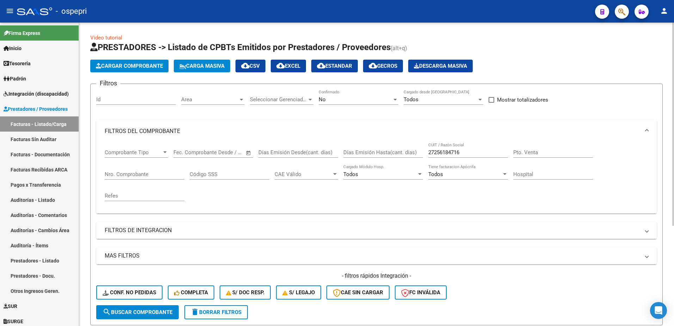
click at [465, 154] on input "27256184716" at bounding box center [468, 152] width 80 height 6
paste input "325187412"
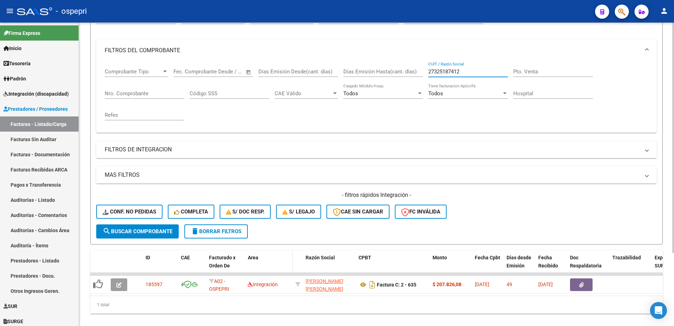
scroll to position [96, 0]
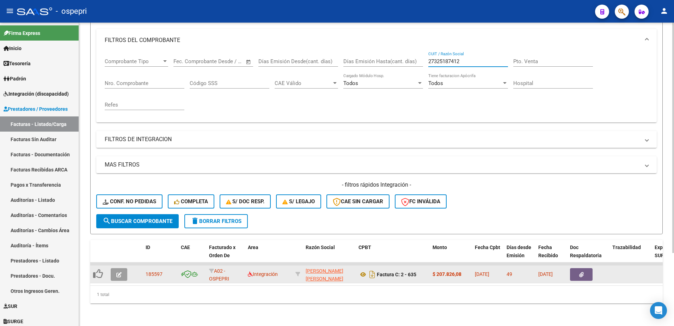
type input "27325187412"
click at [122, 268] on button "button" at bounding box center [119, 274] width 17 height 13
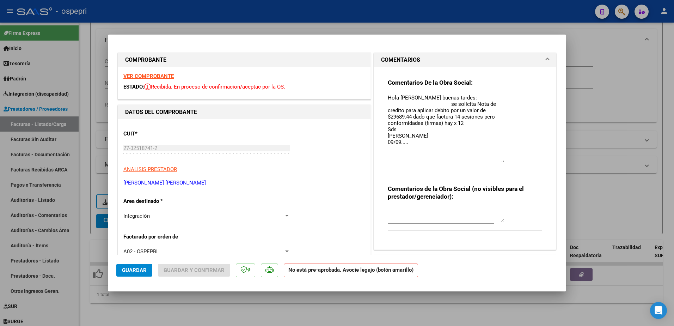
drag, startPoint x: 499, startPoint y: 108, endPoint x: 499, endPoint y: 162, distance: 54.7
click at [499, 162] on textarea "Hola Julia buenas tardes: se solicita Nota de credito para aplicar debito por u…" at bounding box center [446, 128] width 116 height 69
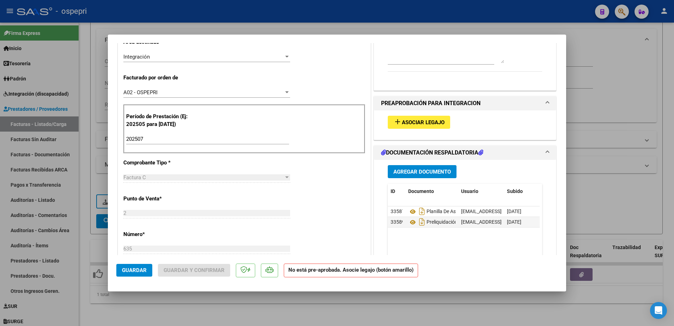
scroll to position [176, 0]
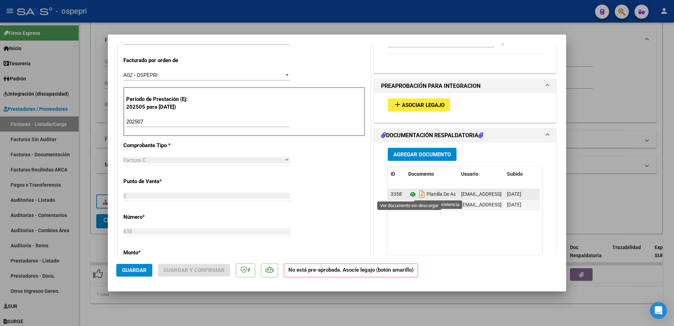
click at [410, 193] on icon at bounding box center [412, 194] width 9 height 8
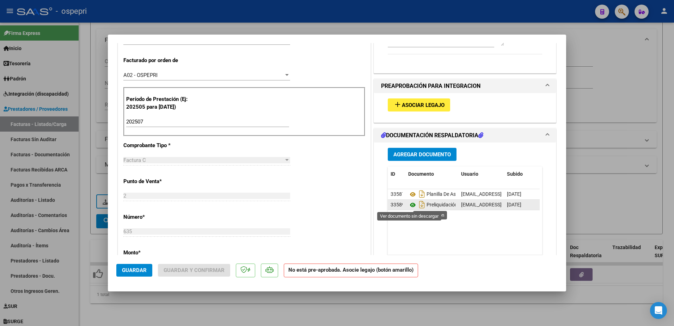
click at [409, 207] on icon at bounding box center [412, 205] width 9 height 8
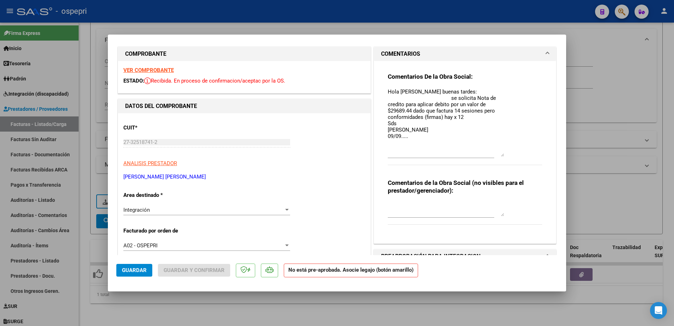
scroll to position [0, 0]
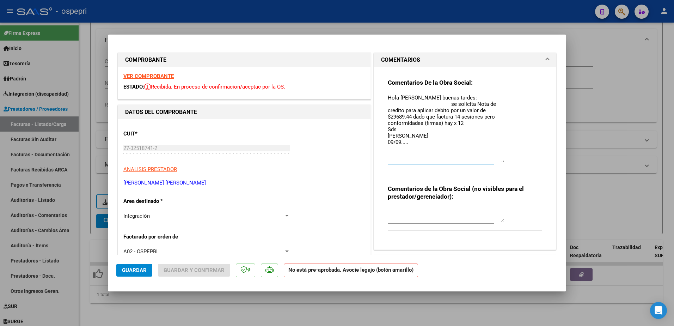
click at [407, 144] on textarea "Hola Julia buenas tardes: se solicita Nota de credito para aplicar debito por u…" at bounding box center [446, 128] width 116 height 69
type textarea "Hola Julia buenas tardes: se solicita Nota de credito para aplicar debito por u…"
click at [126, 266] on button "Guardar" at bounding box center [134, 270] width 36 height 13
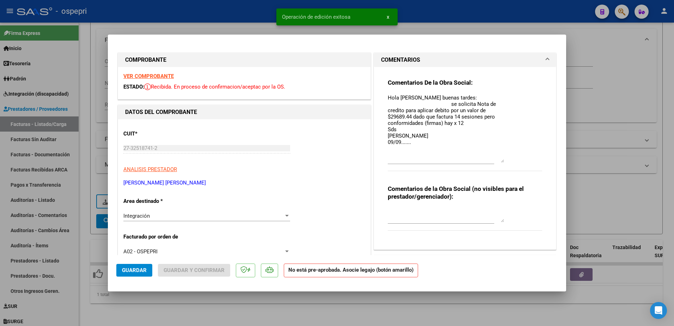
type input "$ 0,00"
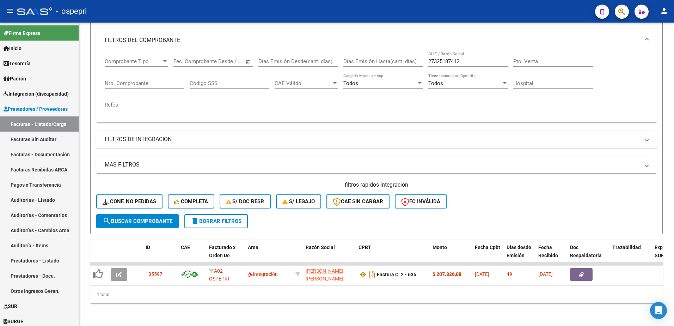
click at [499, 5] on div "- ospepri" at bounding box center [303, 12] width 573 height 16
click at [469, 58] on input "27325187412" at bounding box center [468, 61] width 80 height 6
paste input "93953956"
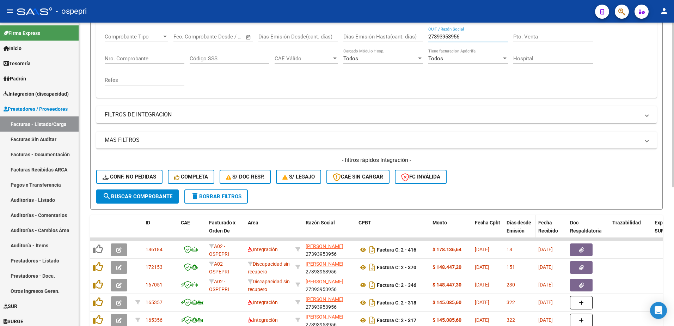
scroll to position [167, 0]
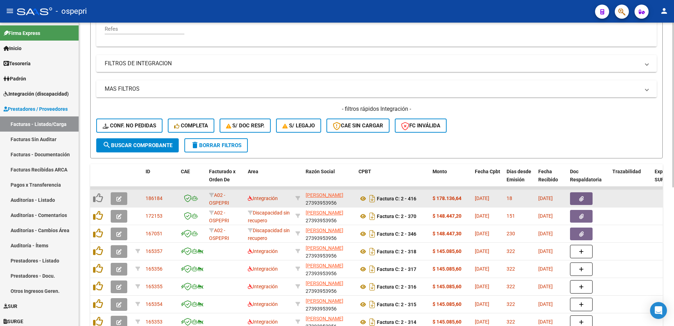
type input "27393953956"
click at [121, 196] on icon "button" at bounding box center [118, 198] width 5 height 5
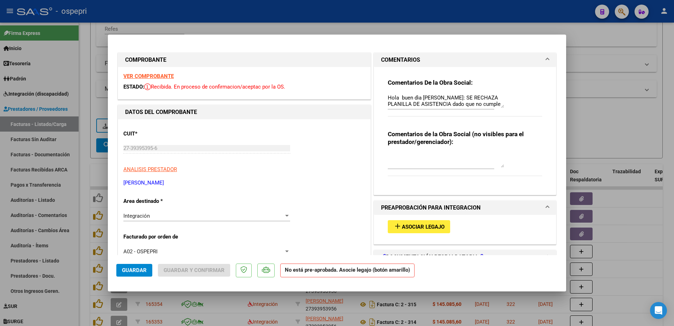
click at [146, 75] on strong "VER COMPROBANTE" at bounding box center [148, 76] width 50 height 6
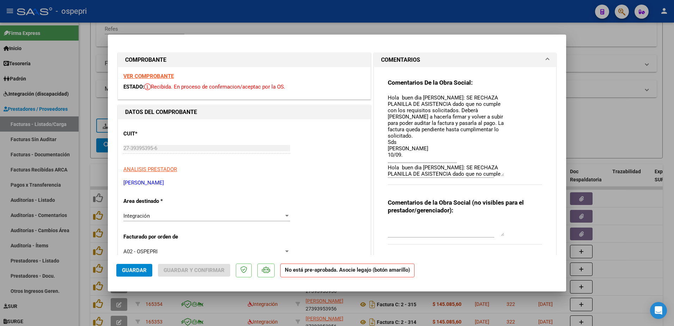
drag, startPoint x: 499, startPoint y: 107, endPoint x: 506, endPoint y: 175, distance: 68.7
click at [506, 175] on div "Comentarios De la Obra Social: Hola buen dìa Juliana: SE RECHAZA PLANILLA DE AS…" at bounding box center [465, 136] width 154 height 114
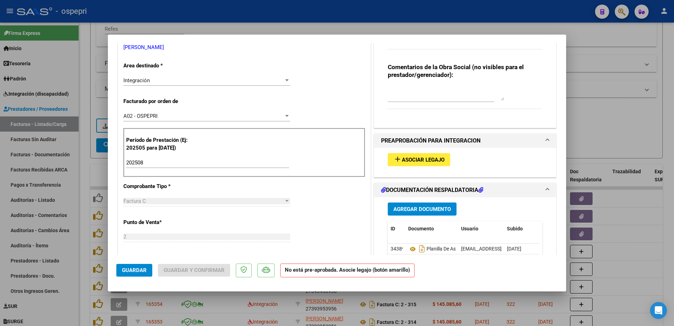
scroll to position [141, 0]
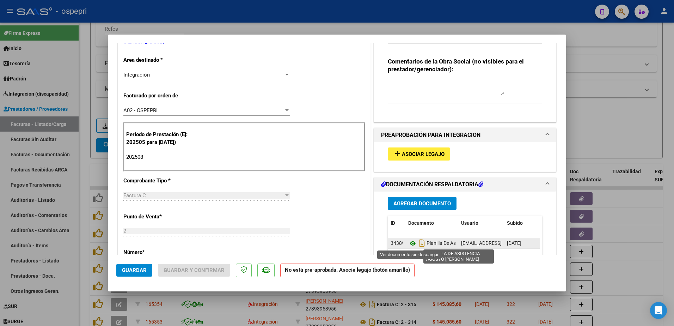
click at [409, 241] on icon at bounding box center [412, 243] width 9 height 8
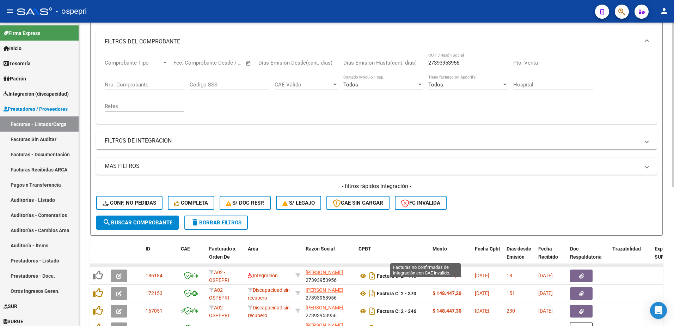
scroll to position [106, 0]
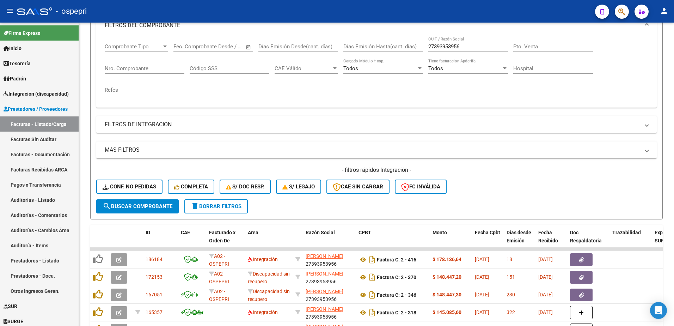
click at [406, 4] on div "- ospepri" at bounding box center [303, 12] width 573 height 16
click at [461, 43] on input "27393953956" at bounding box center [468, 46] width 80 height 6
click at [461, 45] on input "27393953956" at bounding box center [468, 46] width 80 height 6
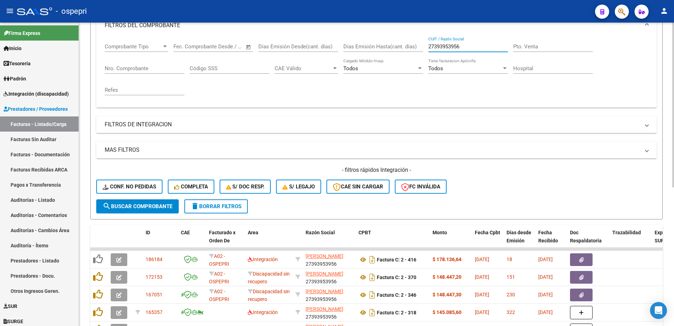
paste input "061483395"
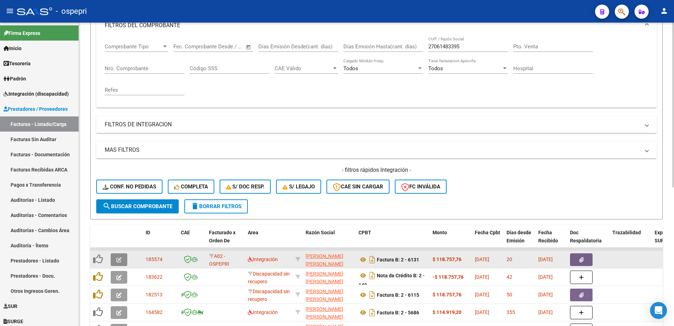
click at [119, 259] on icon "button" at bounding box center [118, 259] width 5 height 5
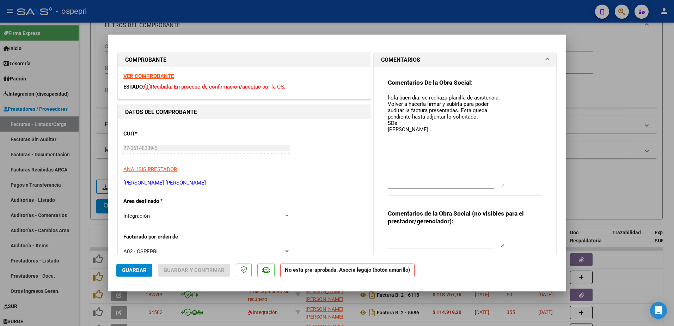
drag, startPoint x: 500, startPoint y: 107, endPoint x: 501, endPoint y: 187, distance: 79.4
click at [501, 187] on textarea "hola buen dìa: se rechaza planilla de asistencia. Volver a hacerla firmar y sub…" at bounding box center [446, 140] width 116 height 93
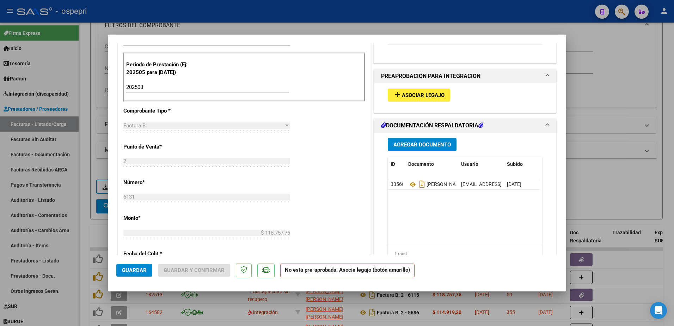
scroll to position [212, 0]
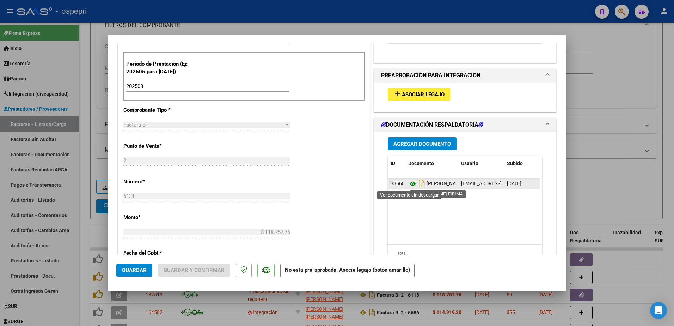
click at [409, 182] on icon at bounding box center [412, 184] width 9 height 8
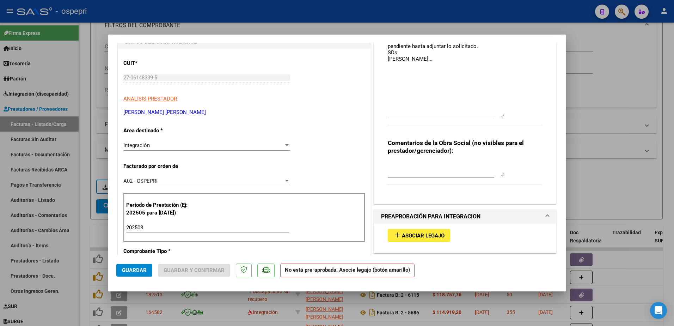
scroll to position [0, 0]
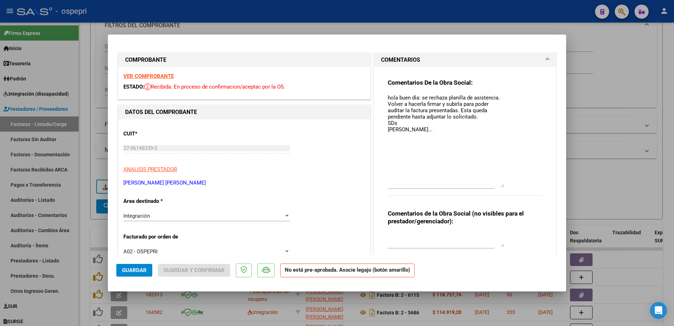
click at [417, 130] on textarea "hola buen dìa: se rechaza planilla de asistencia. Volver a hacerla firmar y sub…" at bounding box center [446, 140] width 116 height 93
click at [137, 267] on button "Guardar" at bounding box center [134, 270] width 36 height 13
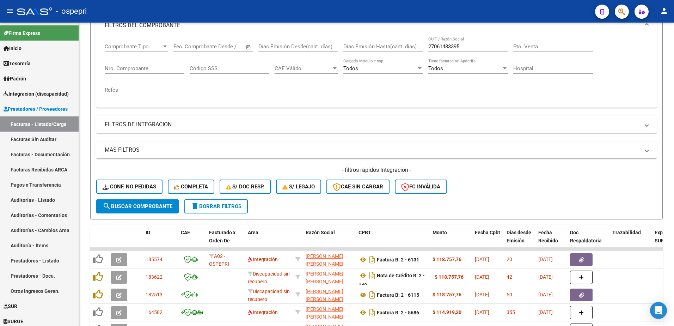
click at [370, 4] on div "- ospepri" at bounding box center [303, 12] width 573 height 16
click at [476, 47] on input "27061483395" at bounding box center [468, 46] width 80 height 6
paste input "361508381"
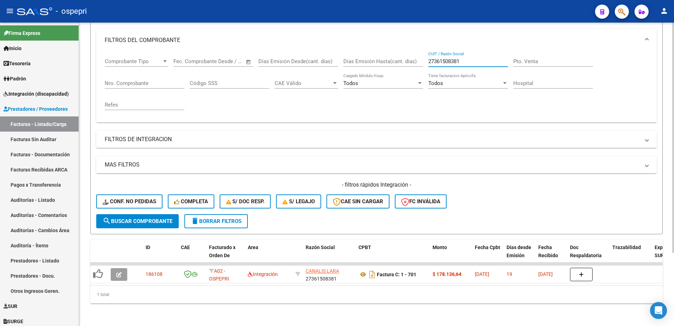
scroll to position [96, 0]
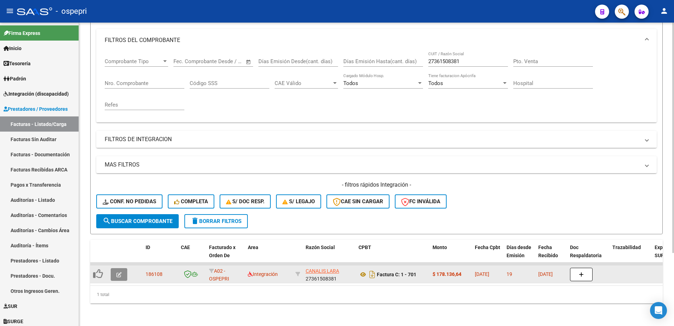
click at [119, 272] on icon "button" at bounding box center [118, 274] width 5 height 5
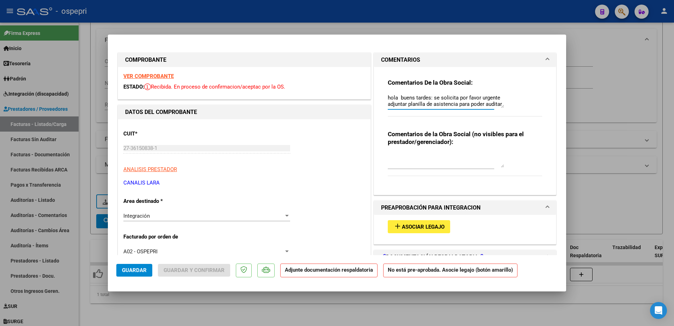
drag, startPoint x: 501, startPoint y: 108, endPoint x: 497, endPoint y: 123, distance: 15.7
click at [495, 145] on div "Comentarios De la Obra Social: hola buens tardes: se solicita por favor urgente…" at bounding box center [465, 128] width 165 height 122
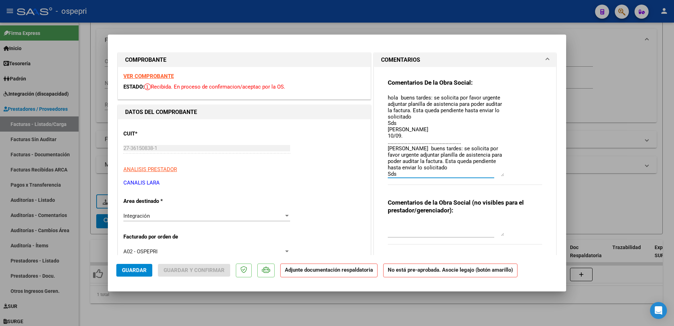
drag, startPoint x: 499, startPoint y: 106, endPoint x: 496, endPoint y: 174, distance: 68.5
click at [496, 174] on textarea "hola buens tardes: se solicita por favor urgente adjuntar planilla de asistenci…" at bounding box center [446, 135] width 116 height 83
click at [481, 163] on textarea "hola buens tardes: se solicita por favor urgente adjuntar planilla de asistenci…" at bounding box center [446, 135] width 116 height 83
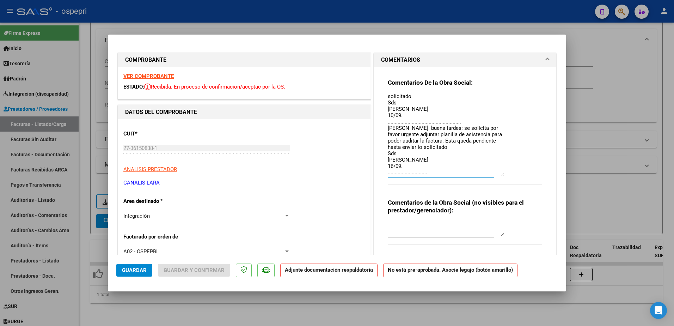
click at [403, 160] on textarea "hola buens tardes: se solicita por favor urgente adjuntar planilla de asistenci…" at bounding box center [446, 135] width 116 height 83
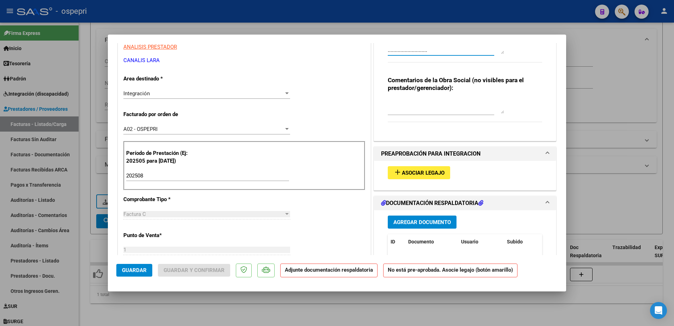
scroll to position [176, 0]
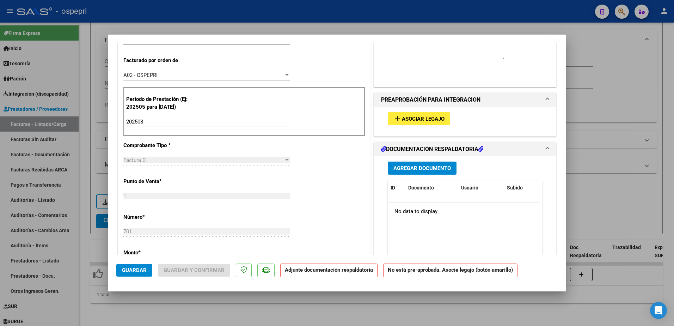
click at [132, 267] on span "Guardar" at bounding box center [134, 270] width 25 height 6
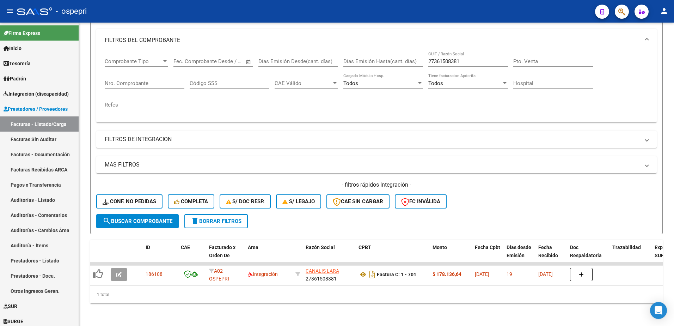
click at [378, 5] on div "- ospepri" at bounding box center [303, 12] width 573 height 16
click at [465, 58] on input "27361508381" at bounding box center [468, 61] width 80 height 6
paste input "15064037"
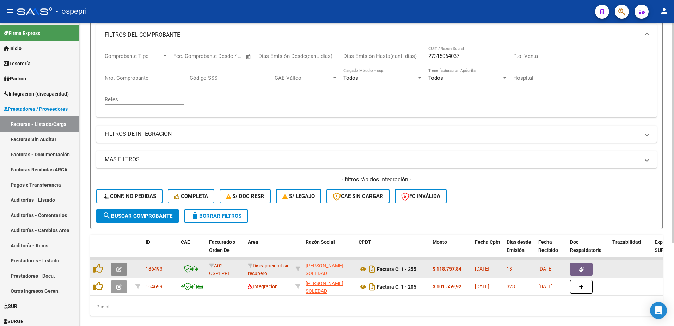
click at [117, 270] on icon "button" at bounding box center [118, 269] width 5 height 5
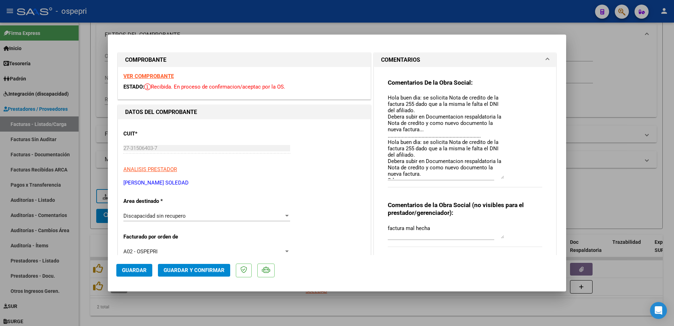
drag, startPoint x: 499, startPoint y: 106, endPoint x: 497, endPoint y: 177, distance: 70.9
click at [497, 177] on textarea "Hola buen dìa: se solicita Nota de credito de la factura 255 dado que a la mism…" at bounding box center [446, 136] width 116 height 85
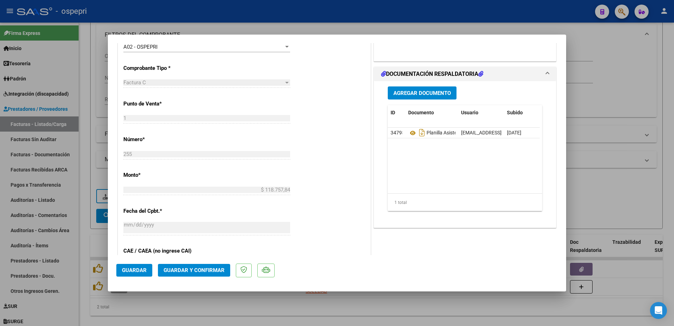
scroll to position [212, 0]
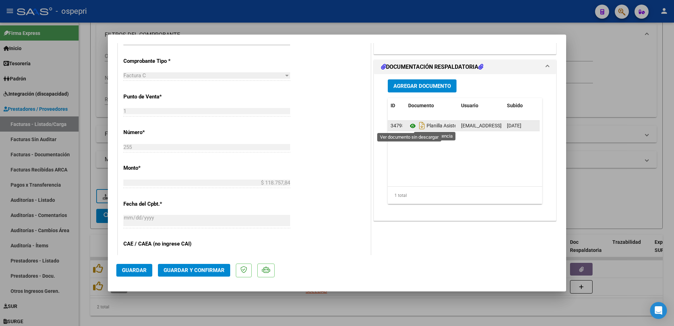
click at [409, 126] on icon at bounding box center [412, 126] width 9 height 8
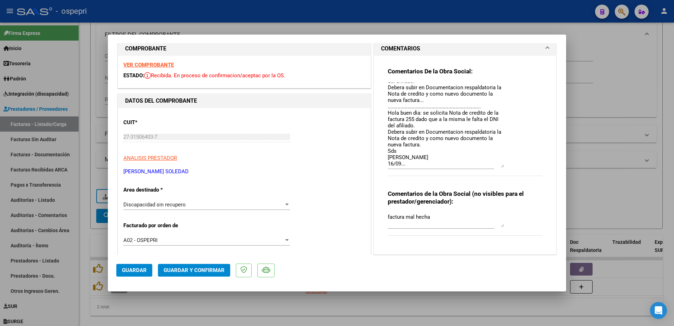
scroll to position [0, 0]
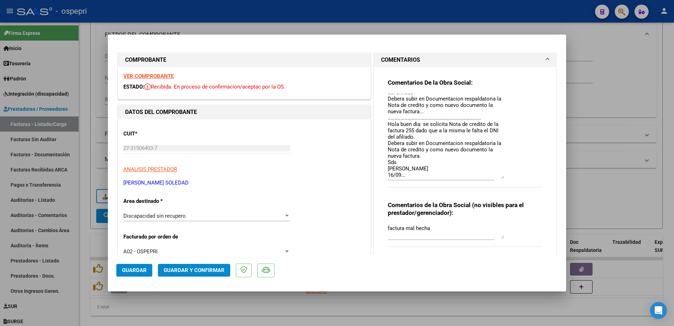
click at [474, 13] on div at bounding box center [337, 163] width 674 height 326
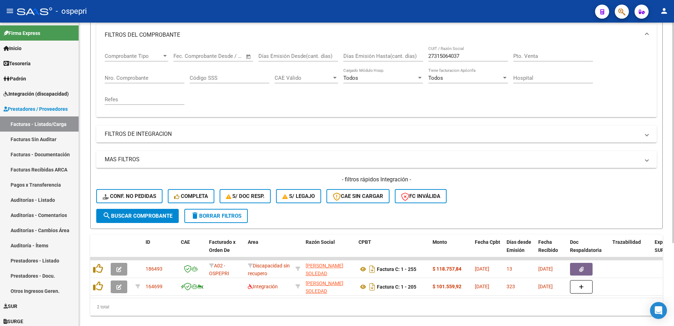
click at [519, 214] on form "Filtros Id Area Area Seleccionar Gerenciador Seleccionar Gerenciador No Confirm…" at bounding box center [376, 108] width 573 height 242
click at [453, 7] on div "- ospepri" at bounding box center [303, 12] width 573 height 16
click at [463, 55] on input "27315064037" at bounding box center [468, 56] width 80 height 6
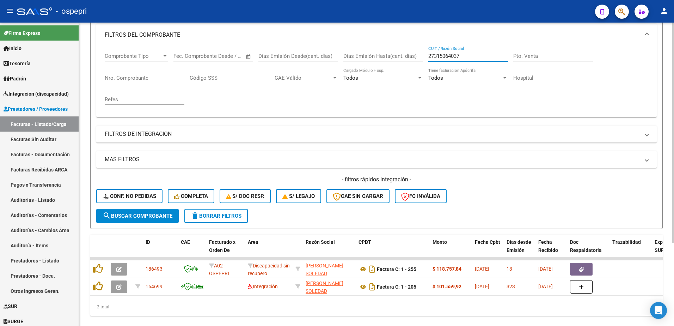
paste input "285883348"
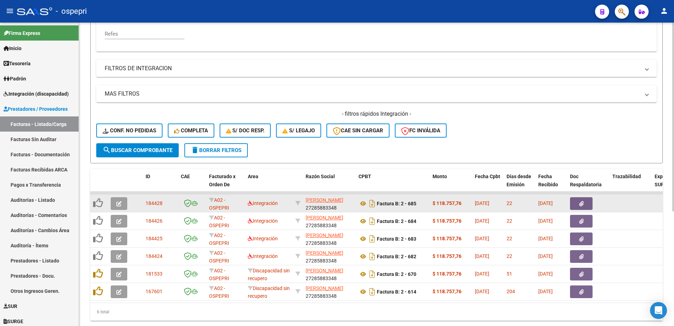
scroll to position [167, 0]
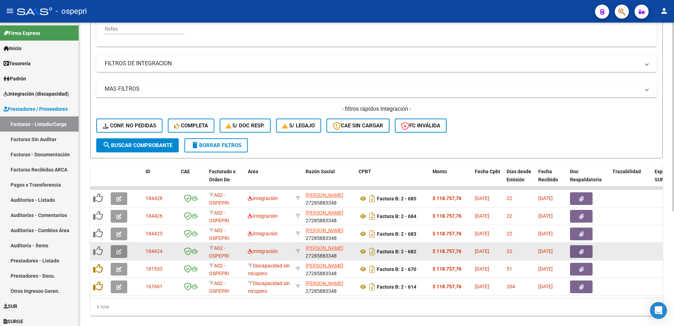
click at [123, 253] on button "button" at bounding box center [119, 251] width 17 height 13
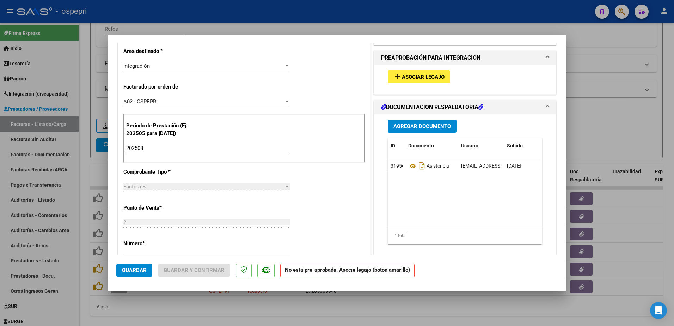
scroll to position [176, 0]
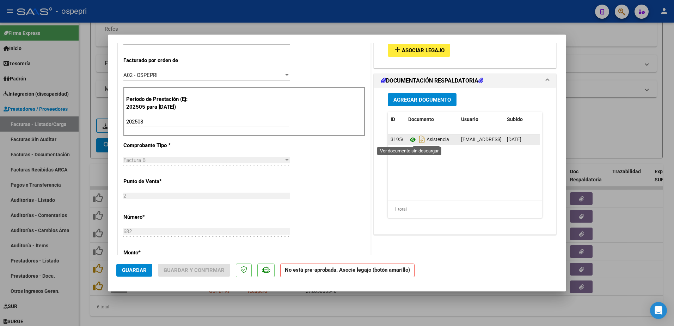
click at [409, 138] on icon at bounding box center [412, 139] width 9 height 8
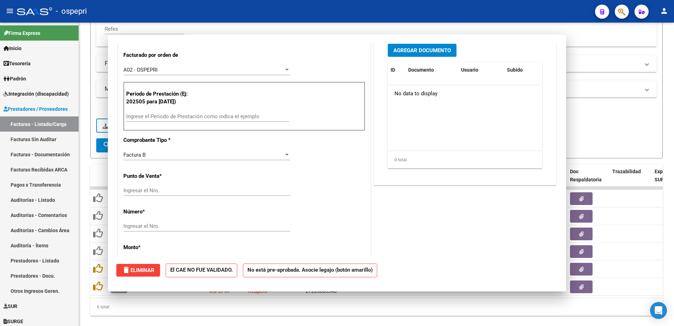
scroll to position [0, 0]
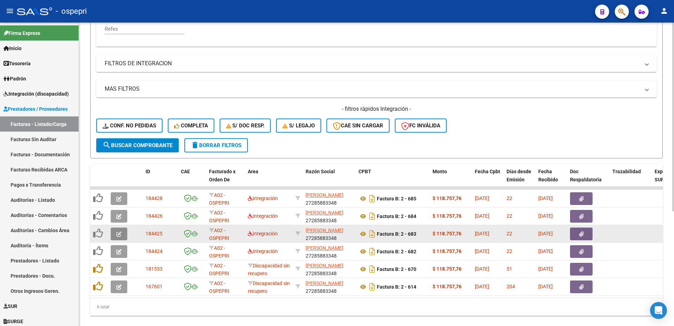
click at [120, 235] on icon "button" at bounding box center [118, 233] width 5 height 5
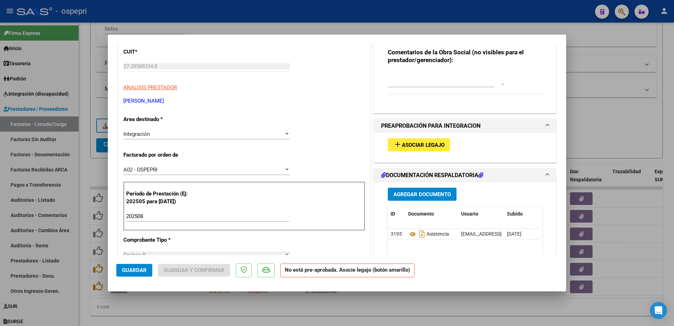
scroll to position [106, 0]
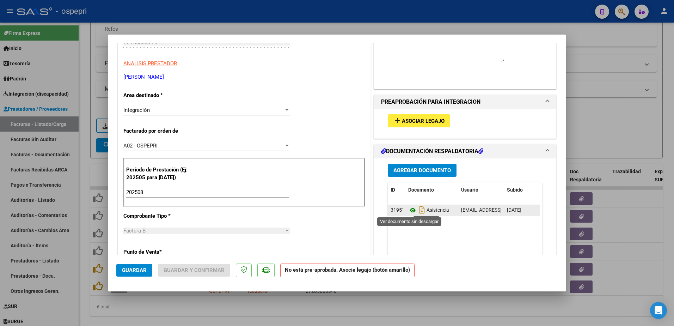
click at [410, 211] on icon at bounding box center [412, 210] width 9 height 8
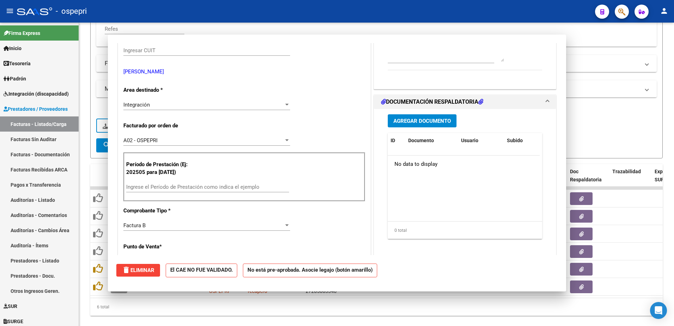
scroll to position [114, 0]
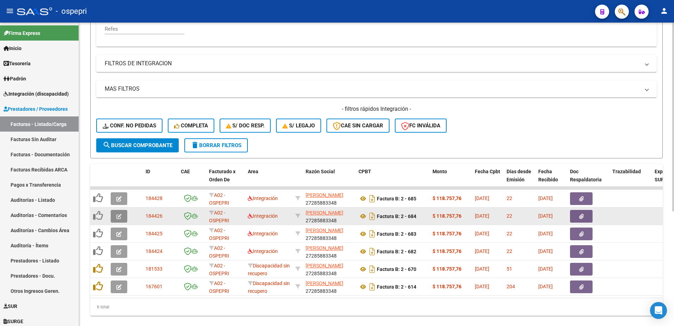
click at [116, 215] on button "button" at bounding box center [119, 216] width 17 height 13
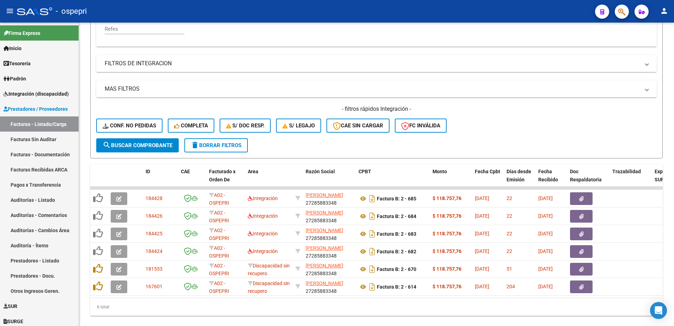
click at [413, 7] on div "- ospepri" at bounding box center [303, 12] width 573 height 16
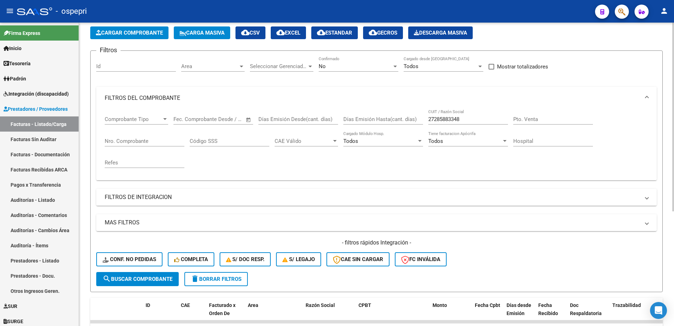
scroll to position [26, 0]
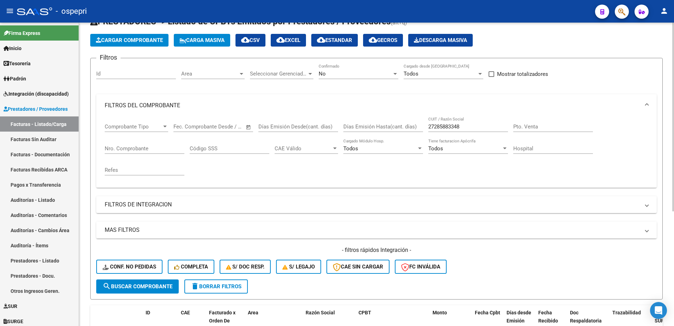
click at [468, 127] on input "27285883348" at bounding box center [468, 126] width 80 height 6
click at [467, 127] on input "27285883348" at bounding box center [468, 126] width 80 height 6
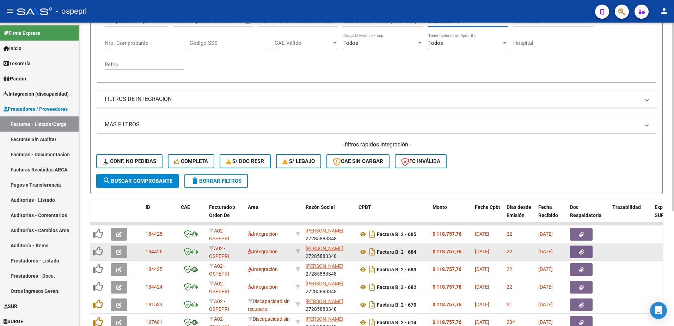
scroll to position [132, 0]
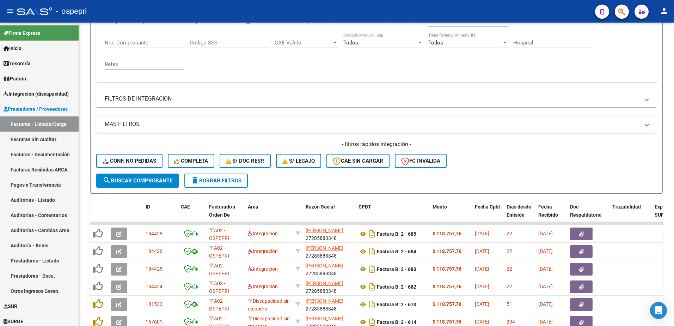
click at [408, 7] on div "- ospepri" at bounding box center [303, 12] width 573 height 16
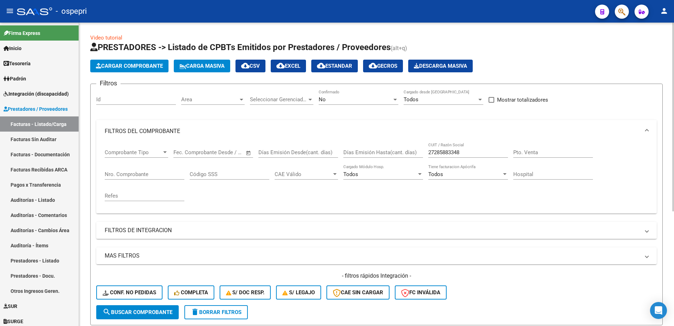
click at [474, 148] on div "27285883348 CUIT / Razón Social" at bounding box center [468, 149] width 80 height 15
click at [474, 149] on div "27285883348 CUIT / Razón Social" at bounding box center [468, 149] width 80 height 15
click at [473, 149] on input "27285883348" at bounding box center [468, 152] width 80 height 6
paste input "3248772204"
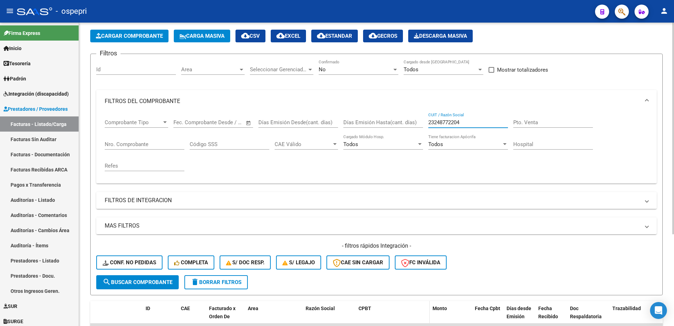
scroll to position [106, 0]
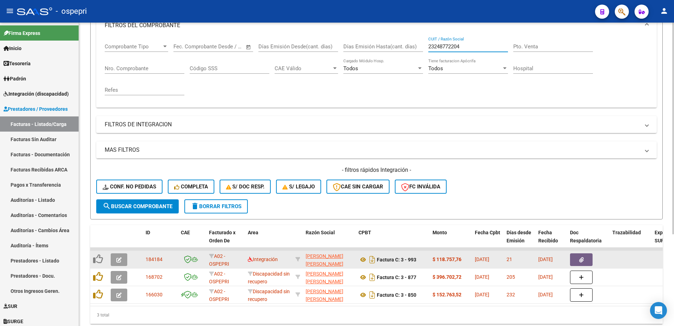
click at [119, 261] on icon "button" at bounding box center [118, 259] width 5 height 5
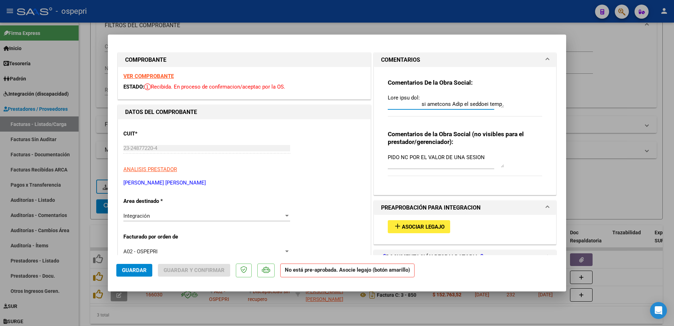
drag, startPoint x: 499, startPoint y: 108, endPoint x: 505, endPoint y: 148, distance: 40.4
click at [504, 163] on div "Comentarios De la Obra Social: Comentarios de la Obra Social (no visibles para …" at bounding box center [465, 128] width 165 height 122
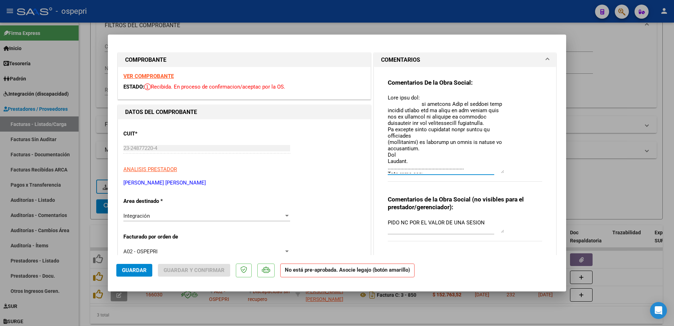
drag, startPoint x: 498, startPoint y: 106, endPoint x: 497, endPoint y: 171, distance: 65.3
click at [497, 171] on textarea at bounding box center [446, 133] width 116 height 79
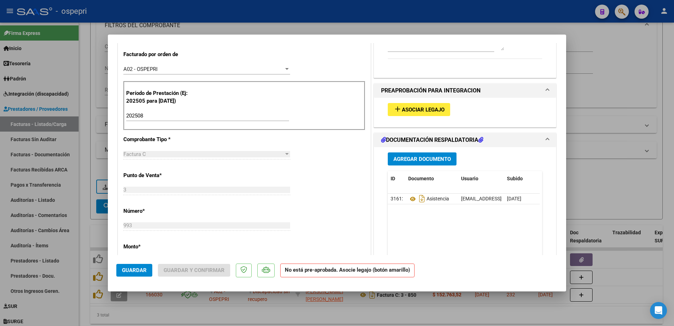
scroll to position [212, 0]
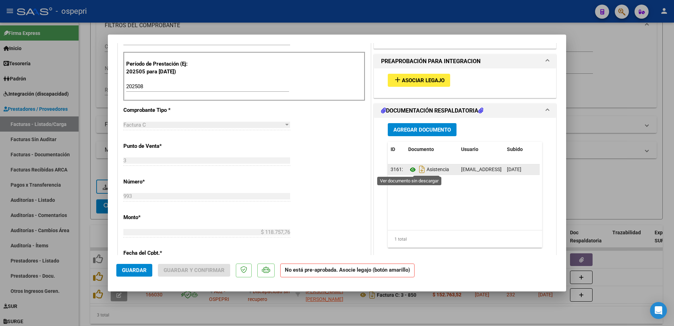
click at [409, 170] on icon at bounding box center [412, 169] width 9 height 8
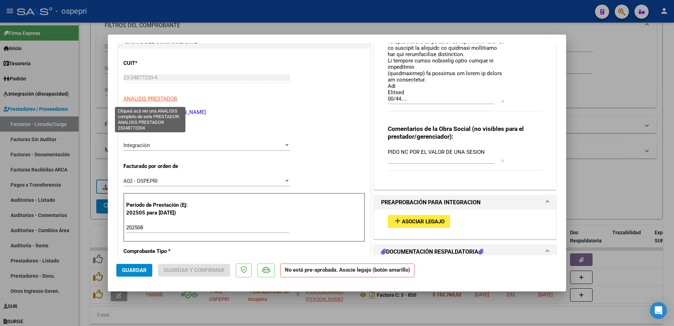
scroll to position [0, 0]
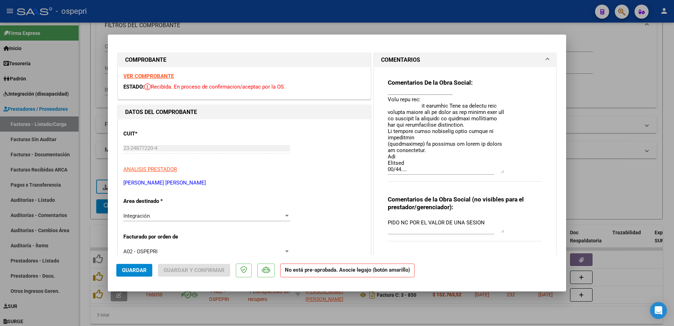
click at [158, 74] on strong "VER COMPROBANTE" at bounding box center [148, 76] width 50 height 6
click at [409, 160] on textarea at bounding box center [446, 133] width 116 height 79
click at [140, 269] on span "Guardar" at bounding box center [134, 270] width 25 height 6
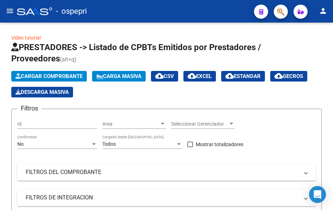
click at [10, 13] on mat-icon "menu" at bounding box center [10, 11] width 8 height 8
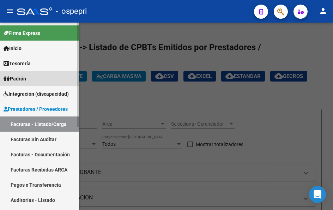
click at [25, 79] on span "Padrón" at bounding box center [15, 79] width 23 height 8
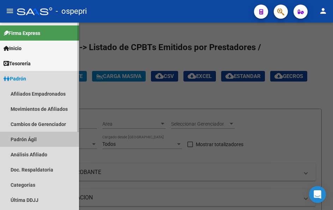
click at [25, 137] on link "Padrón Ágil" at bounding box center [39, 139] width 79 height 15
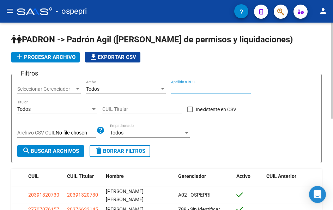
click at [186, 89] on input "Apellido o CUIL" at bounding box center [211, 89] width 80 height 6
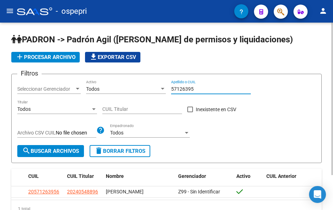
click at [200, 91] on input "57126395" at bounding box center [211, 89] width 80 height 6
click at [197, 88] on input "55631706" at bounding box center [211, 89] width 80 height 6
type input "55631707"
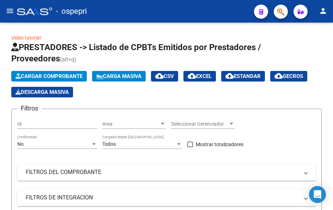
click at [11, 10] on mat-icon "menu" at bounding box center [10, 11] width 8 height 8
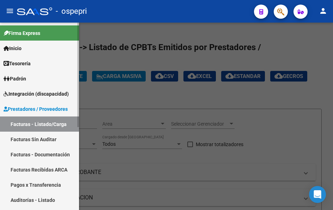
click at [31, 95] on span "Integración (discapacidad)" at bounding box center [36, 94] width 65 height 8
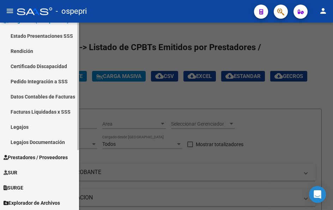
scroll to position [89, 0]
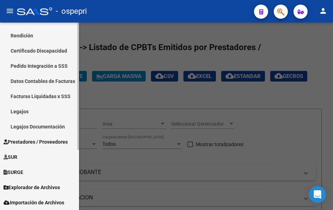
click at [21, 109] on link "Legajos" at bounding box center [39, 111] width 79 height 15
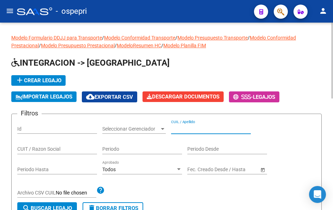
click at [210, 130] on input "CUIL / Apellido" at bounding box center [211, 129] width 80 height 6
paste input "48731280"
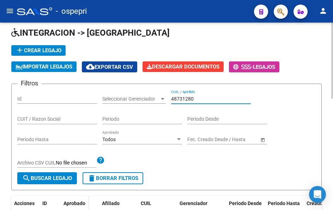
scroll to position [71, 0]
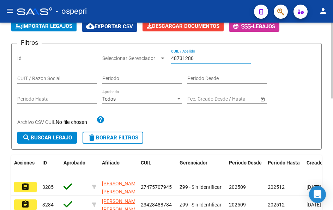
type input "48731280"
click at [43, 133] on button "search Buscar Legajo" at bounding box center [47, 138] width 60 height 12
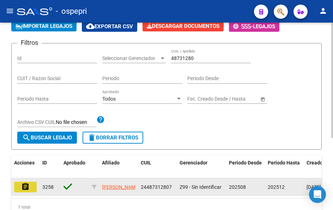
click at [24, 190] on mat-icon "assignment" at bounding box center [25, 186] width 8 height 8
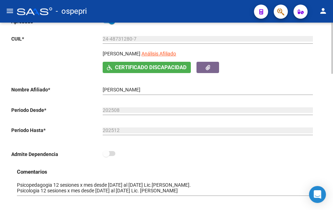
scroll to position [141, 0]
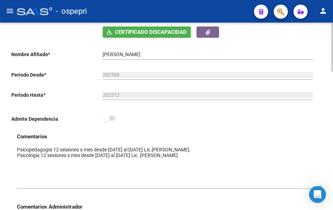
drag, startPoint x: 321, startPoint y: 158, endPoint x: 309, endPoint y: 183, distance: 28.4
click at [317, 187] on body "menu - ospepri person Firma Express Inicio Calendario SSS Instructivos Contacto…" at bounding box center [166, 105] width 333 height 210
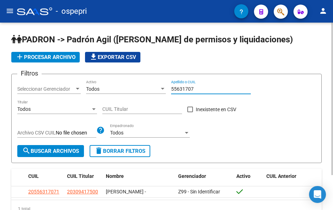
click at [198, 87] on input "55631707" at bounding box center [211, 89] width 80 height 6
type input "59411970"
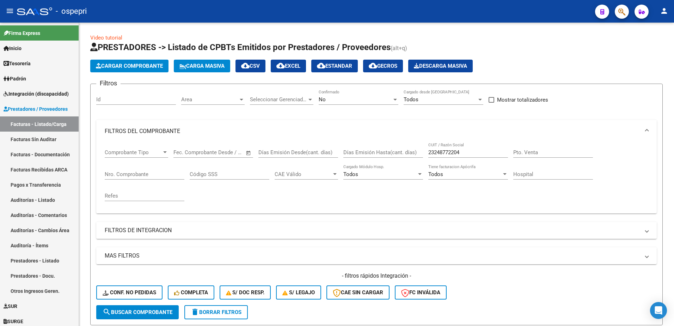
scroll to position [106, 0]
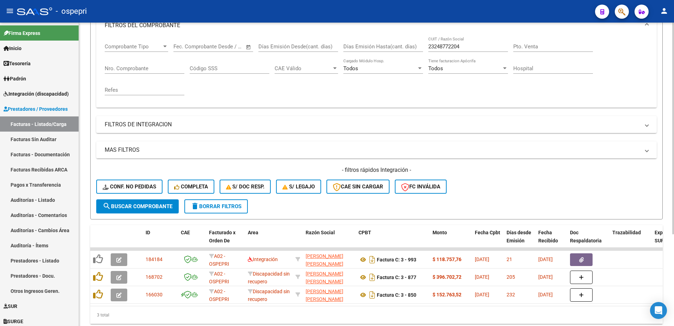
click at [479, 178] on div "- filtros rápidos Integración - Conf. no pedidas Completa S/ Doc Resp. S/ legaj…" at bounding box center [376, 182] width 561 height 33
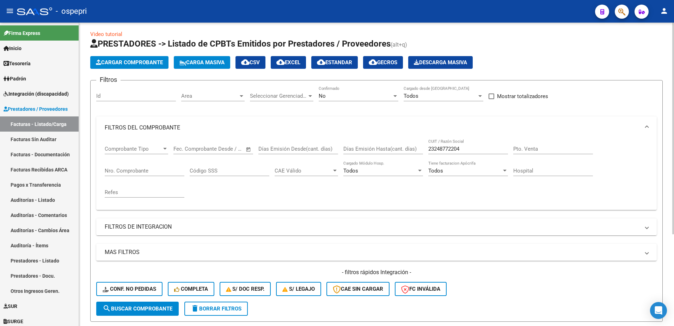
scroll to position [0, 0]
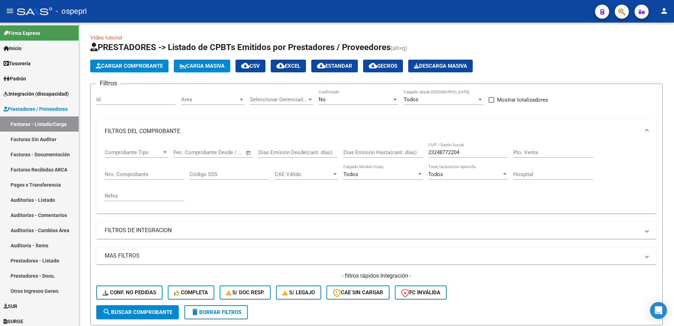
click at [469, 6] on div "- ospepri" at bounding box center [303, 12] width 573 height 16
click at [464, 152] on input "23248772204" at bounding box center [468, 152] width 80 height 6
paste input "7399984705"
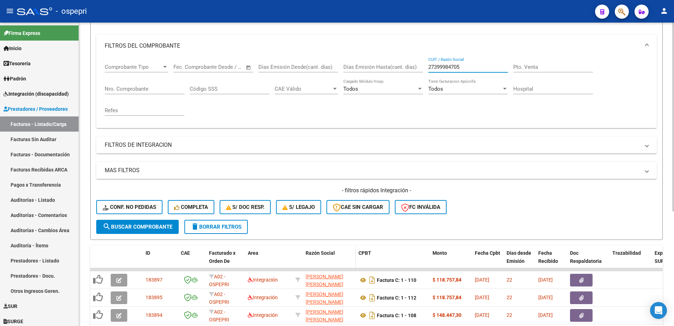
scroll to position [106, 0]
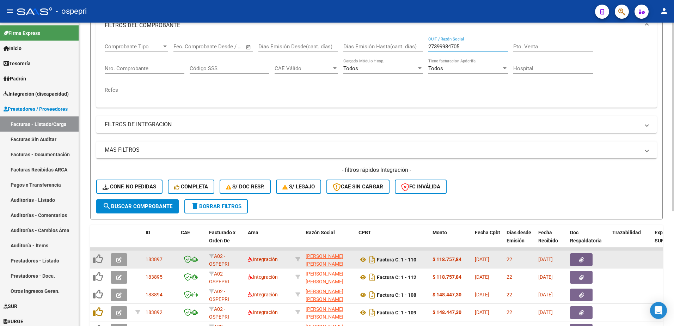
type input "27399984705"
click at [121, 255] on button "button" at bounding box center [119, 259] width 17 height 13
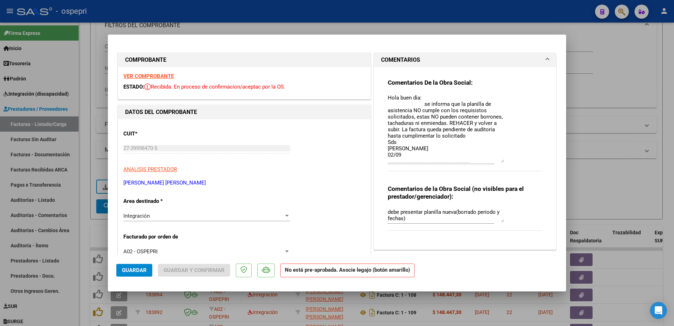
drag, startPoint x: 500, startPoint y: 107, endPoint x: 507, endPoint y: 161, distance: 55.2
click at [507, 161] on div "Comentarios De la Obra Social:" at bounding box center [465, 129] width 154 height 100
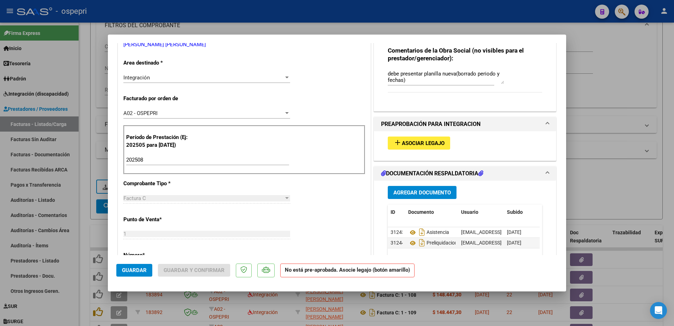
scroll to position [141, 0]
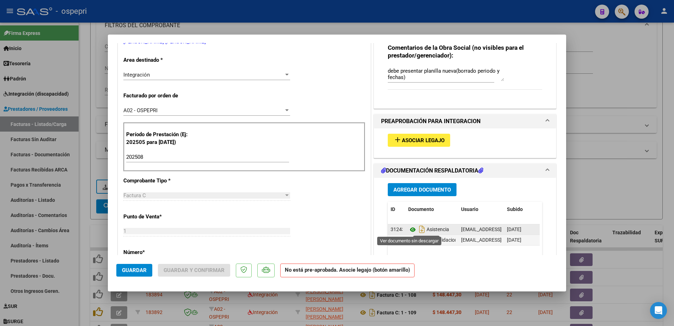
click at [410, 229] on icon at bounding box center [412, 229] width 9 height 8
type input "$ 0,00"
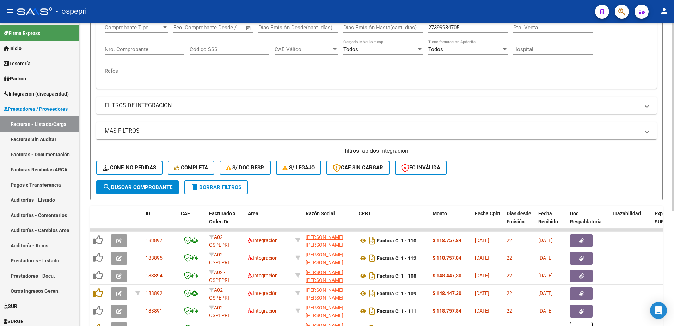
scroll to position [176, 0]
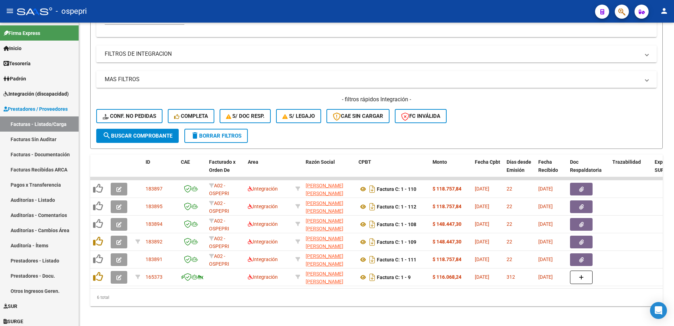
click at [387, 8] on div "- ospepri" at bounding box center [303, 12] width 573 height 16
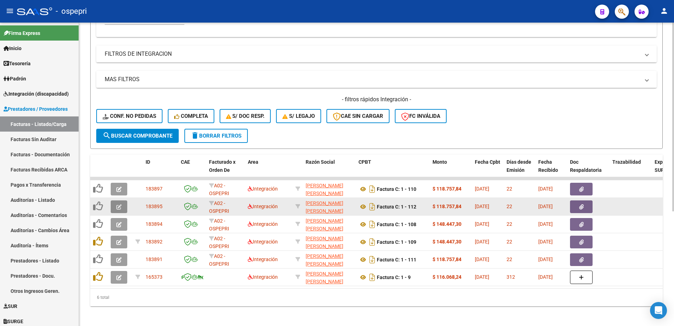
click at [117, 205] on icon "button" at bounding box center [118, 206] width 5 height 5
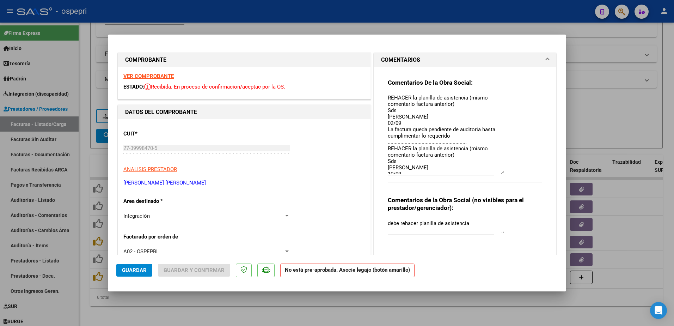
drag, startPoint x: 499, startPoint y: 107, endPoint x: 500, endPoint y: 173, distance: 66.0
click at [500, 173] on textarea "REHACER la planilla de asistencia (mismo comentario factura anterior) Sds Yolan…" at bounding box center [446, 134] width 116 height 80
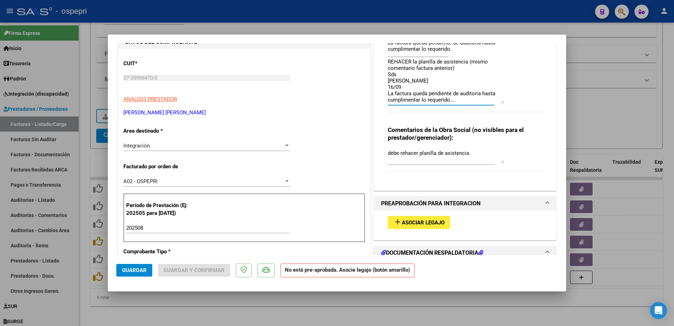
scroll to position [71, 0]
click at [457, 96] on textarea "REHACER la planilla de asistencia (mismo comentario factura anterior) Sds Yolan…" at bounding box center [446, 63] width 116 height 80
type textarea "REHACER la planilla de asistencia (mismo comentario factura anterior) Sds Yolan…"
drag, startPoint x: 133, startPoint y: 268, endPoint x: 137, endPoint y: 267, distance: 4.5
click at [134, 268] on span "Guardar" at bounding box center [134, 270] width 25 height 6
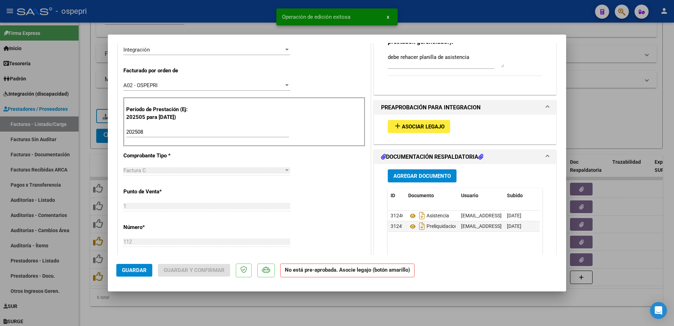
scroll to position [176, 0]
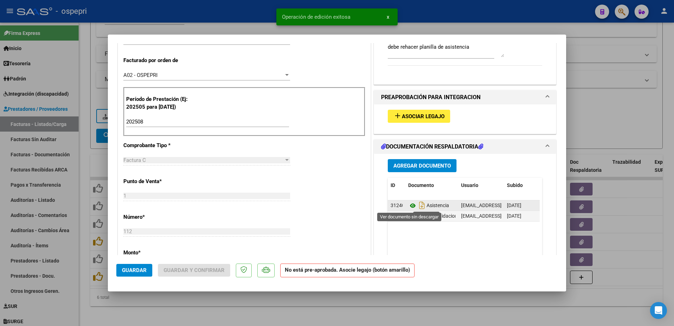
click at [412, 205] on icon at bounding box center [412, 205] width 9 height 8
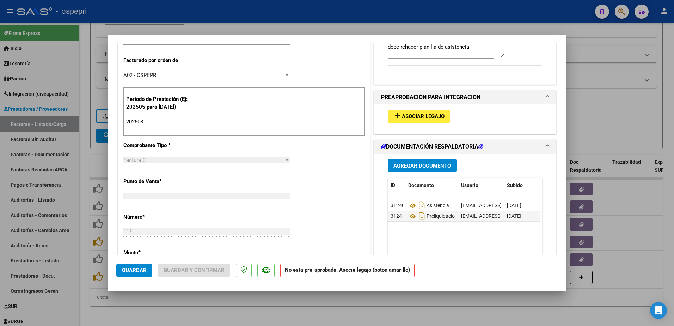
type input "$ 0,00"
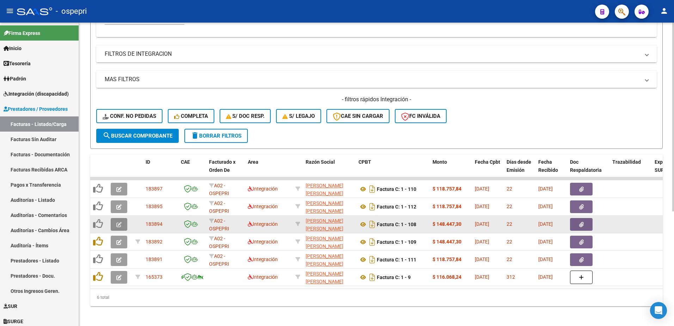
click at [117, 221] on span "button" at bounding box center [118, 224] width 5 height 6
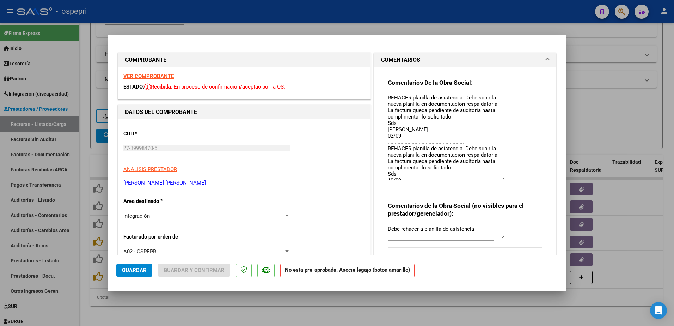
drag, startPoint x: 500, startPoint y: 106, endPoint x: 504, endPoint y: 178, distance: 71.7
click at [504, 178] on div "Comentarios De la Obra Social: REHACER planilla de asistencia. Debe subir la nu…" at bounding box center [465, 137] width 154 height 117
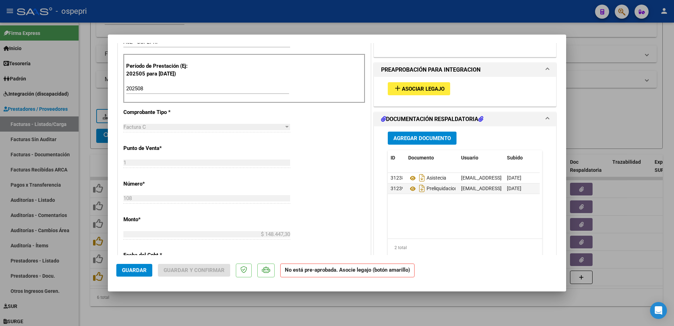
scroll to position [212, 0]
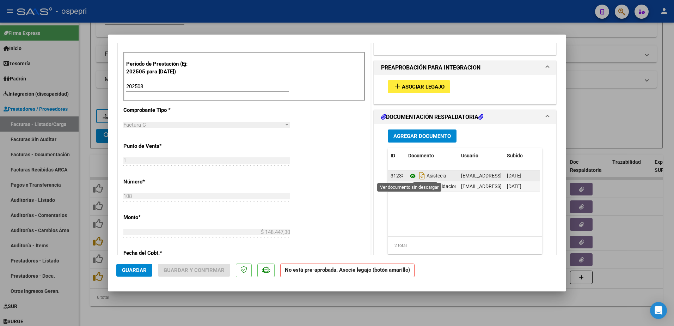
click at [409, 178] on icon at bounding box center [412, 176] width 9 height 8
click at [412, 187] on icon at bounding box center [412, 186] width 9 height 8
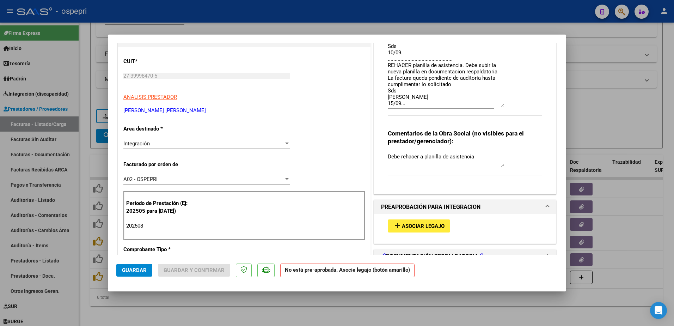
scroll to position [35, 0]
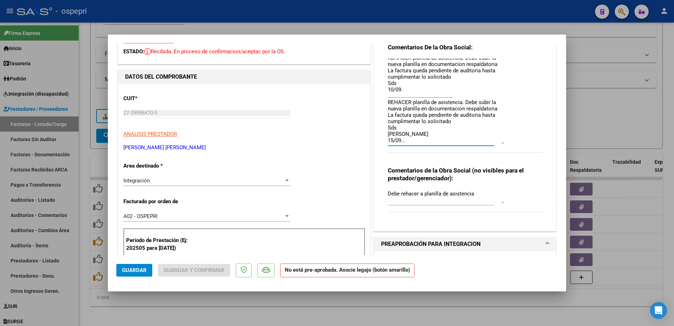
click at [413, 136] on textarea "REHACER planilla de asistencia. Debe subir la nueva planilla en documentacion r…" at bounding box center [446, 102] width 116 height 86
type textarea "REHACER planilla de asistencia. Debe subir la nueva planilla en documentacion r…"
click at [129, 270] on span "Guardar" at bounding box center [134, 270] width 25 height 6
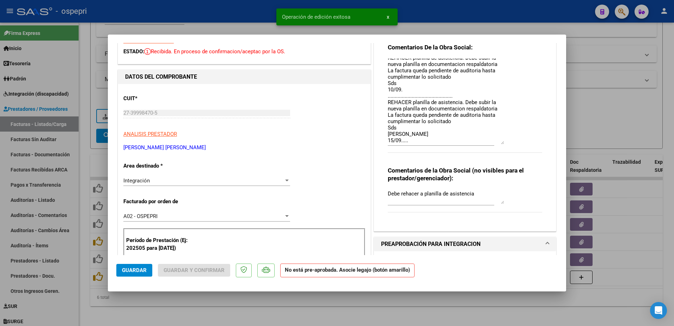
type input "$ 0,00"
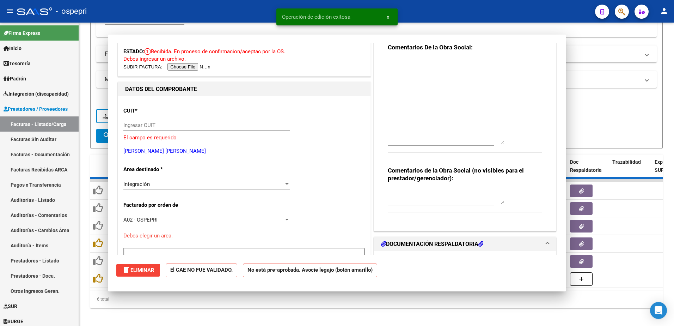
scroll to position [0, 0]
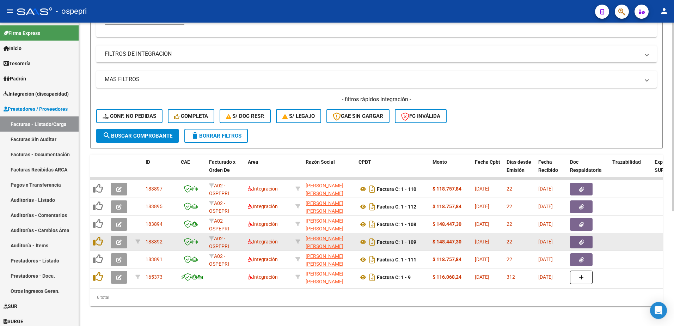
click at [118, 243] on icon "button" at bounding box center [118, 241] width 5 height 5
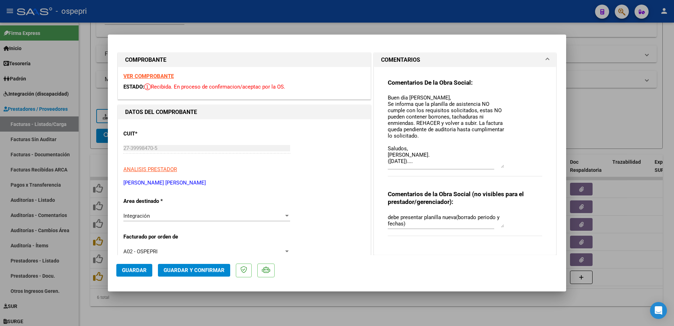
drag, startPoint x: 499, startPoint y: 107, endPoint x: 500, endPoint y: 166, distance: 60.0
click at [500, 166] on textarea "Buen día Nelly, Se informa que la planilla de asistencia NO cumple con los requ…" at bounding box center [446, 131] width 116 height 74
click at [431, 158] on textarea "Buen día Nelly, Se informa que la planilla de asistencia NO cumple con los requ…" at bounding box center [446, 131] width 116 height 74
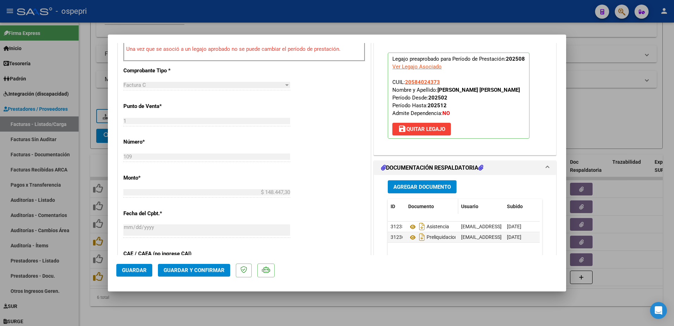
scroll to position [282, 0]
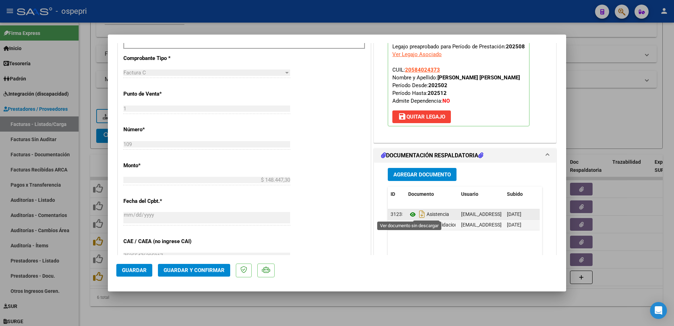
type textarea "Buen día Nelly, Se informa que la planilla de asistencia NO cumple con los requ…"
click at [408, 213] on icon at bounding box center [412, 214] width 9 height 8
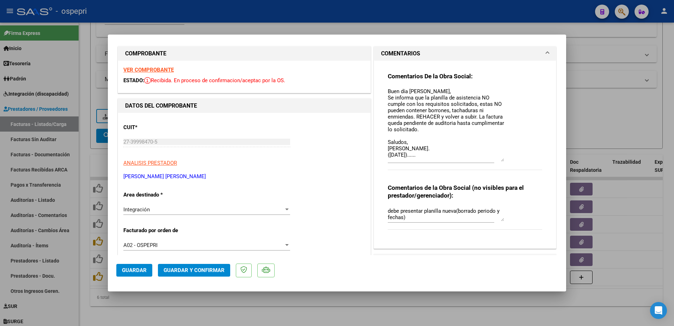
scroll to position [0, 0]
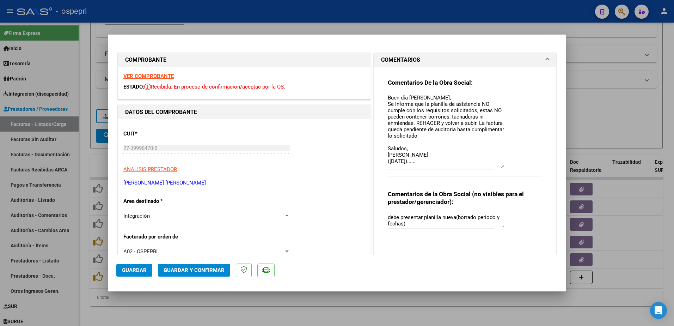
click at [163, 75] on strong "VER COMPROBANTE" at bounding box center [148, 76] width 50 height 6
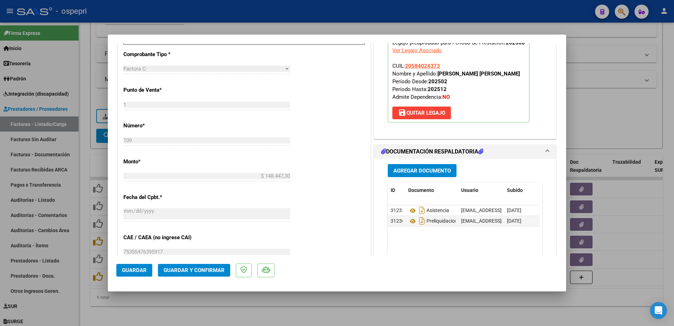
scroll to position [317, 0]
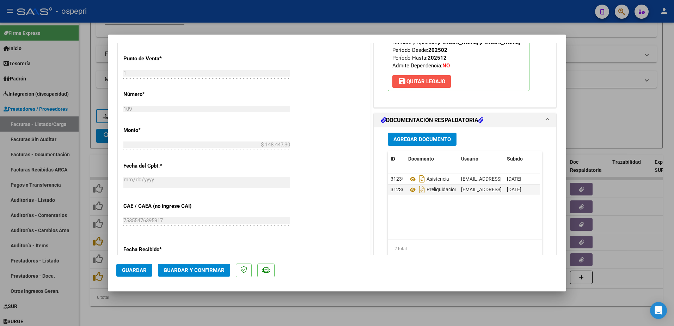
click at [414, 80] on span "save Quitar Legajo" at bounding box center [421, 81] width 47 height 6
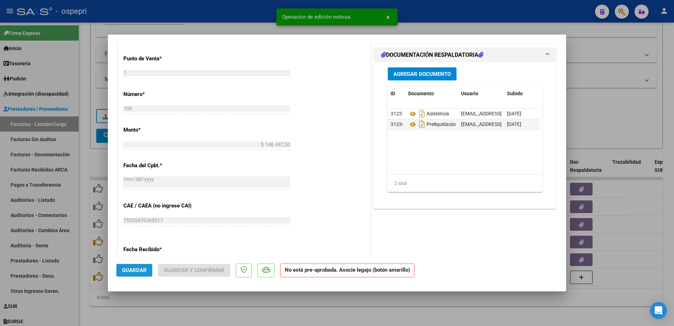
click at [135, 269] on span "Guardar" at bounding box center [134, 270] width 25 height 6
type input "$ 0,00"
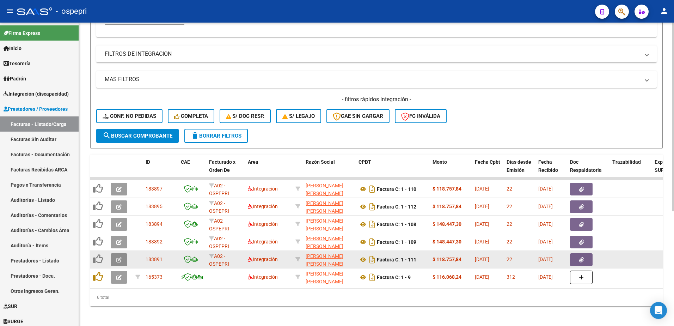
click at [118, 256] on button "button" at bounding box center [119, 259] width 17 height 13
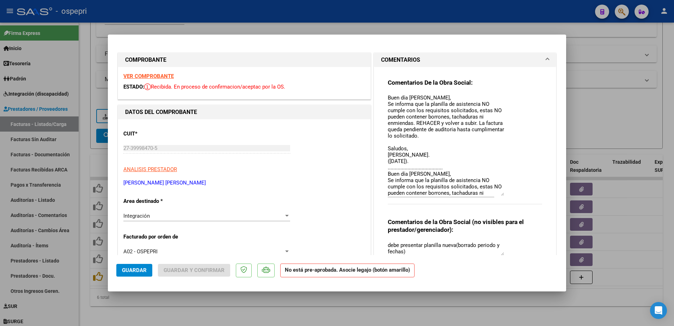
drag, startPoint x: 500, startPoint y: 105, endPoint x: 487, endPoint y: 205, distance: 100.3
click at [506, 194] on div "Comentarios De la Obra Social: Buen día Nelly, Se informa que la planilla de as…" at bounding box center [465, 145] width 154 height 133
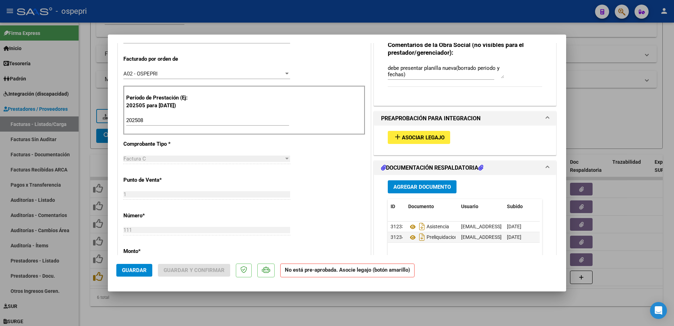
scroll to position [247, 0]
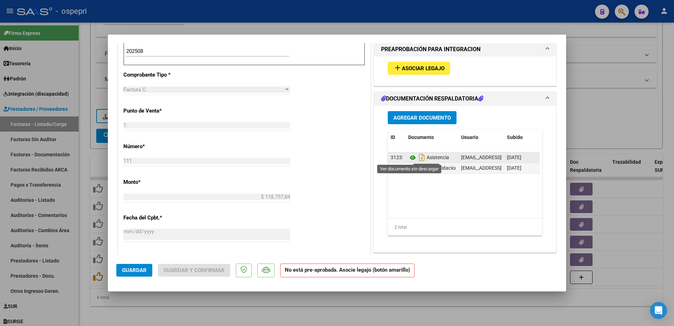
click at [409, 157] on icon at bounding box center [412, 157] width 9 height 8
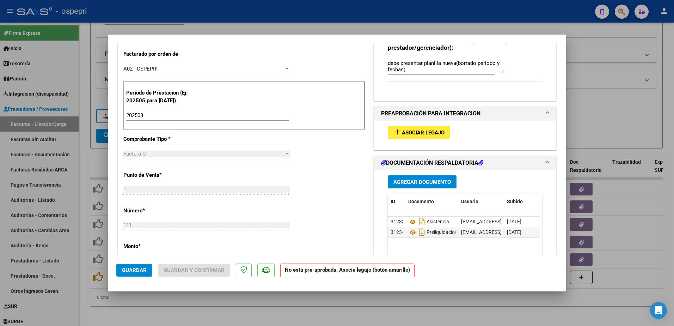
scroll to position [106, 0]
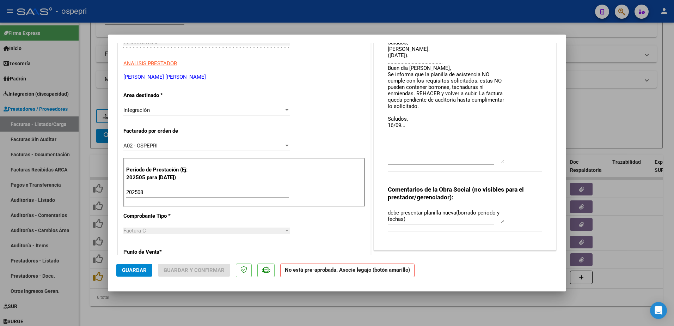
drag, startPoint x: 498, startPoint y: 90, endPoint x: 491, endPoint y: 163, distance: 73.1
click at [491, 163] on textarea "Buen día Nelly, Se informa que la planilla de asistencia NO cumple con los requ…" at bounding box center [446, 75] width 116 height 175
click at [405, 125] on textarea "Buen día Nelly, Se informa que la planilla de asistencia NO cumple con los requ…" at bounding box center [446, 75] width 116 height 175
type textarea "Buen día Nelly, Se informa que la planilla de asistencia NO cumple con los requ…"
click at [132, 267] on span "Guardar" at bounding box center [134, 270] width 25 height 6
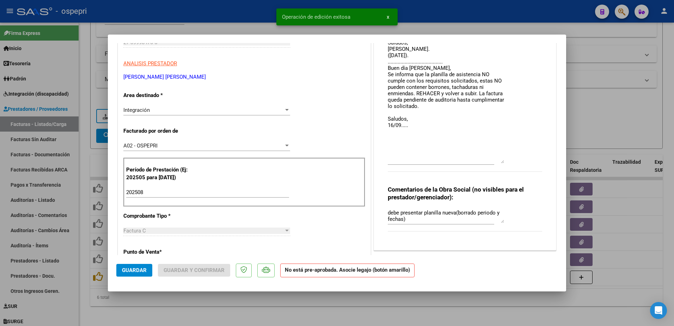
type input "$ 0,00"
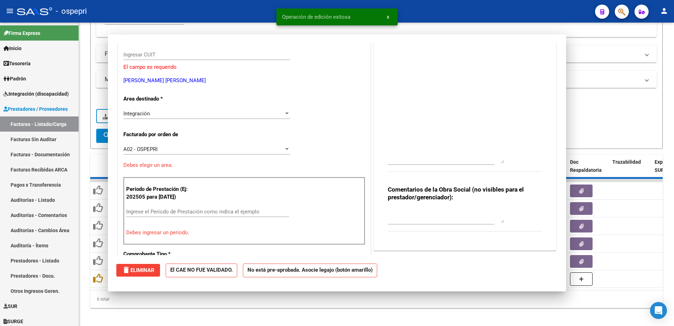
scroll to position [118, 0]
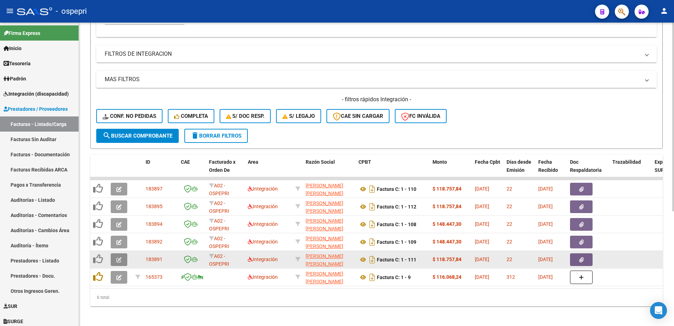
click at [118, 256] on span "button" at bounding box center [118, 259] width 5 height 6
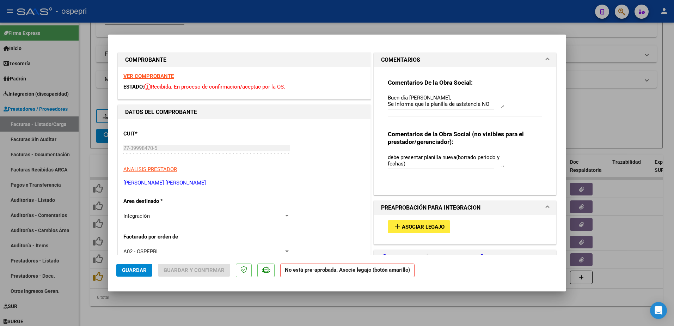
click at [147, 76] on strong "VER COMPROBANTE" at bounding box center [148, 76] width 50 height 6
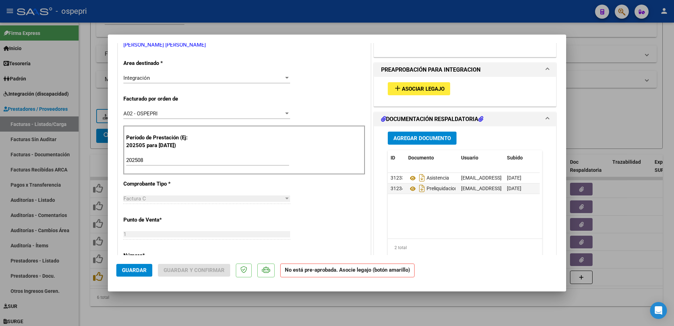
scroll to position [141, 0]
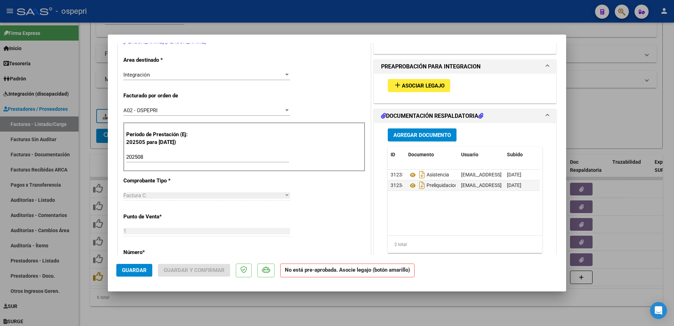
type input "$ 0,00"
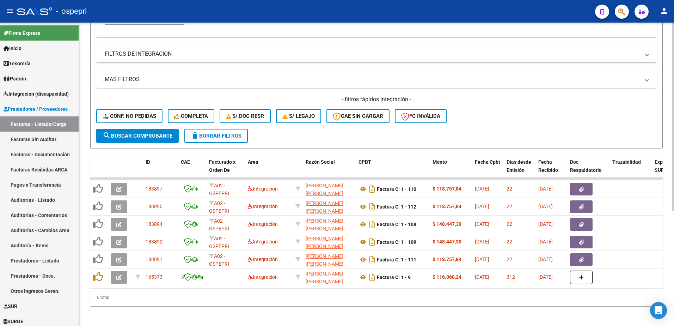
scroll to position [0, 0]
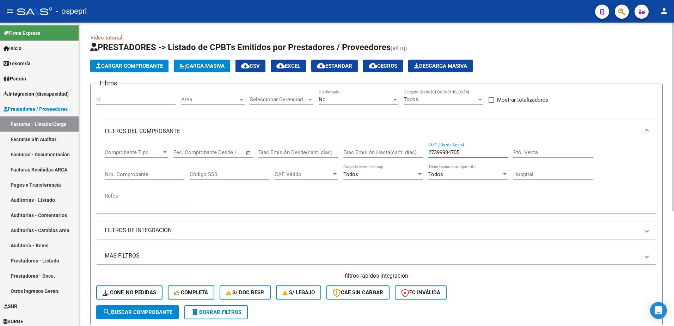
click at [472, 153] on input "27399984705" at bounding box center [468, 152] width 80 height 6
click at [473, 153] on input "27399984705" at bounding box center [468, 152] width 80 height 6
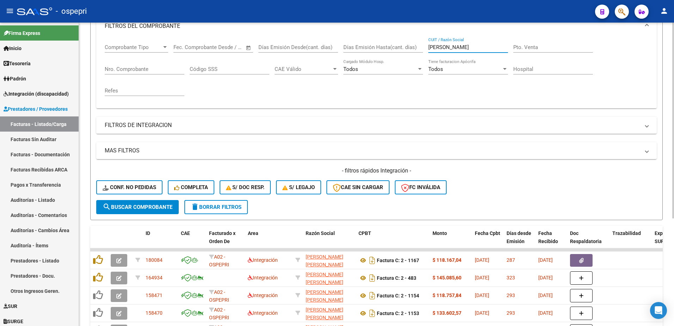
scroll to position [141, 0]
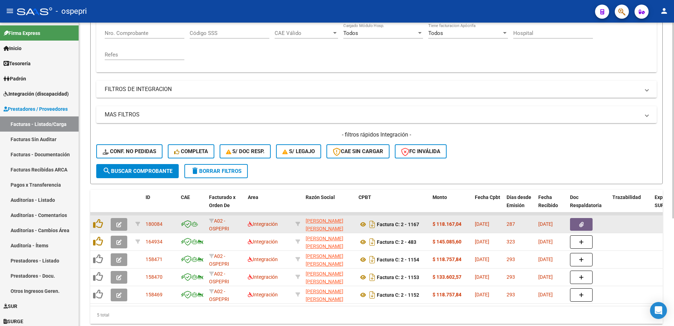
type input "fanello"
click at [117, 223] on icon "button" at bounding box center [118, 224] width 5 height 5
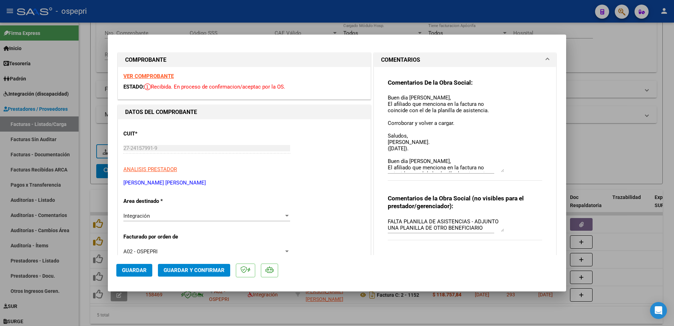
drag, startPoint x: 500, startPoint y: 106, endPoint x: 510, endPoint y: 170, distance: 64.9
click at [510, 170] on div "Comentarios De la Obra Social: Buen día Monica, El afiliado que menciona en la …" at bounding box center [465, 134] width 154 height 110
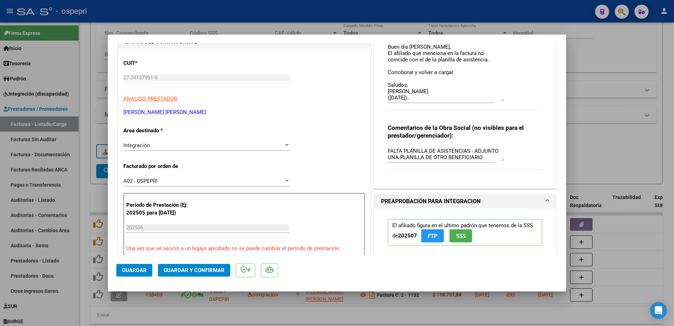
scroll to position [0, 0]
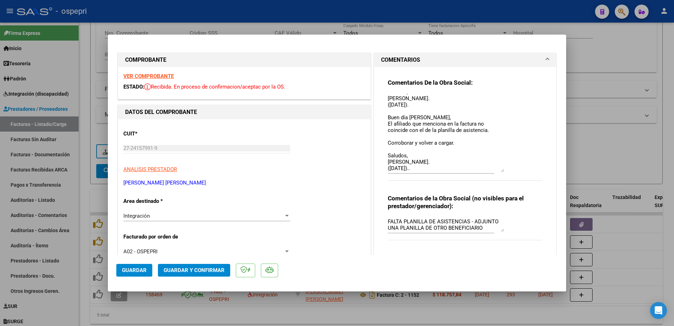
click at [165, 74] on strong "VER COMPROBANTE" at bounding box center [148, 76] width 50 height 6
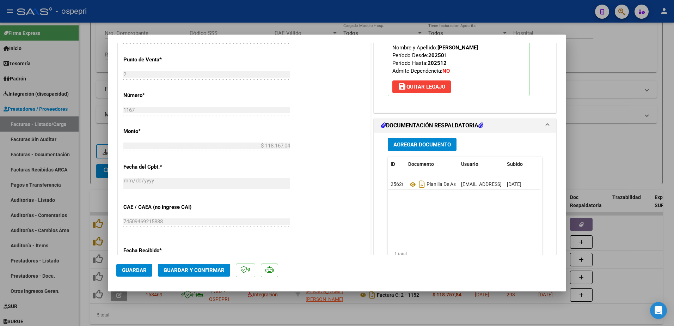
scroll to position [317, 0]
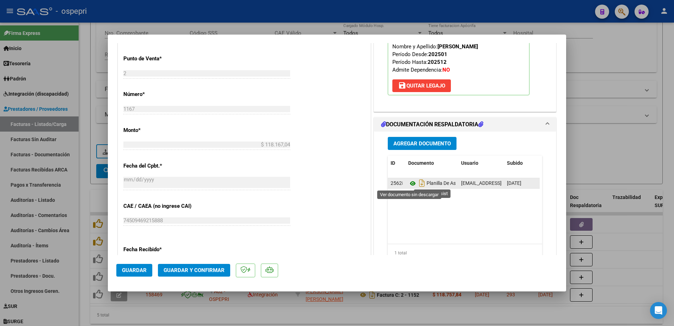
click at [409, 183] on icon at bounding box center [412, 183] width 9 height 8
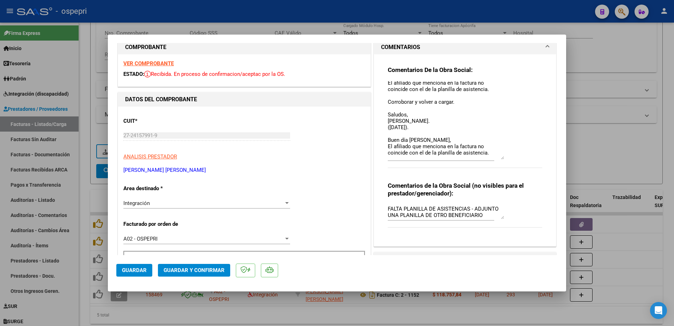
scroll to position [0, 0]
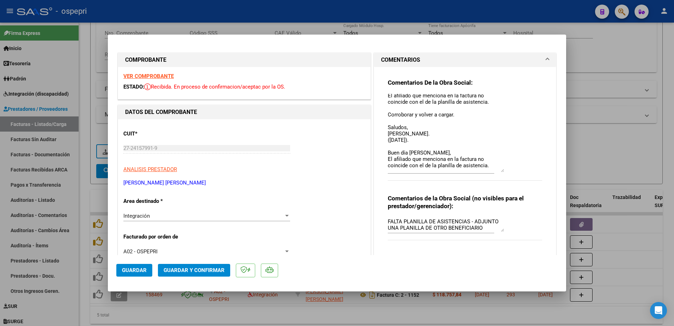
type input "$ 0,00"
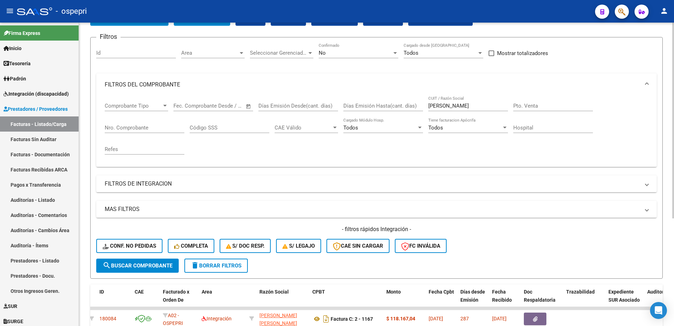
scroll to position [26, 0]
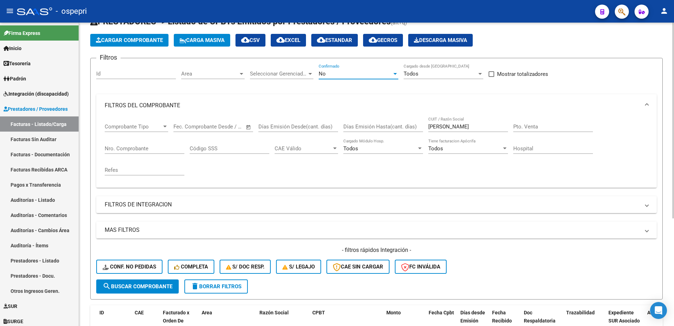
click at [393, 74] on div at bounding box center [395, 74] width 6 height 6
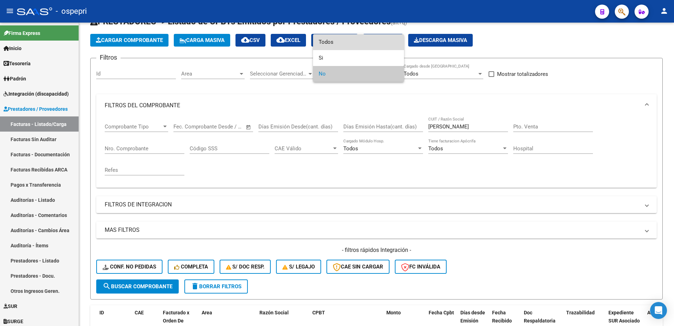
click at [327, 41] on span "Todos" at bounding box center [359, 42] width 80 height 16
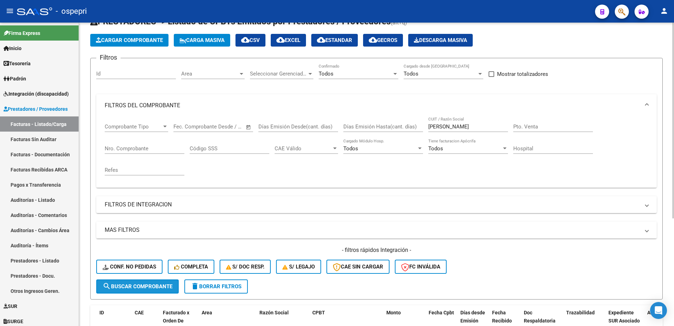
click at [162, 285] on span "search Buscar Comprobante" at bounding box center [138, 286] width 70 height 6
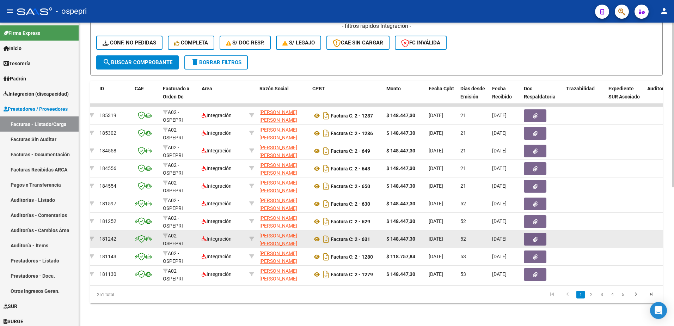
scroll to position [255, 0]
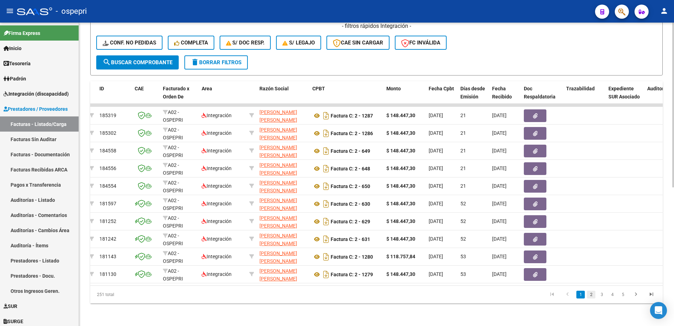
click at [591, 297] on link "2" at bounding box center [591, 295] width 8 height 8
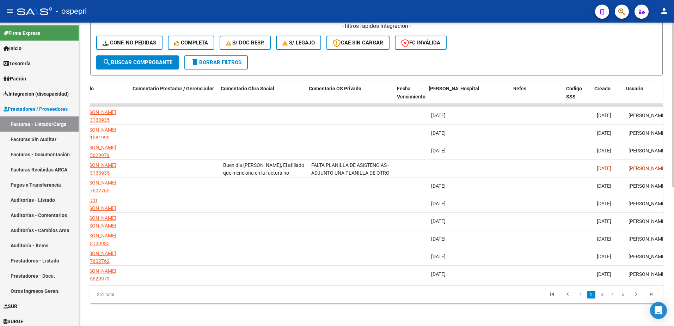
scroll to position [0, 46]
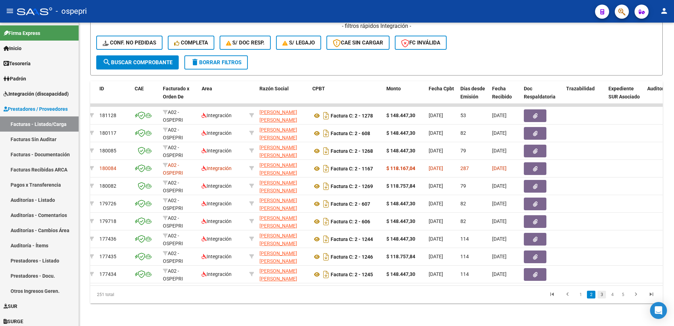
click at [602, 296] on link "3" at bounding box center [602, 295] width 8 height 8
click at [614, 298] on link "4" at bounding box center [612, 295] width 8 height 8
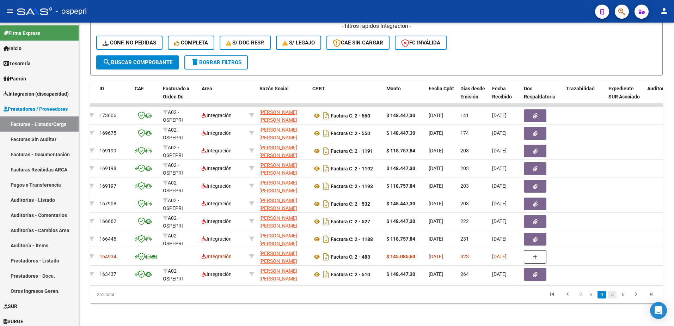
click at [612, 296] on link "5" at bounding box center [612, 295] width 8 height 8
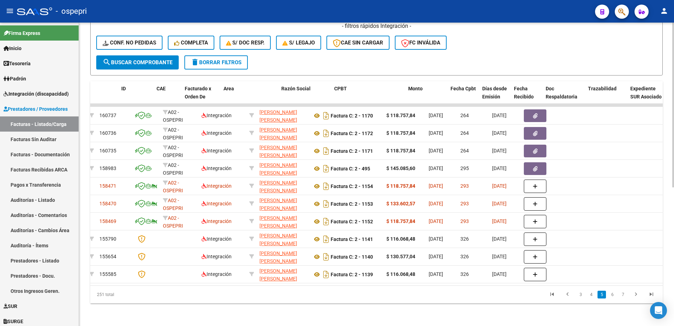
scroll to position [0, 0]
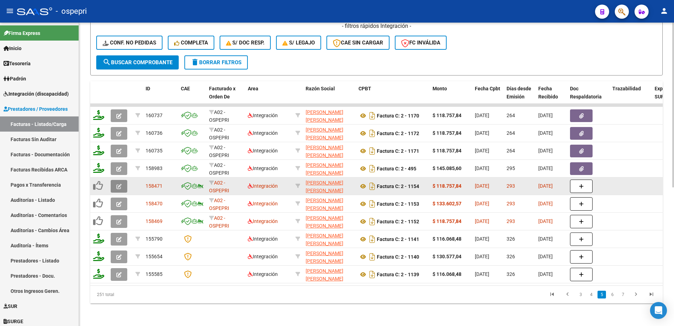
click at [119, 184] on icon "button" at bounding box center [118, 186] width 5 height 5
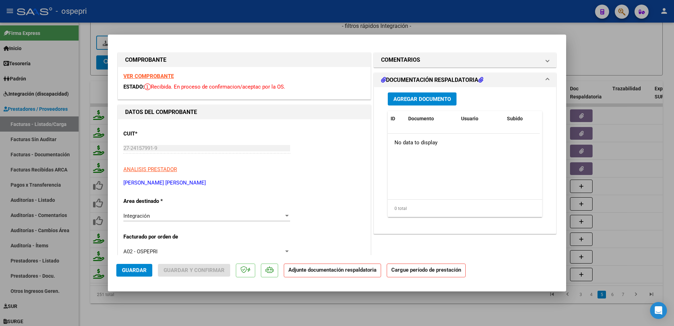
click at [152, 77] on strong "VER COMPROBANTE" at bounding box center [148, 76] width 50 height 6
type input "$ 0,00"
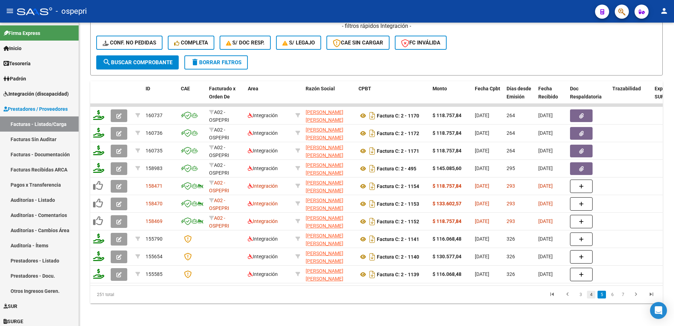
click at [590, 295] on link "4" at bounding box center [591, 295] width 8 height 8
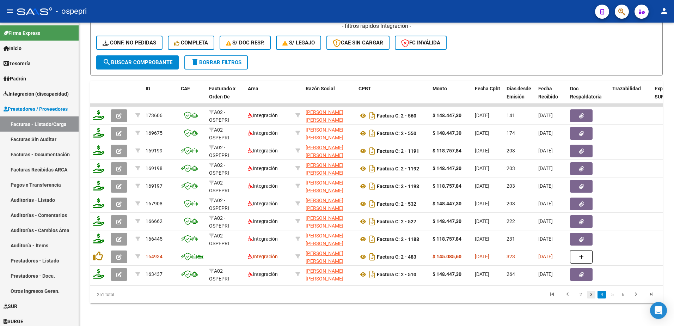
click at [590, 293] on link "3" at bounding box center [591, 295] width 8 height 8
click at [591, 297] on link "2" at bounding box center [591, 295] width 8 height 8
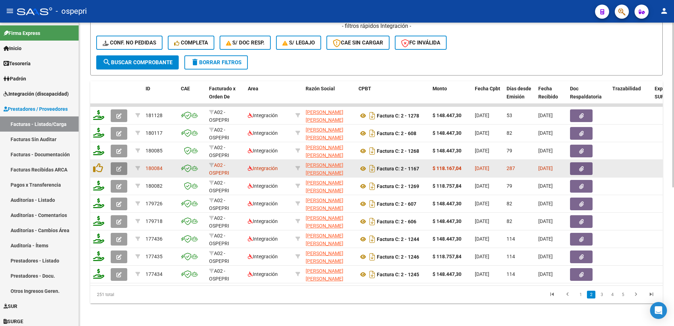
click at [119, 166] on icon "button" at bounding box center [118, 168] width 5 height 5
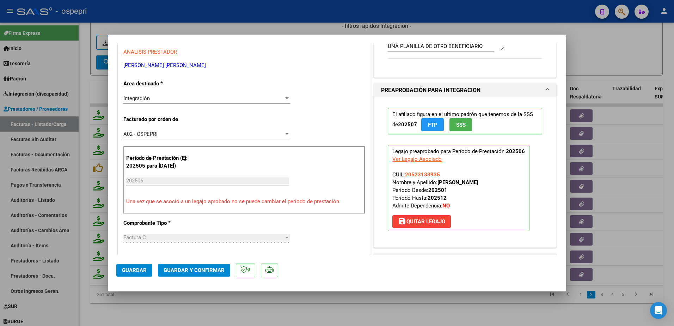
scroll to position [71, 0]
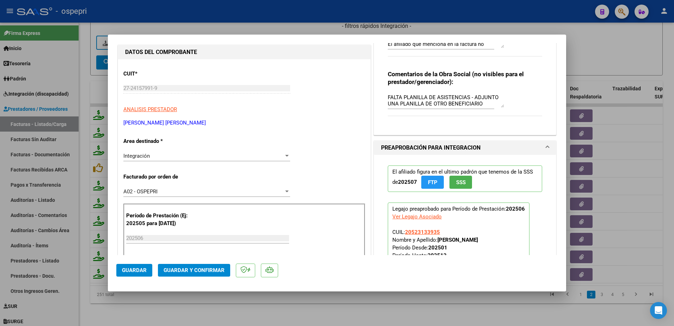
scroll to position [0, 0]
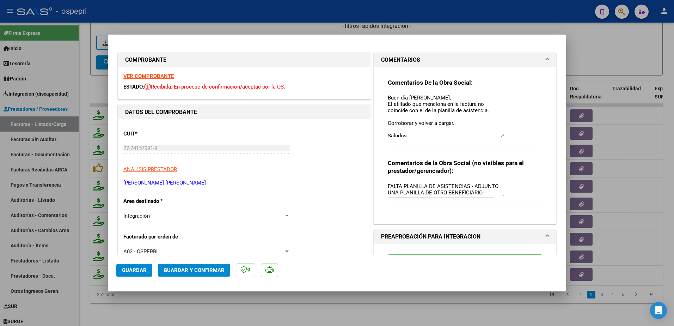
drag, startPoint x: 500, startPoint y: 106, endPoint x: 497, endPoint y: 135, distance: 29.1
click at [497, 135] on textarea "Buen día Monica, El afiliado que menciona en la factura no coincide con el de l…" at bounding box center [446, 115] width 116 height 43
click at [303, 170] on p "ANALISIS PRESTADOR" at bounding box center [244, 169] width 242 height 8
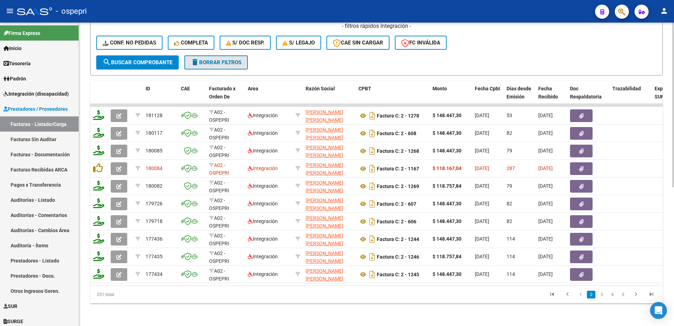
click at [225, 59] on span "delete Borrar Filtros" at bounding box center [216, 62] width 51 height 6
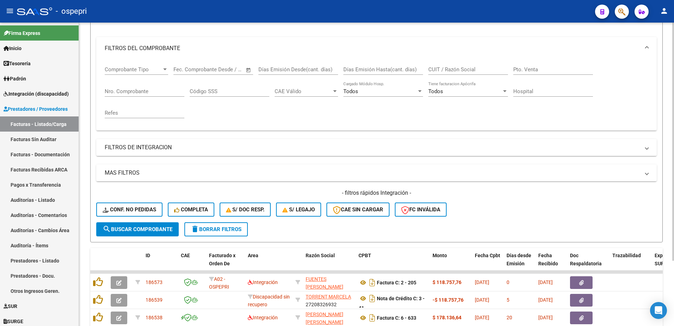
scroll to position [255, 0]
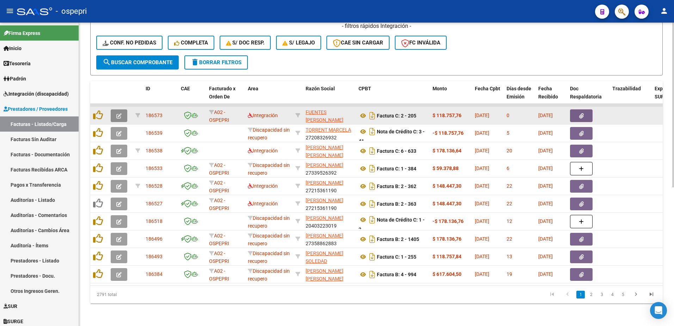
click at [121, 109] on button "button" at bounding box center [119, 115] width 17 height 13
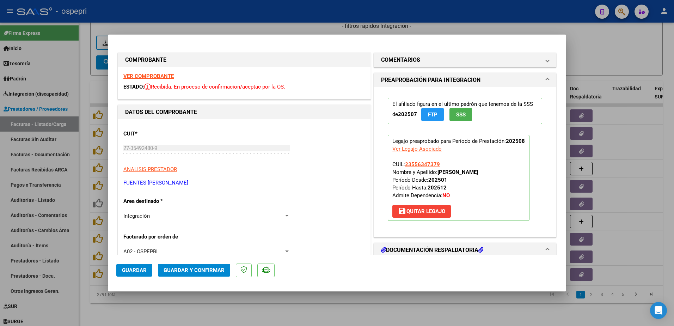
drag, startPoint x: 178, startPoint y: 183, endPoint x: 125, endPoint y: 181, distance: 53.0
click at [125, 181] on p "FUENTES [PERSON_NAME]" at bounding box center [244, 183] width 242 height 8
copy p "FUENTES [PERSON_NAME]"
type input "$ 0,00"
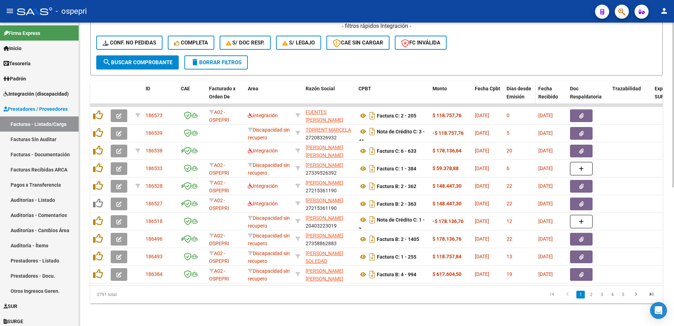
scroll to position [79, 0]
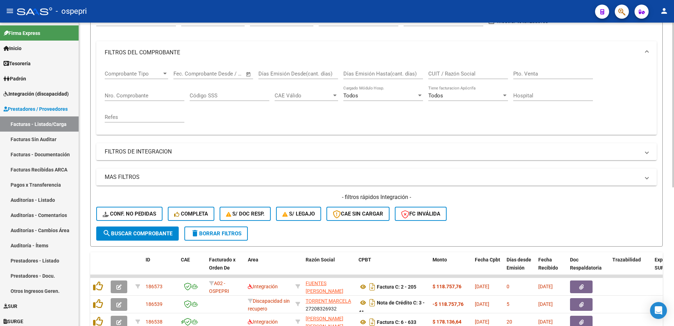
click at [479, 72] on input "CUIT / Razón Social" at bounding box center [468, 74] width 80 height 6
paste input "FUENTES [PERSON_NAME]"
type input "FUENTES [PERSON_NAME]"
click at [143, 233] on span "search Buscar Comprobante" at bounding box center [138, 233] width 70 height 6
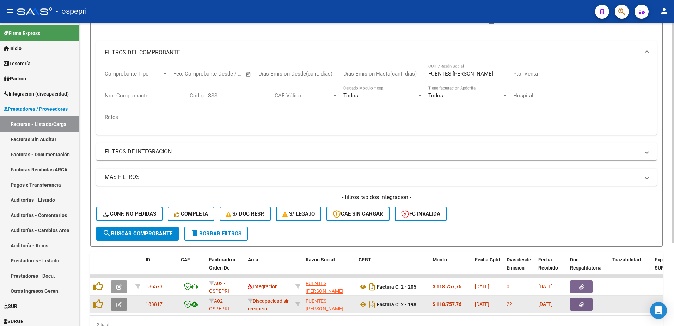
click at [118, 304] on icon "button" at bounding box center [118, 304] width 5 height 5
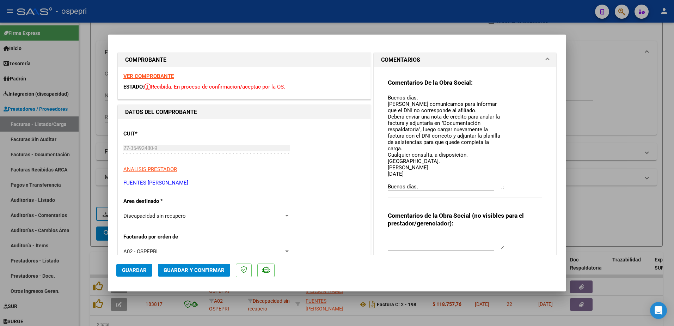
drag, startPoint x: 500, startPoint y: 108, endPoint x: 505, endPoint y: 189, distance: 81.6
click at [508, 189] on div "Comentarios De la Obra Social: Buenos días, Nos comunicamos para informar que e…" at bounding box center [465, 142] width 154 height 127
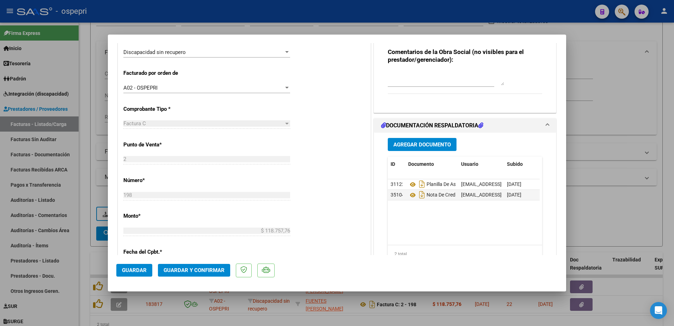
scroll to position [176, 0]
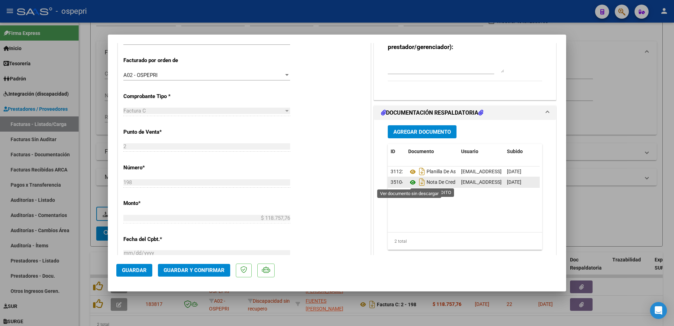
click at [409, 182] on icon at bounding box center [412, 182] width 9 height 8
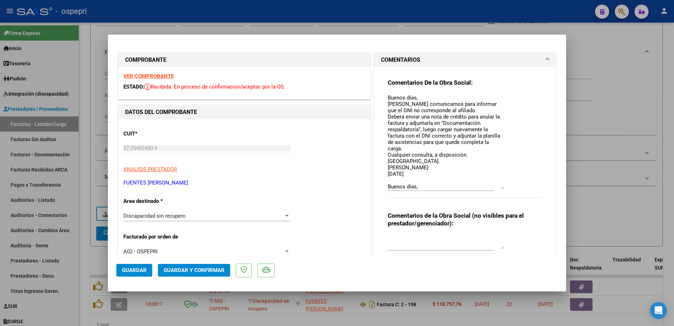
type input "$ 0,00"
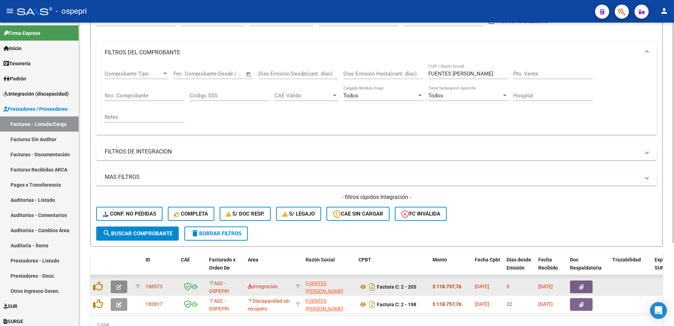
click at [118, 284] on icon "button" at bounding box center [118, 286] width 5 height 5
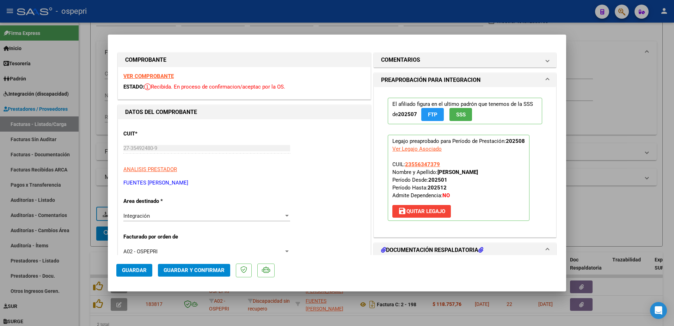
click at [151, 74] on strong "VER COMPROBANTE" at bounding box center [148, 76] width 50 height 6
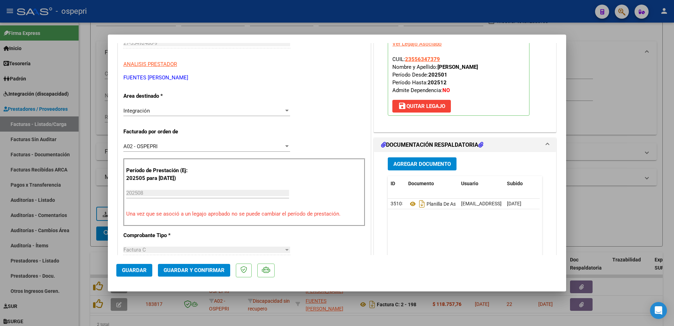
scroll to position [106, 0]
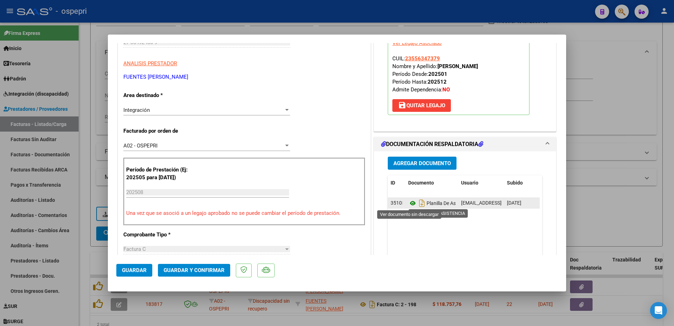
click at [409, 202] on icon at bounding box center [412, 203] width 9 height 8
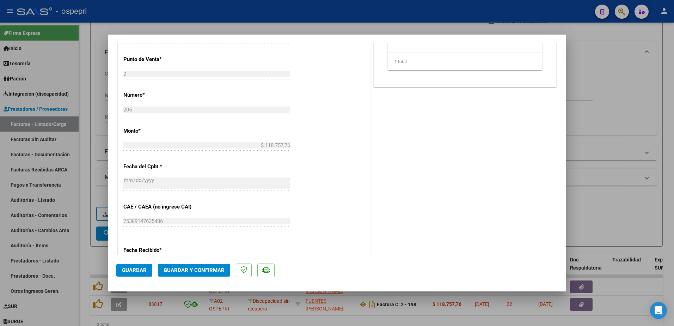
scroll to position [317, 0]
click at [205, 270] on span "Guardar y Confirmar" at bounding box center [194, 270] width 61 height 6
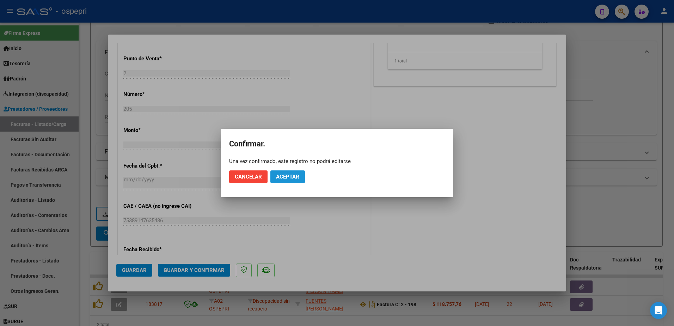
click at [294, 178] on span "Aceptar" at bounding box center [287, 177] width 23 height 6
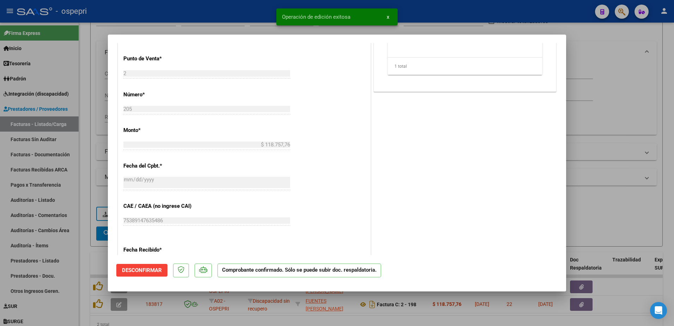
type input "$ 0,00"
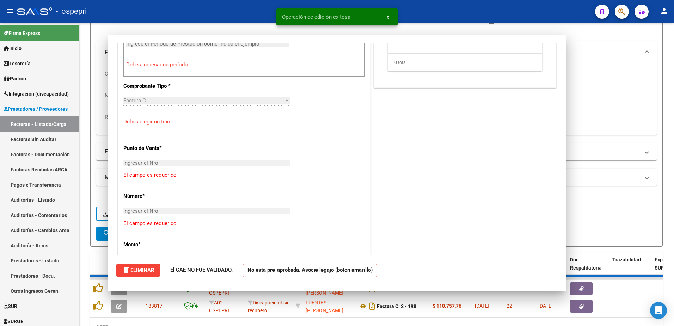
scroll to position [0, 0]
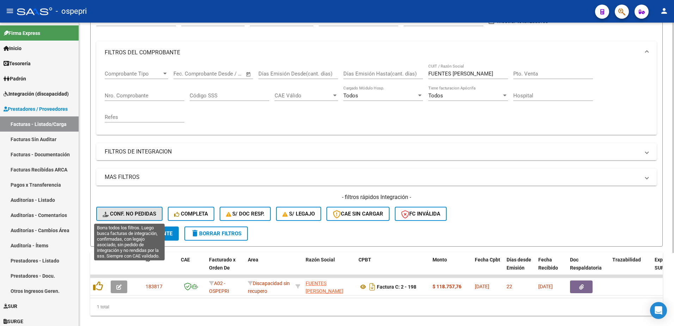
click at [145, 212] on span "Conf. no pedidas" at bounding box center [130, 214] width 54 height 6
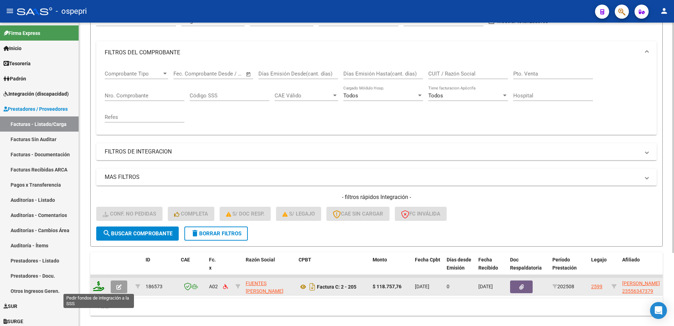
click at [101, 289] on icon at bounding box center [98, 286] width 11 height 10
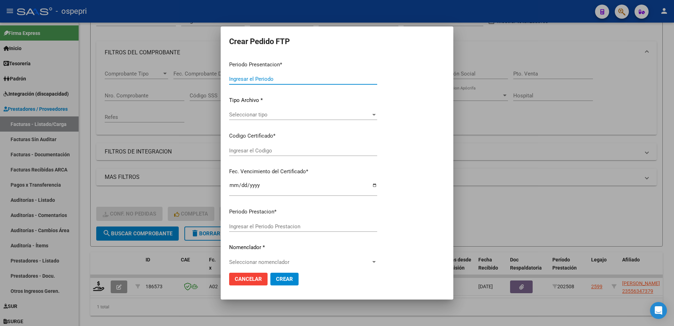
type input "202508"
type input "$ 118.757,76"
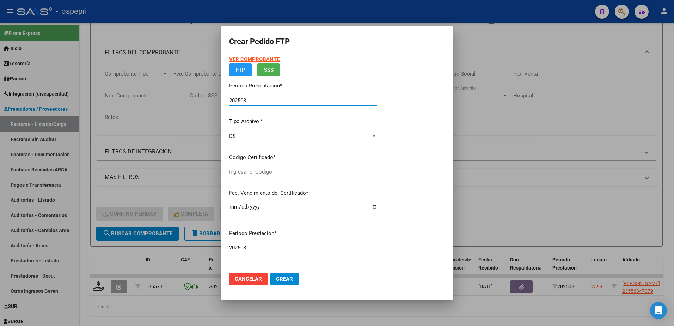
type input "23556347379"
type input "2027-05-13"
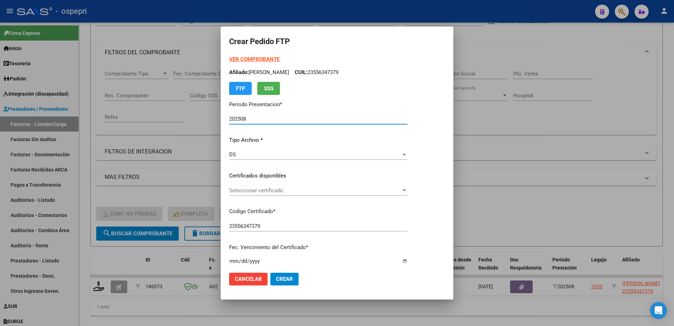
click at [264, 190] on span "Seleccionar certificado" at bounding box center [315, 190] width 172 height 6
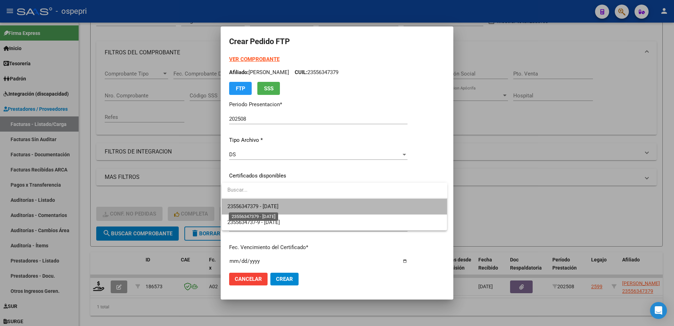
click at [275, 205] on span "23556347379 - 2027-05-13" at bounding box center [252, 206] width 51 height 6
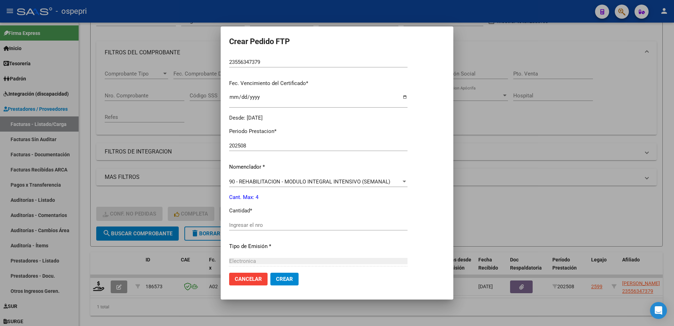
scroll to position [176, 0]
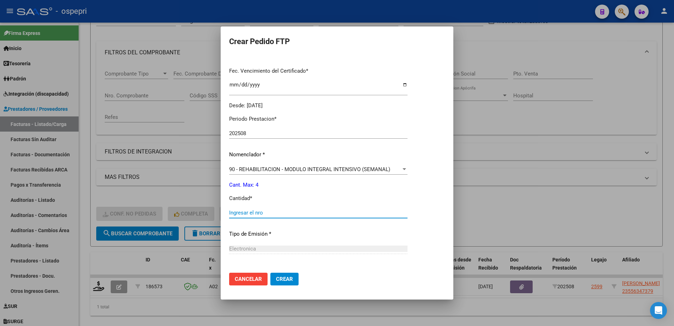
click at [271, 212] on input "Ingresar el nro" at bounding box center [318, 212] width 178 height 6
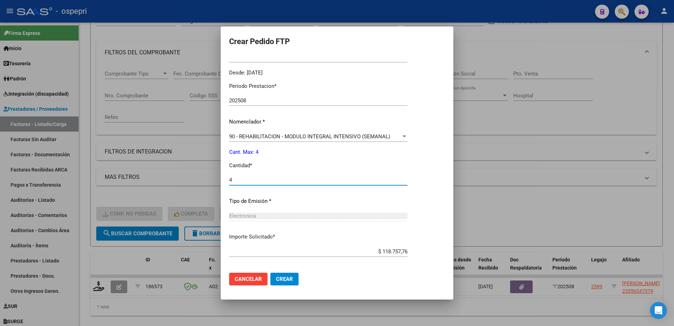
scroll to position [241, 0]
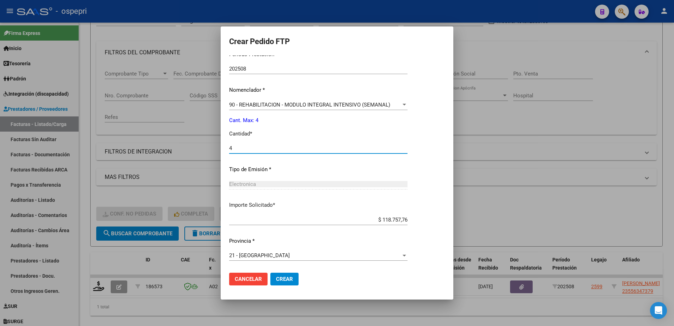
type input "4"
click at [281, 276] on span "Crear" at bounding box center [284, 279] width 17 height 6
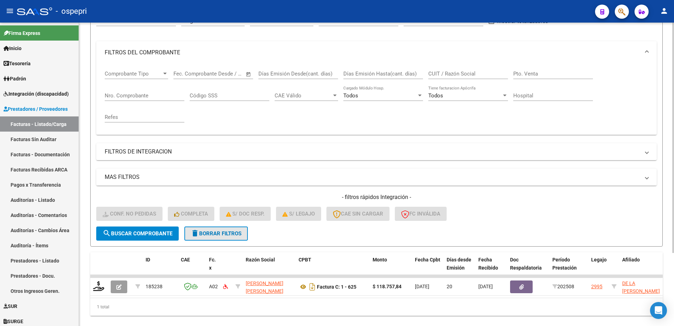
click at [235, 231] on span "delete Borrar Filtros" at bounding box center [216, 233] width 51 height 6
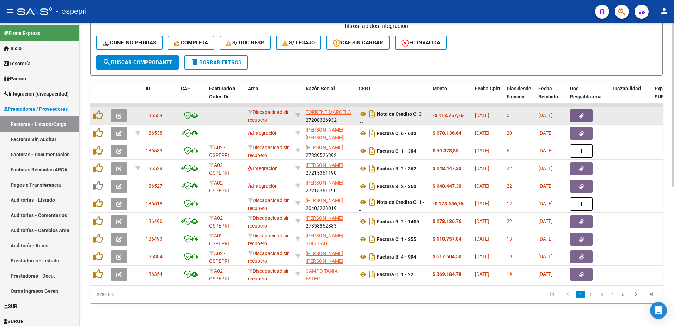
scroll to position [255, 0]
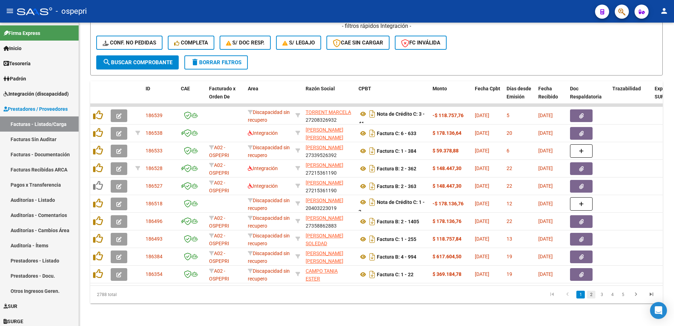
click at [590, 294] on link "2" at bounding box center [591, 295] width 8 height 8
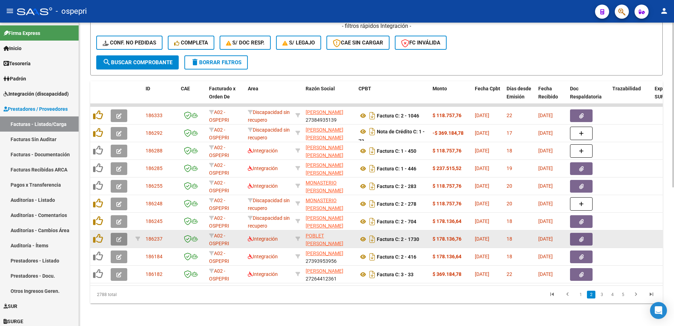
click at [118, 237] on icon "button" at bounding box center [118, 239] width 5 height 5
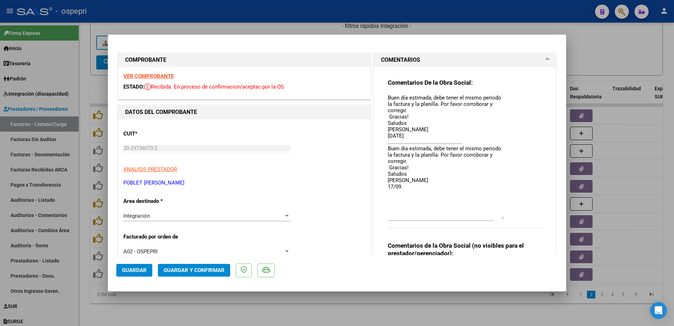
drag, startPoint x: 498, startPoint y: 107, endPoint x: 496, endPoint y: 221, distance: 114.3
click at [498, 219] on textarea "Buen día estimada, debe tener el mismo periodo la factura y la planilla. Por fa…" at bounding box center [446, 157] width 116 height 126
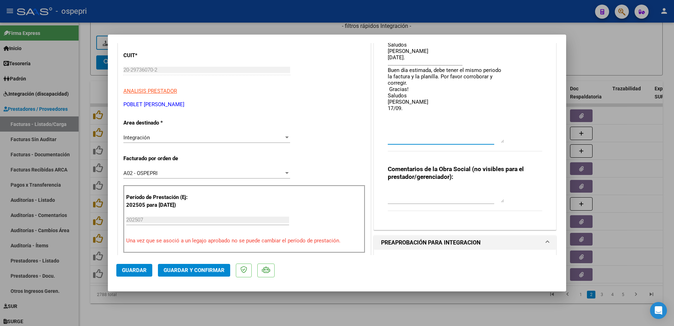
scroll to position [71, 0]
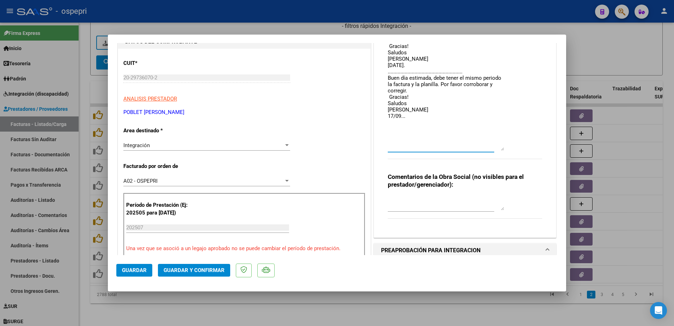
type textarea "Buen día estimada, debe tener el mismo periodo la factura y la planilla. Por fa…"
click at [135, 270] on span "Guardar" at bounding box center [134, 270] width 25 height 6
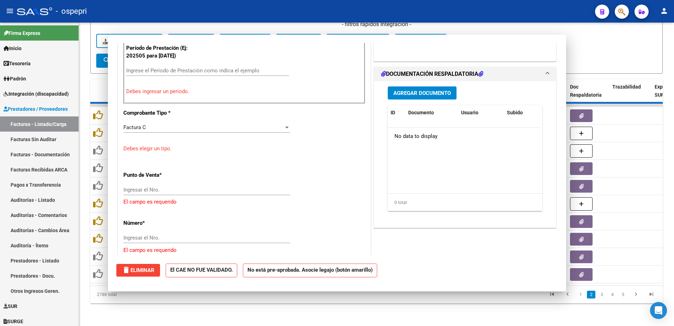
scroll to position [0, 0]
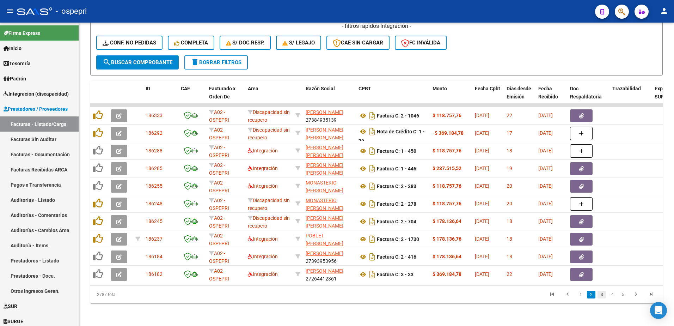
click at [602, 296] on link "3" at bounding box center [602, 295] width 8 height 8
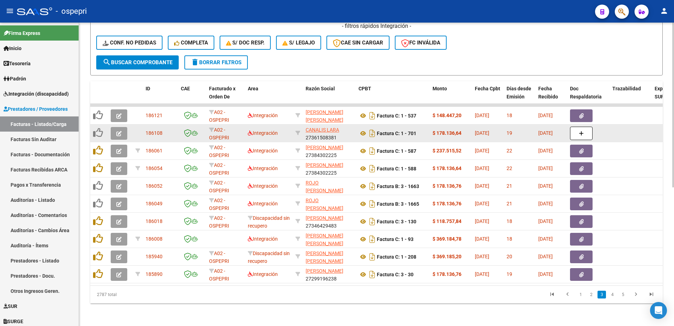
click at [116, 129] on button "button" at bounding box center [119, 133] width 17 height 13
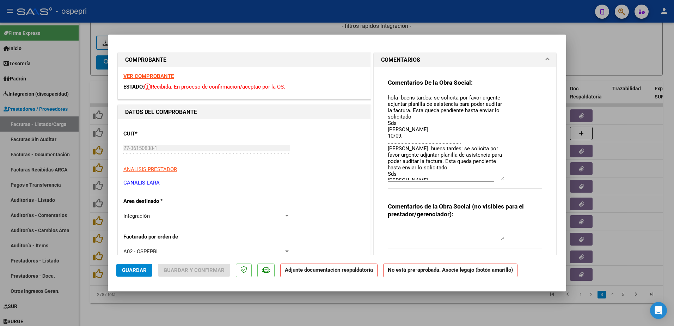
drag, startPoint x: 499, startPoint y: 105, endPoint x: 507, endPoint y: 178, distance: 72.8
click at [507, 178] on div "Comentarios De la Obra Social: hola buens tardes: se solicita por favor urgente…" at bounding box center [465, 138] width 154 height 118
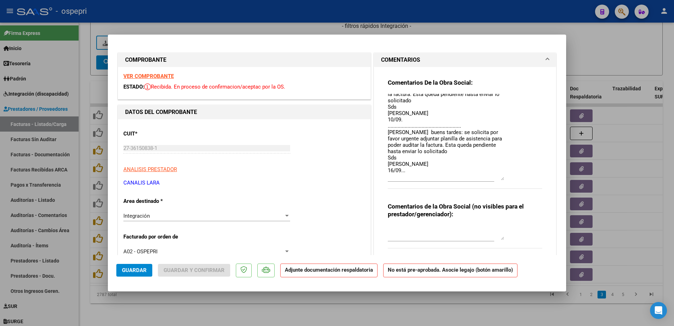
scroll to position [29, 0]
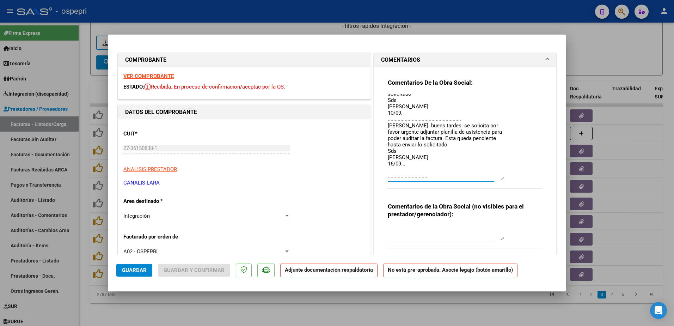
click at [404, 159] on textarea "hola buens tardes: se solicita por favor urgente adjuntar planilla de asistenci…" at bounding box center [446, 137] width 116 height 86
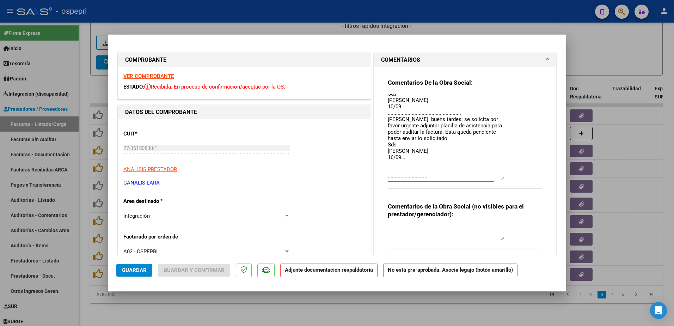
type textarea "hola buens tardes: se solicita por favor urgente adjuntar planilla de asistenci…"
click at [127, 272] on span "Guardar" at bounding box center [134, 270] width 25 height 6
click at [160, 310] on div at bounding box center [337, 163] width 674 height 326
type input "$ 0,00"
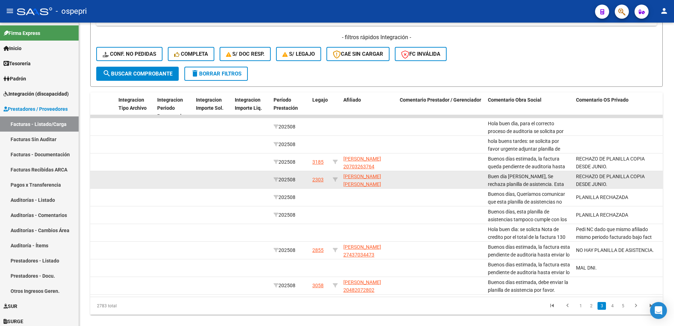
scroll to position [255, 0]
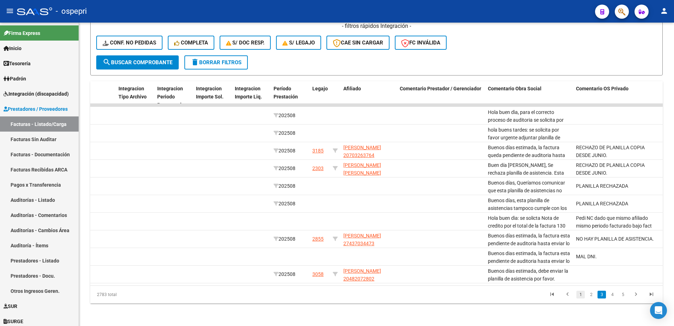
click at [580, 294] on link "1" at bounding box center [581, 295] width 8 height 8
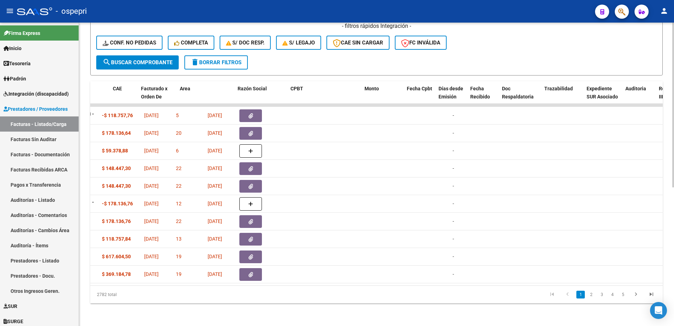
scroll to position [0, 0]
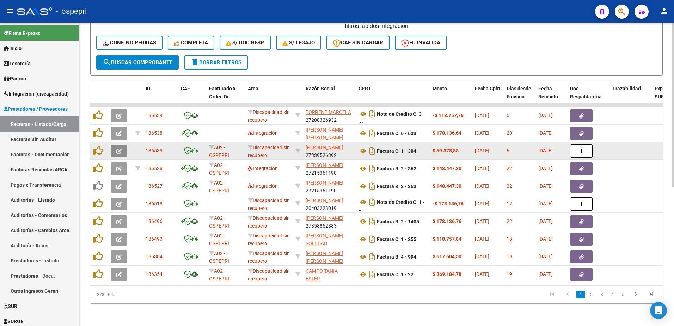
click at [116, 148] on icon "button" at bounding box center [118, 150] width 5 height 5
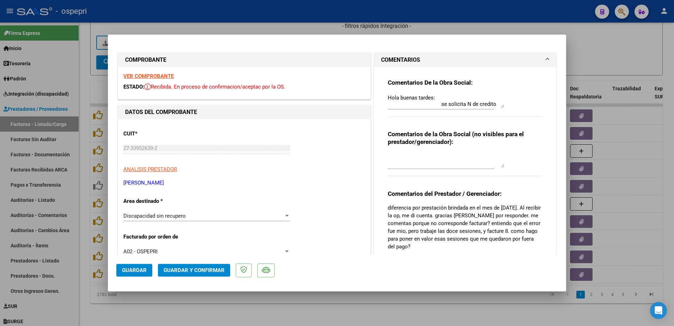
click at [145, 75] on strong "VER COMPROBANTE" at bounding box center [148, 76] width 50 height 6
click at [147, 75] on strong "VER COMPROBANTE" at bounding box center [148, 76] width 50 height 6
drag, startPoint x: 153, startPoint y: 181, endPoint x: 116, endPoint y: 184, distance: 36.8
copy p "DOMINGUEZ"
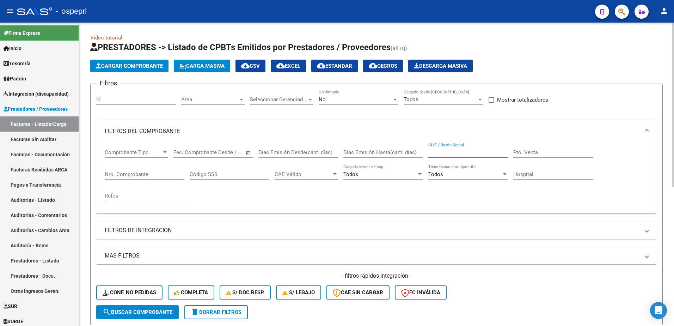
click at [451, 150] on input "CUIT / Razón Social" at bounding box center [468, 152] width 80 height 6
paste input "DOMINGUEZ"
click at [135, 312] on span "search Buscar Comprobante" at bounding box center [138, 312] width 70 height 6
click at [397, 98] on div at bounding box center [395, 100] width 6 height 6
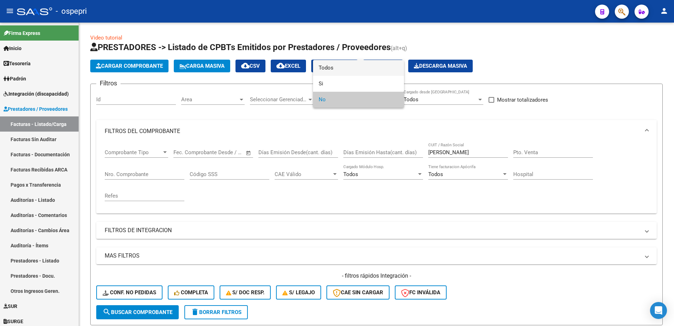
click at [329, 68] on span "Todos" at bounding box center [359, 68] width 80 height 16
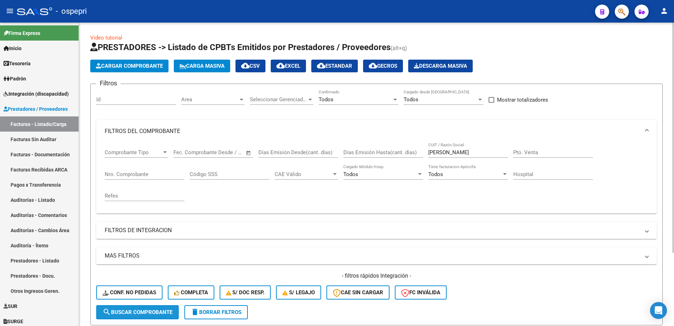
click at [162, 314] on span "search Buscar Comprobante" at bounding box center [138, 312] width 70 height 6
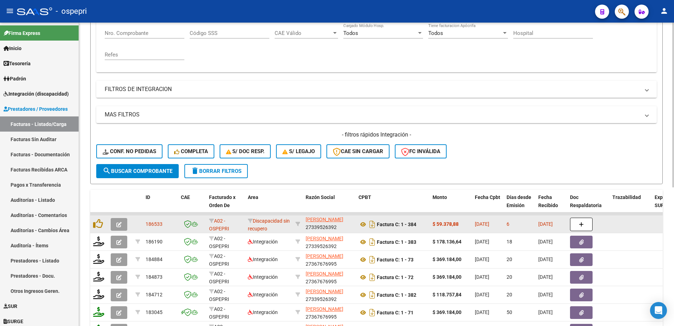
scroll to position [0, 0]
drag, startPoint x: 339, startPoint y: 226, endPoint x: 308, endPoint y: 228, distance: 31.1
click at [308, 228] on div "DOMINGUEZ MARIANELLA JACKELINE 27339526392" at bounding box center [329, 224] width 47 height 15
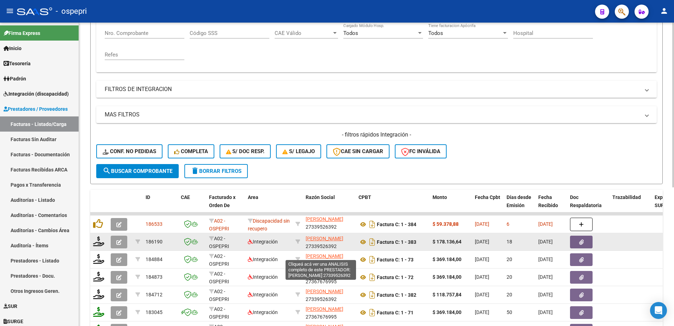
copy div "27339526392"
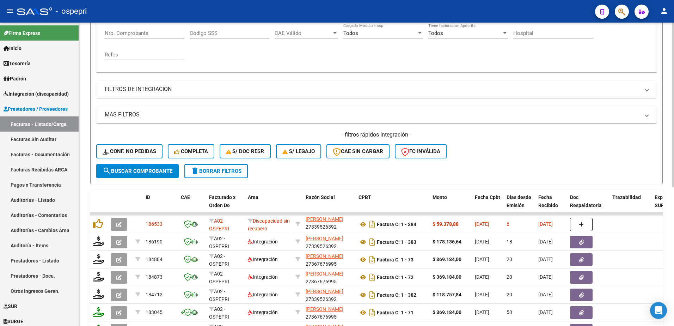
scroll to position [35, 0]
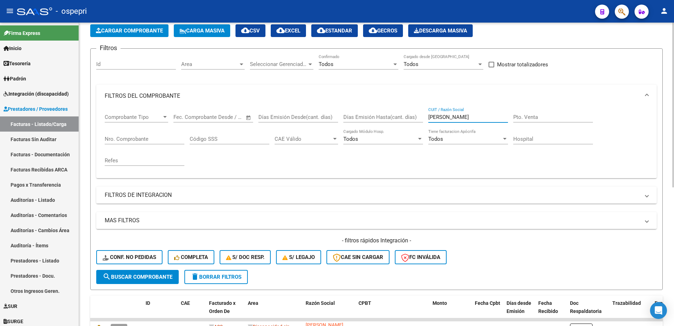
click at [467, 116] on input "DOMINGUEZ" at bounding box center [468, 117] width 80 height 6
paste input "27339526392"
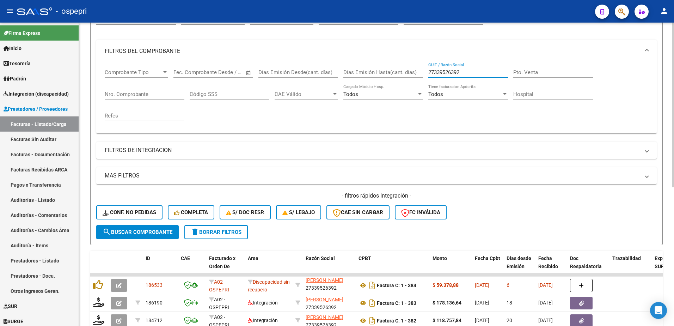
scroll to position [176, 0]
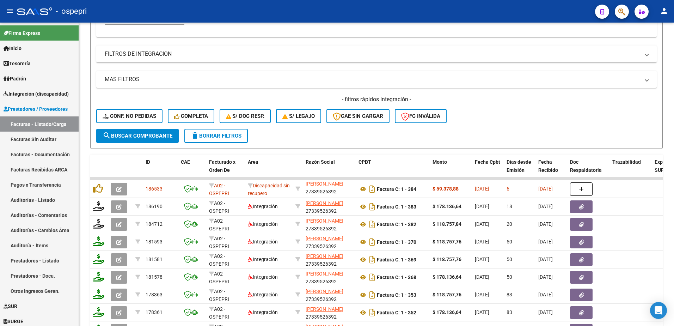
type input "27339526392"
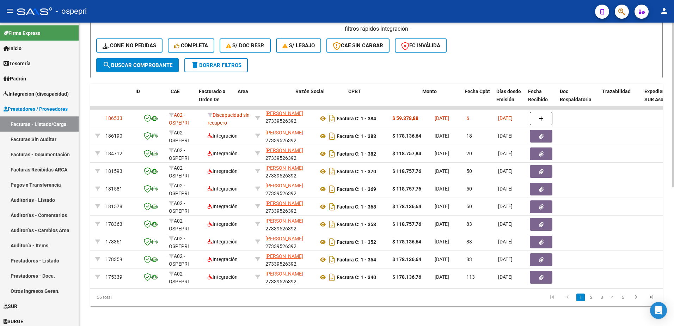
scroll to position [0, 0]
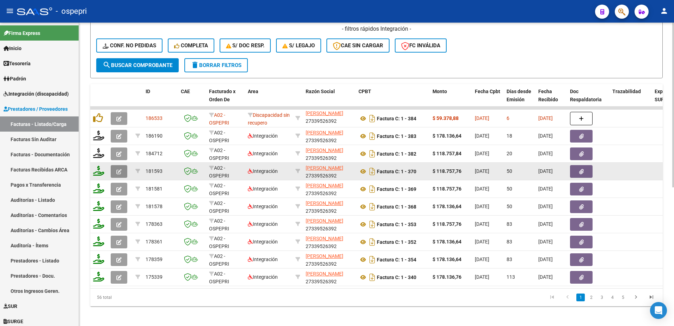
click at [118, 172] on icon "button" at bounding box center [118, 171] width 5 height 5
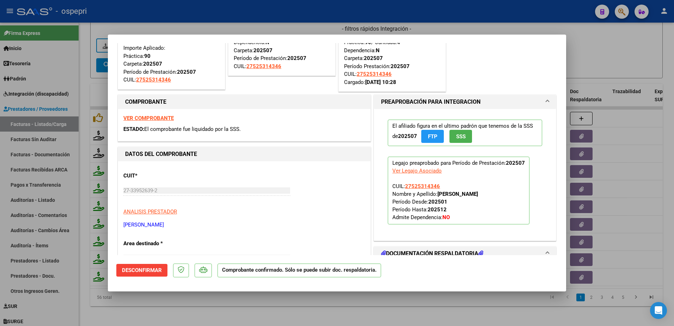
scroll to position [71, 0]
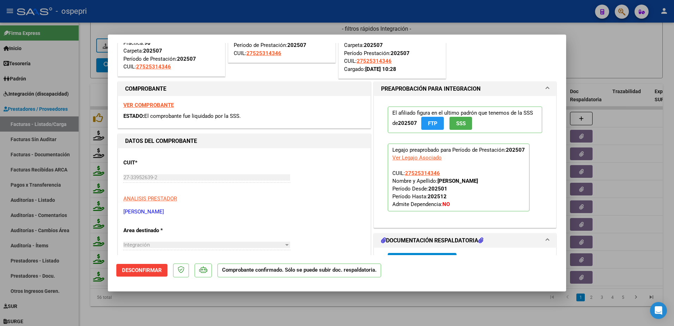
click at [146, 103] on strong "VER COMPROBANTE" at bounding box center [148, 105] width 50 height 6
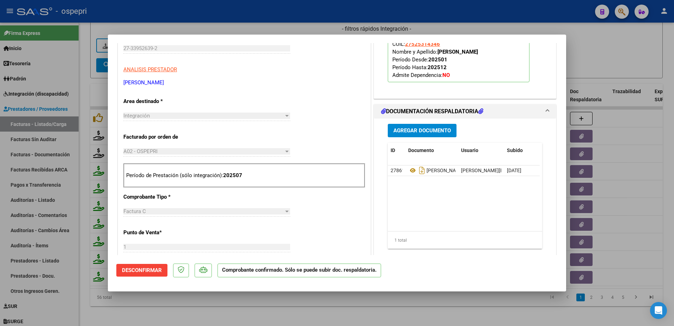
scroll to position [212, 0]
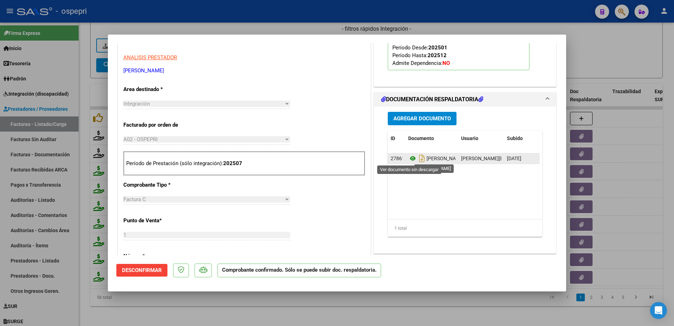
click at [409, 157] on icon at bounding box center [412, 158] width 9 height 8
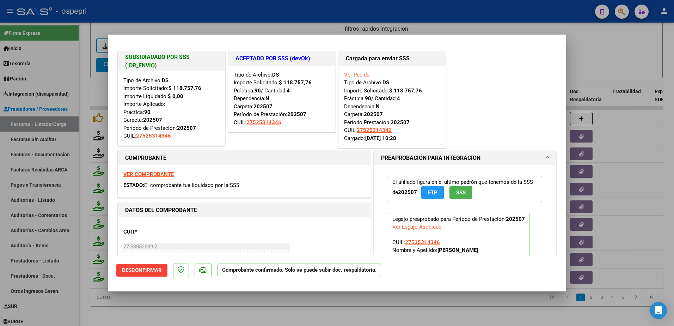
scroll to position [0, 0]
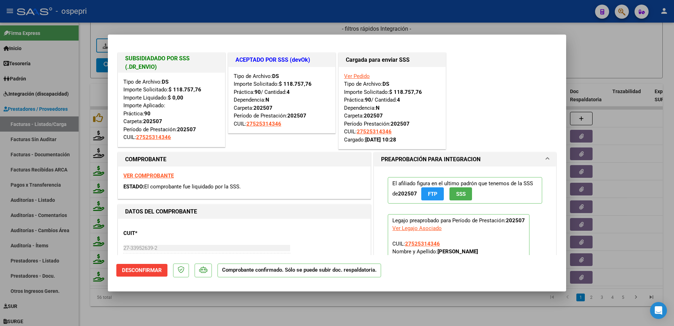
type input "$ 0,00"
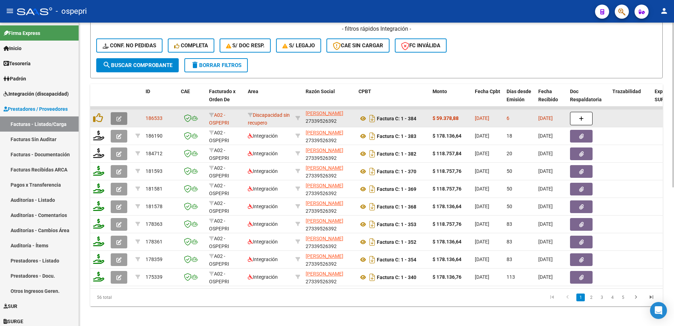
click at [121, 118] on icon "button" at bounding box center [118, 118] width 5 height 5
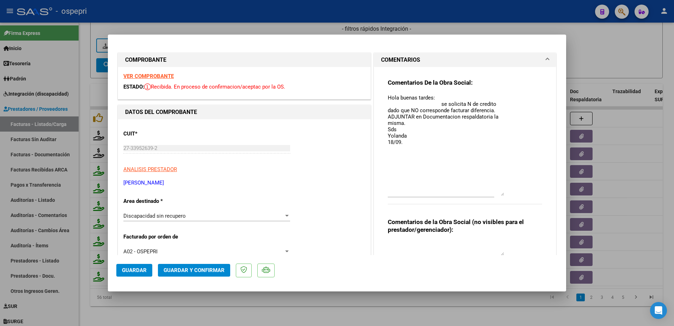
drag, startPoint x: 500, startPoint y: 107, endPoint x: 509, endPoint y: 195, distance: 88.3
click at [509, 195] on div "Comentarios De la Obra Social: Hola buenas tardes: se solicita N de credito dad…" at bounding box center [465, 145] width 154 height 133
click at [403, 143] on textarea "Hola buenas tardes: se solicita N de credito dado que NO corresponde facturar d…" at bounding box center [446, 145] width 116 height 102
click at [443, 155] on textarea "Hola buenas tardes: se solicita N de credito dado que NO corresponde facturar d…" at bounding box center [446, 145] width 116 height 102
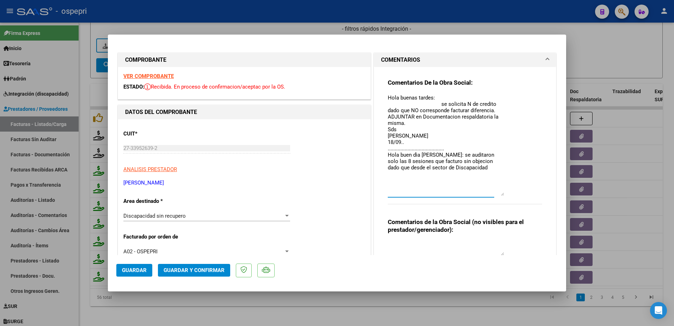
click at [451, 161] on textarea "Hola buenas tardes: se solicita N de credito dado que NO corresponde facturar d…" at bounding box center [446, 145] width 116 height 102
click at [467, 162] on textarea "Hola buenas tardes: se solicita N de credito dado que NO corresponde facturar d…" at bounding box center [446, 145] width 116 height 102
click at [465, 162] on textarea "Hola buenas tardes: se solicita N de credito dado que NO corresponde facturar d…" at bounding box center [446, 145] width 116 height 102
click at [481, 161] on textarea "Hola buenas tardes: se solicita N de credito dado que NO corresponde facturar d…" at bounding box center [446, 145] width 116 height 102
click at [467, 176] on textarea "Hola buenas tardes: se solicita N de credito dado que NO corresponde facturar d…" at bounding box center [446, 145] width 116 height 102
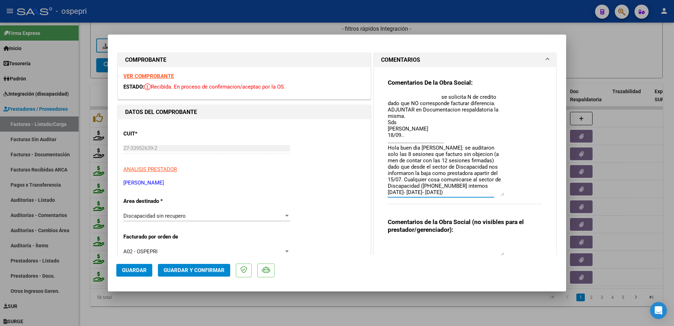
scroll to position [13, 0]
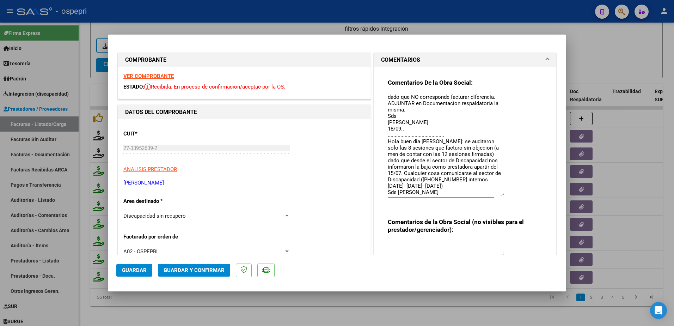
click at [472, 168] on textarea "Hola buenas tardes: se solicita N de credito dado que NO corresponde facturar d…" at bounding box center [446, 145] width 116 height 102
click at [418, 194] on textarea "Hola buenas tardes: se solicita N de credito dado que NO corresponde facturar d…" at bounding box center [446, 145] width 116 height 102
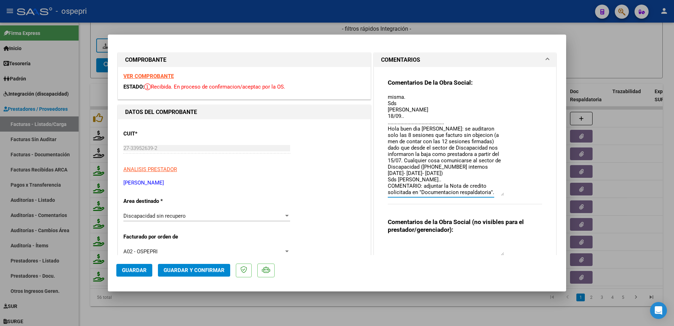
scroll to position [32, 0]
type textarea "Hola buenas tardes: se solicita N de credito dado que NO corresponde facturar d…"
click at [143, 269] on span "Guardar" at bounding box center [134, 270] width 25 height 6
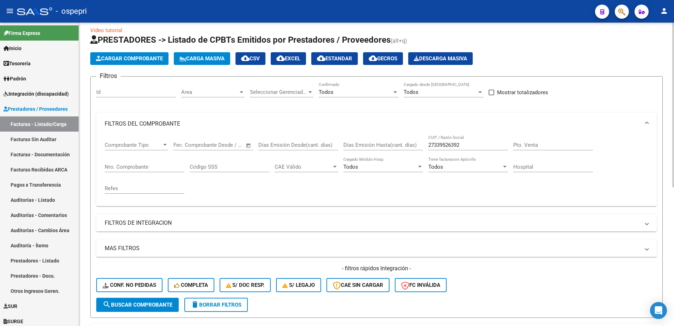
scroll to position [0, 0]
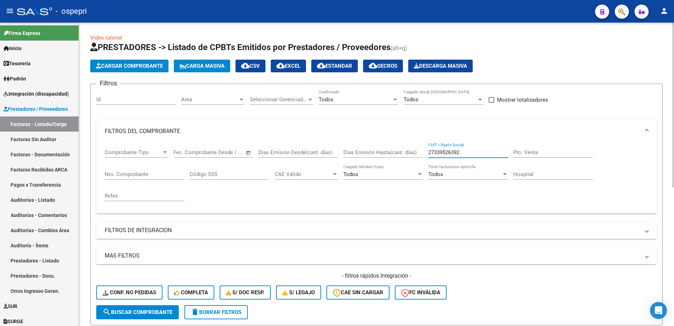
click at [471, 151] on input "27339526392" at bounding box center [468, 152] width 80 height 6
click at [470, 151] on input "27339526392" at bounding box center [468, 152] width 80 height 6
click at [219, 310] on span "delete Borrar Filtros" at bounding box center [216, 312] width 51 height 6
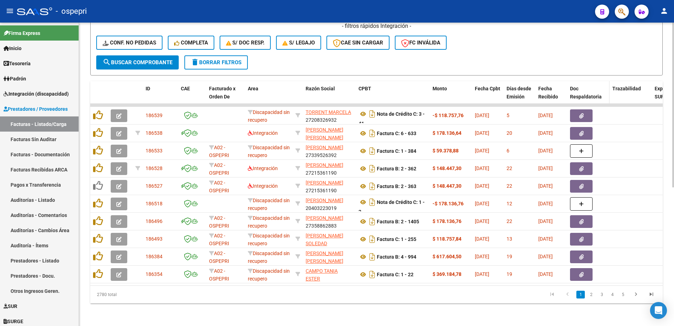
scroll to position [255, 0]
click at [590, 292] on link "2" at bounding box center [591, 295] width 8 height 8
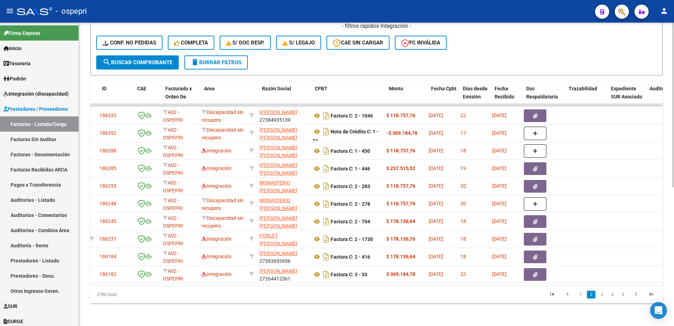
scroll to position [0, 0]
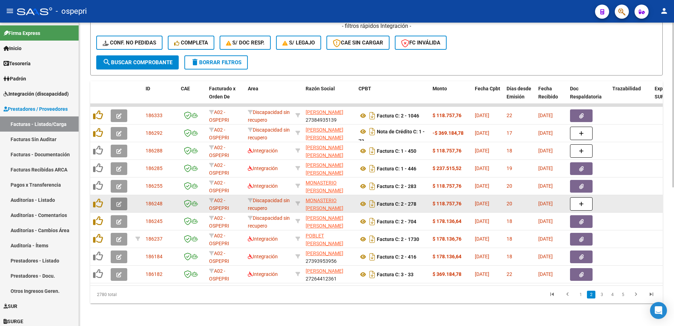
click at [115, 199] on button "button" at bounding box center [119, 203] width 17 height 13
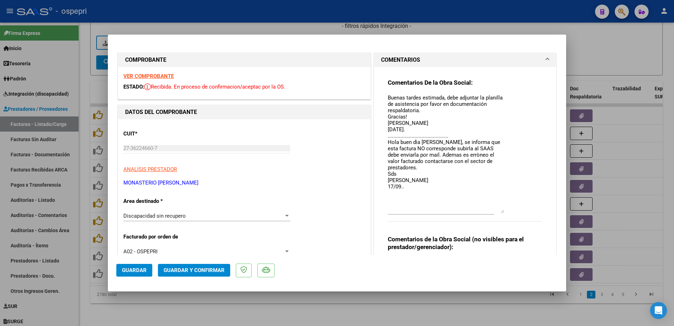
drag, startPoint x: 500, startPoint y: 107, endPoint x: 498, endPoint y: 212, distance: 105.1
click at [498, 212] on textarea "Buenas tardes estimada, debe adjuntar la planilla de asistencia por favor en do…" at bounding box center [446, 153] width 116 height 119
click at [150, 75] on strong "VER COMPROBANTE" at bounding box center [148, 76] width 50 height 6
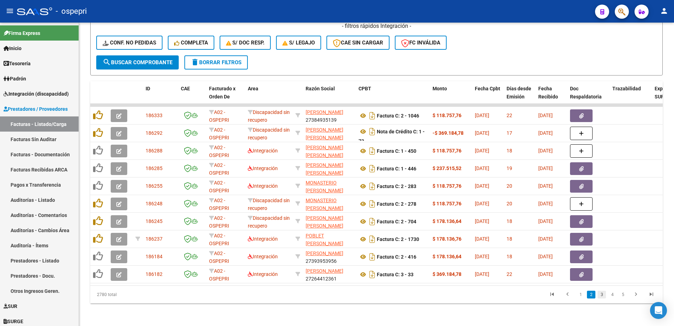
click at [603, 296] on link "3" at bounding box center [602, 295] width 8 height 8
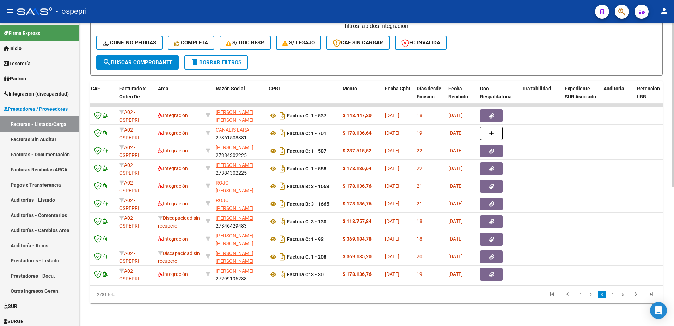
scroll to position [0, 89]
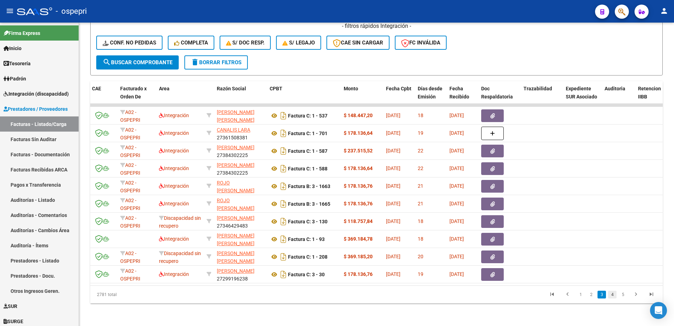
click at [615, 293] on link "4" at bounding box center [612, 295] width 8 height 8
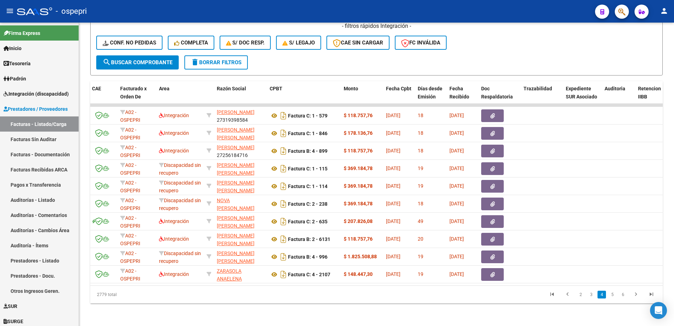
click at [615, 293] on link "5" at bounding box center [612, 295] width 8 height 8
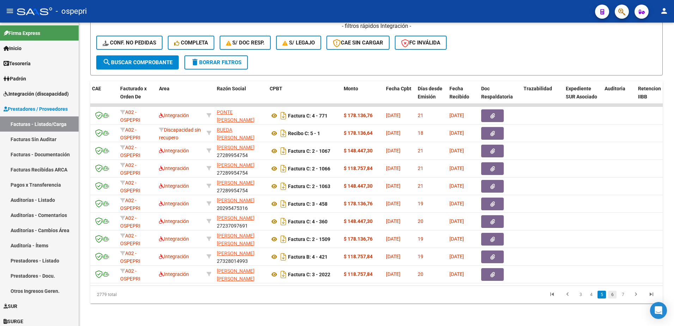
click at [612, 295] on link "6" at bounding box center [612, 295] width 8 height 8
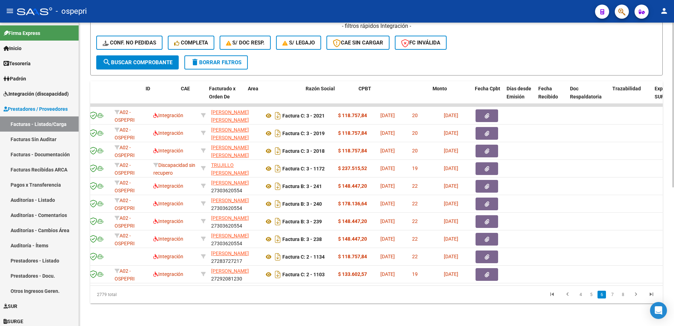
scroll to position [0, 0]
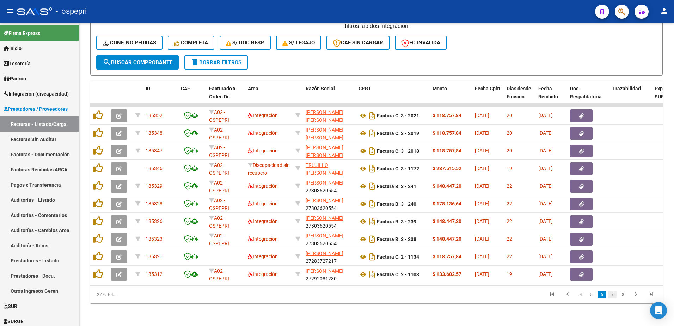
click at [613, 294] on link "7" at bounding box center [612, 295] width 8 height 8
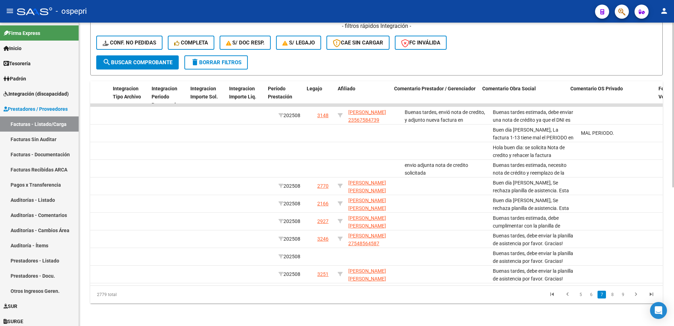
scroll to position [0, 840]
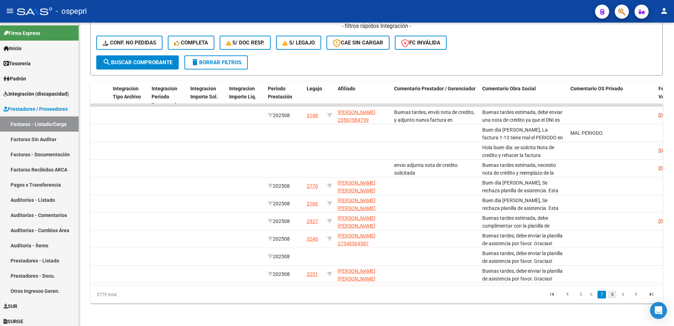
click at [610, 296] on link "8" at bounding box center [612, 295] width 8 height 8
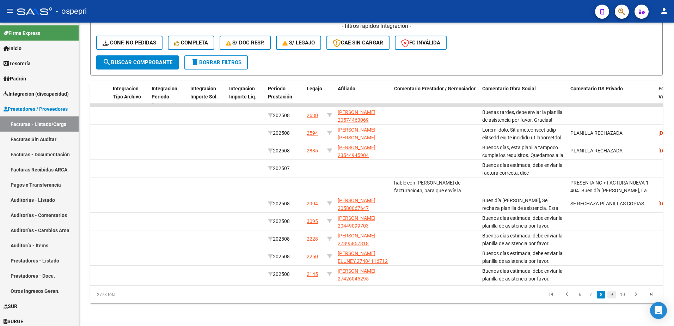
click at [610, 294] on link "9" at bounding box center [612, 295] width 8 height 8
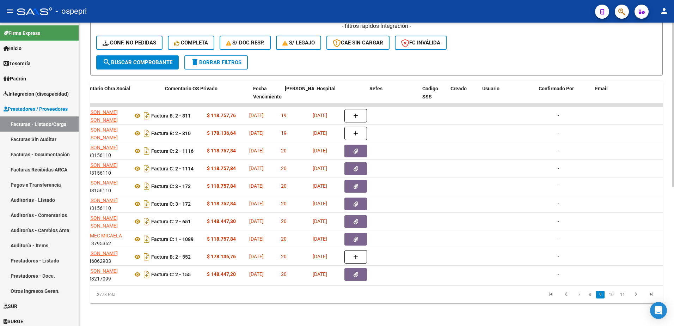
scroll to position [0, 1246]
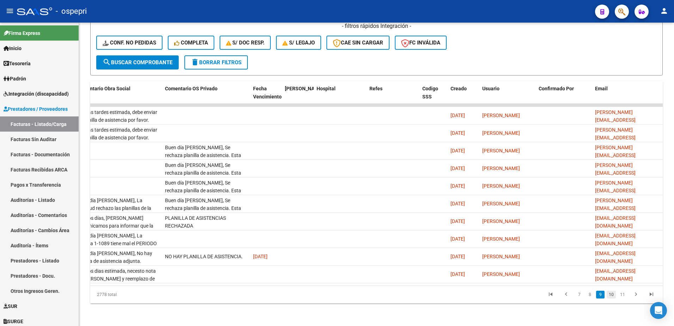
click at [609, 293] on link "10" at bounding box center [611, 295] width 9 height 8
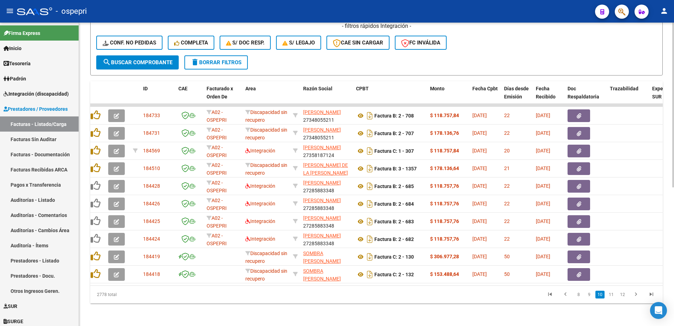
scroll to position [0, 0]
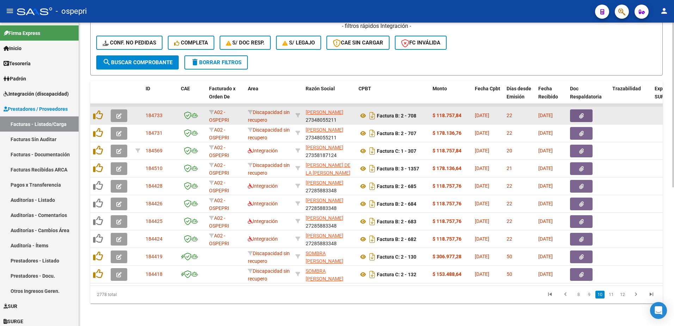
click at [121, 113] on icon "button" at bounding box center [118, 115] width 5 height 5
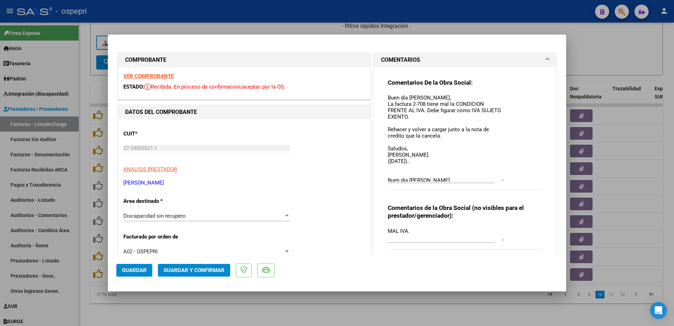
drag, startPoint x: 500, startPoint y: 107, endPoint x: 501, endPoint y: 181, distance: 73.7
click at [501, 181] on textarea "Buen día Georgina, La factura 2-708 tiene mal la CONDICION FRENTE AL IVA. Debe …" at bounding box center [446, 138] width 116 height 88
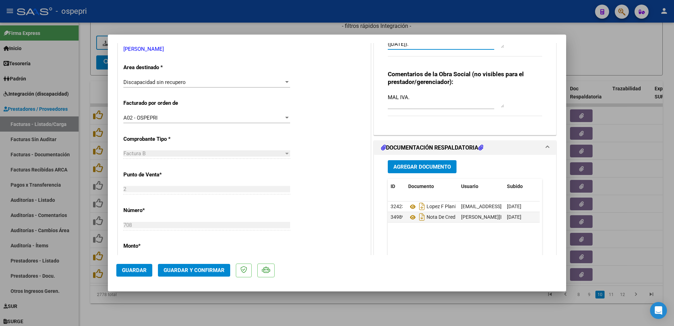
scroll to position [141, 0]
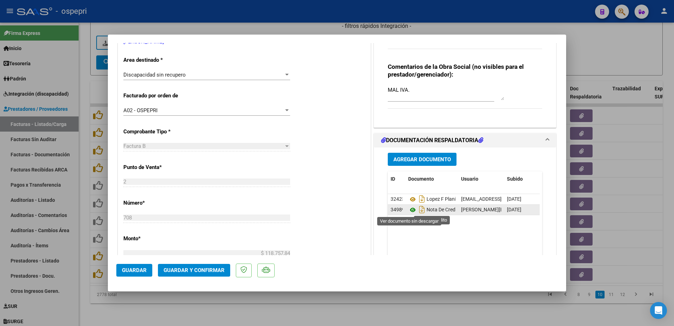
click at [409, 210] on icon at bounding box center [412, 210] width 9 height 8
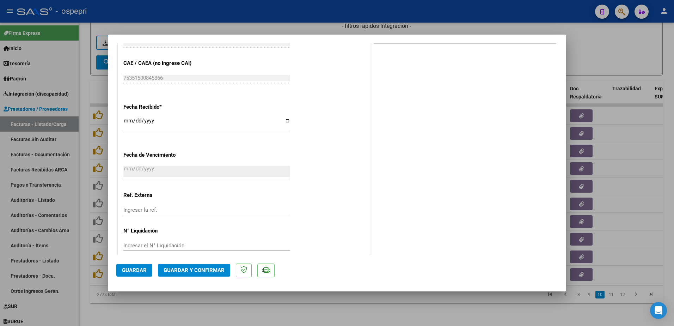
scroll to position [401, 0]
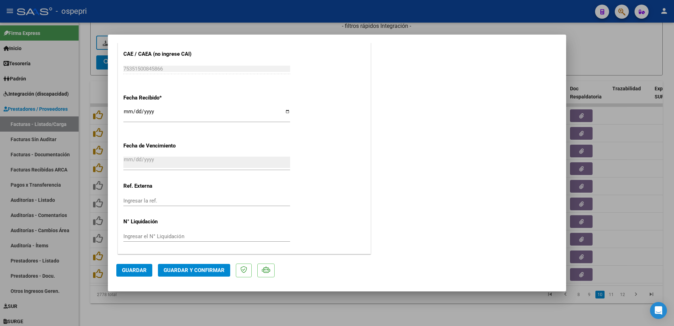
type input "$ 0,00"
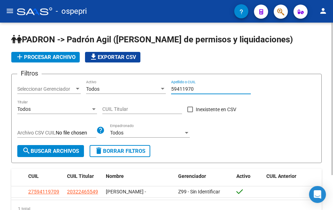
click at [205, 88] on input "59411970" at bounding box center [211, 89] width 80 height 6
type input "55634737"
drag, startPoint x: 195, startPoint y: 87, endPoint x: 152, endPoint y: 90, distance: 42.4
click at [152, 90] on div "Filtros Seleccionar Gerenciador Seleccionar Gerenciador Todos Activo 55634737 A…" at bounding box center [166, 112] width 298 height 65
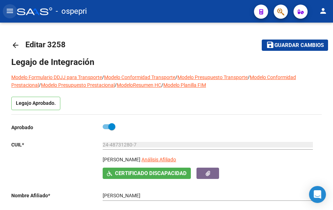
click at [8, 10] on mat-icon "menu" at bounding box center [10, 11] width 8 height 8
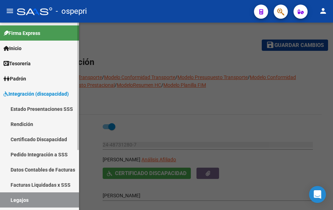
click at [42, 94] on span "Integración (discapacidad)" at bounding box center [36, 94] width 65 height 8
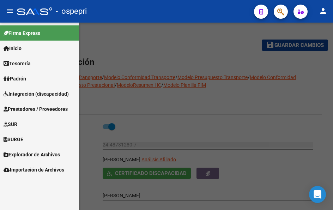
click at [39, 93] on span "Integración (discapacidad)" at bounding box center [36, 94] width 65 height 8
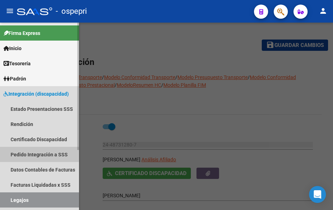
click at [34, 156] on link "Pedido Integración a SSS" at bounding box center [39, 154] width 79 height 15
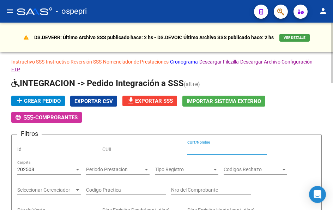
click at [199, 150] on input "CUIT/Nombre" at bounding box center [227, 149] width 80 height 6
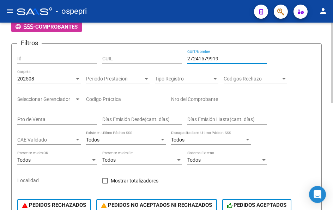
scroll to position [71, 0]
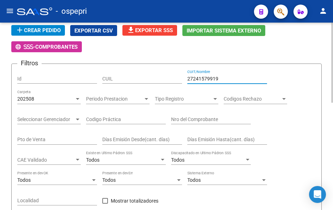
type input "27241579919"
click at [77, 99] on div at bounding box center [78, 99] width 4 height 2
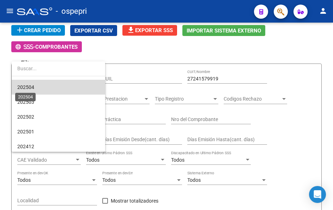
click at [25, 87] on span "202504" at bounding box center [25, 87] width 17 height 6
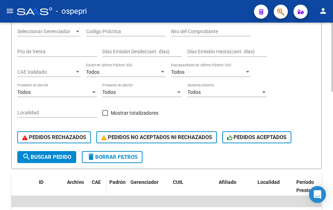
scroll to position [176, 0]
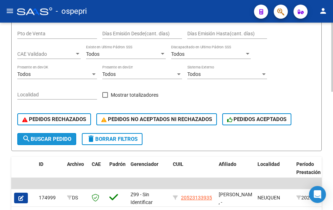
click at [60, 135] on button "search Buscar Pedido" at bounding box center [46, 139] width 59 height 12
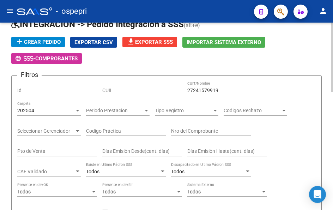
scroll to position [0, 0]
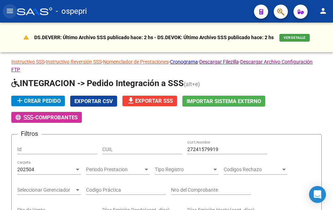
click at [9, 9] on mat-icon "menu" at bounding box center [10, 11] width 8 height 8
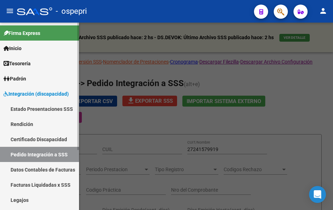
scroll to position [35, 0]
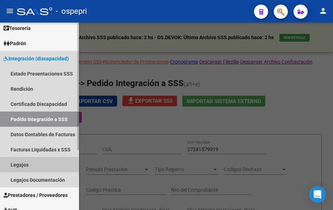
click at [24, 165] on link "Legajos" at bounding box center [39, 164] width 79 height 15
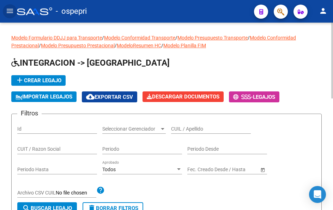
click at [191, 130] on input "CUIL / Apellido" at bounding box center [211, 129] width 80 height 6
paste input "55634737"
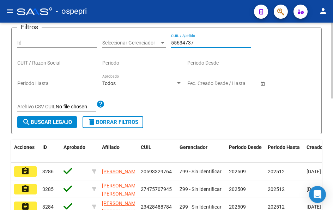
scroll to position [106, 0]
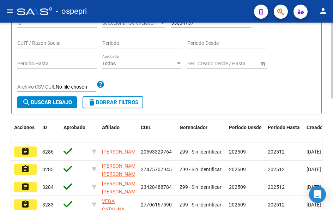
type input "55634737"
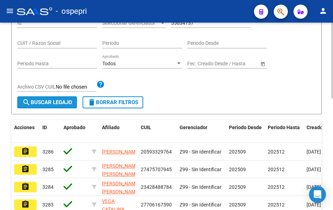
click at [54, 103] on span "search Buscar Legajo" at bounding box center [47, 102] width 50 height 6
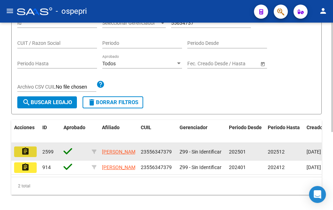
click at [25, 154] on mat-icon "assignment" at bounding box center [25, 151] width 8 height 8
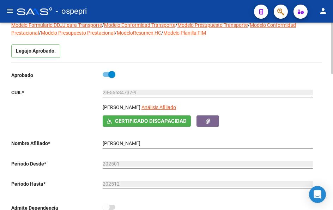
scroll to position [106, 0]
